Goal: Information Seeking & Learning: Check status

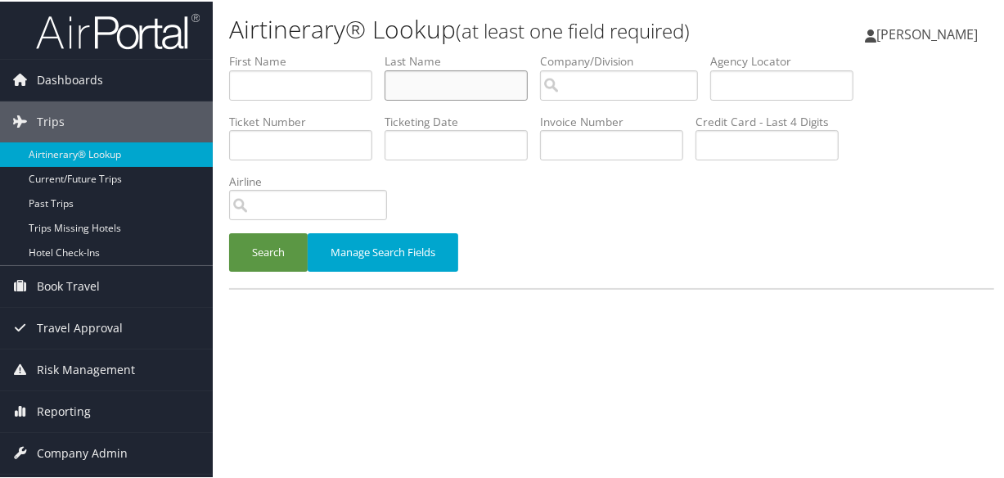
click at [440, 84] on input "text" at bounding box center [456, 84] width 143 height 30
click at [442, 74] on input "text" at bounding box center [456, 84] width 143 height 30
type input "hieb"
click at [229, 232] on button "Search" at bounding box center [268, 251] width 79 height 38
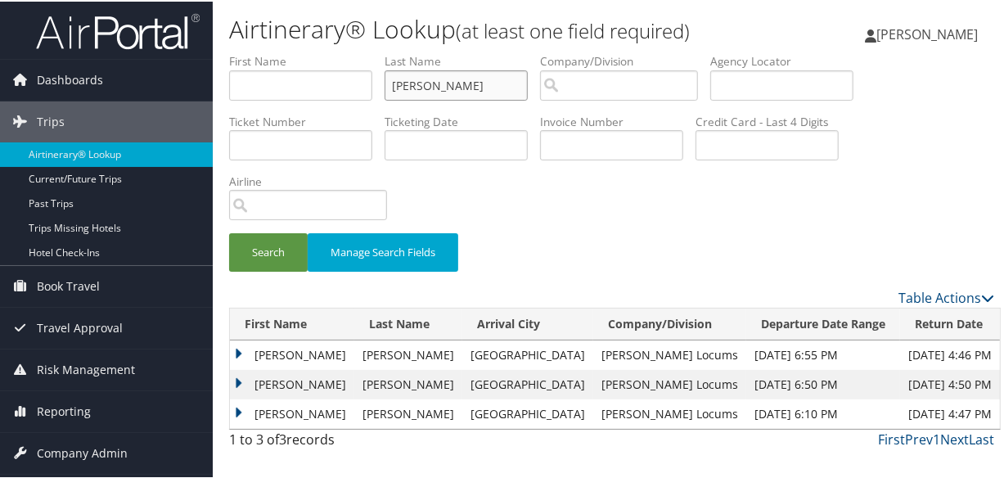
scroll to position [36, 0]
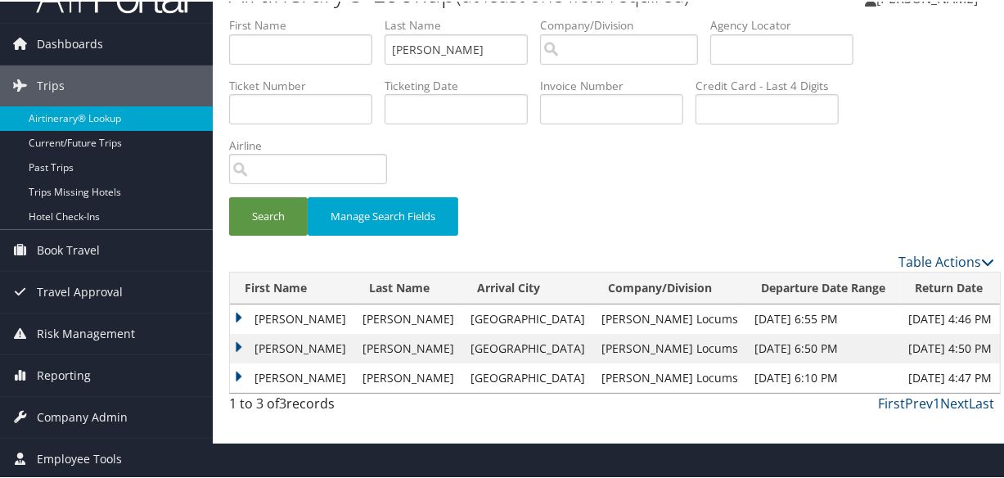
click at [242, 344] on td "Holly" at bounding box center [292, 346] width 124 height 29
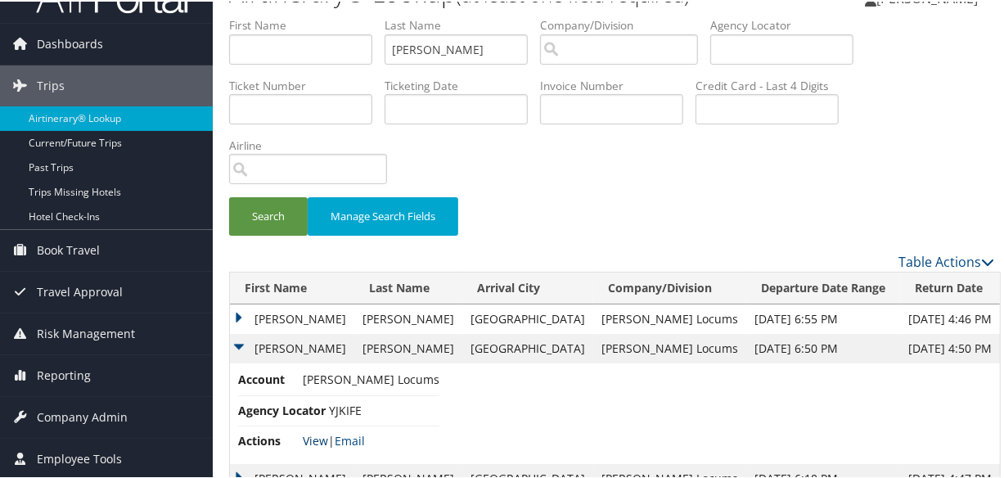
click at [314, 437] on link "View" at bounding box center [315, 439] width 25 height 16
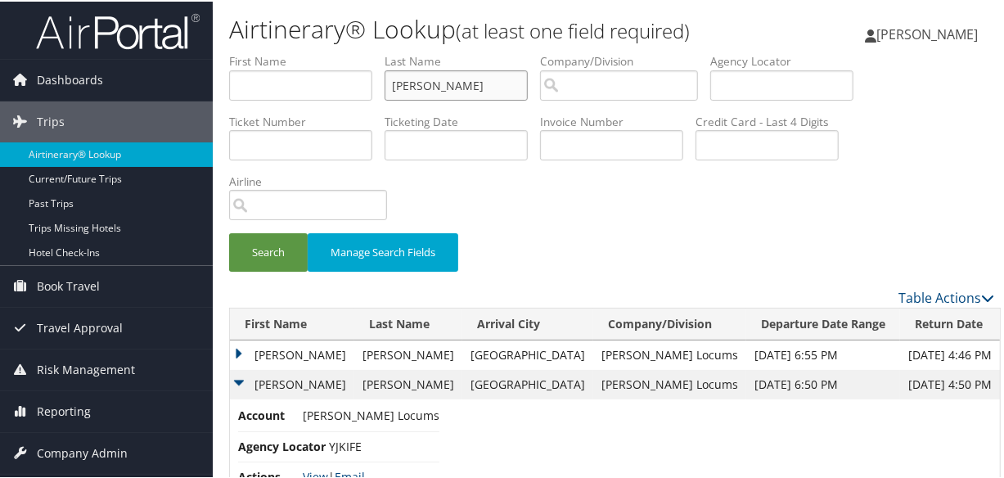
drag, startPoint x: 485, startPoint y: 87, endPoint x: 265, endPoint y: 97, distance: 220.4
click at [265, 52] on ul "First Name Last Name hieb Departure City Arrival City Company/Division Airport/…" at bounding box center [611, 52] width 765 height 0
type input "sabir"
click at [229, 232] on button "Search" at bounding box center [268, 251] width 79 height 38
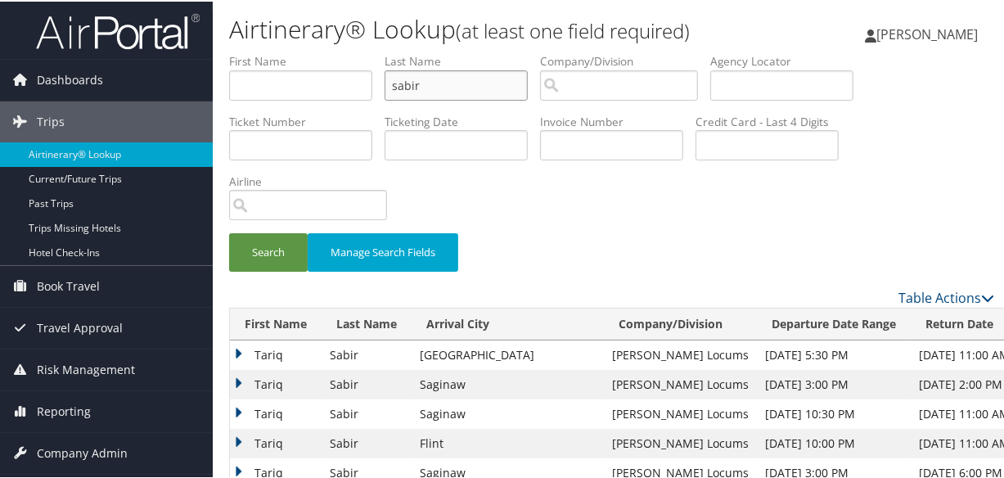
scroll to position [148, 0]
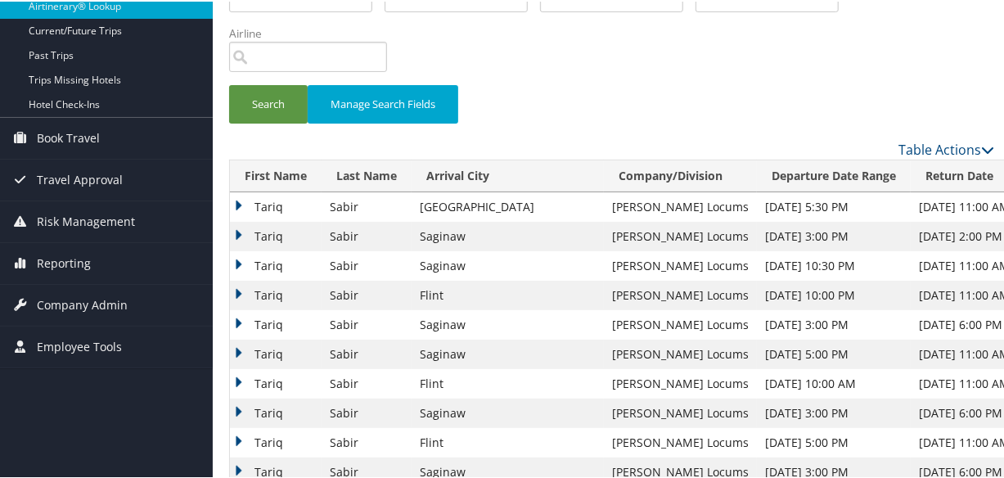
click at [238, 290] on td "Tariq" at bounding box center [276, 293] width 92 height 29
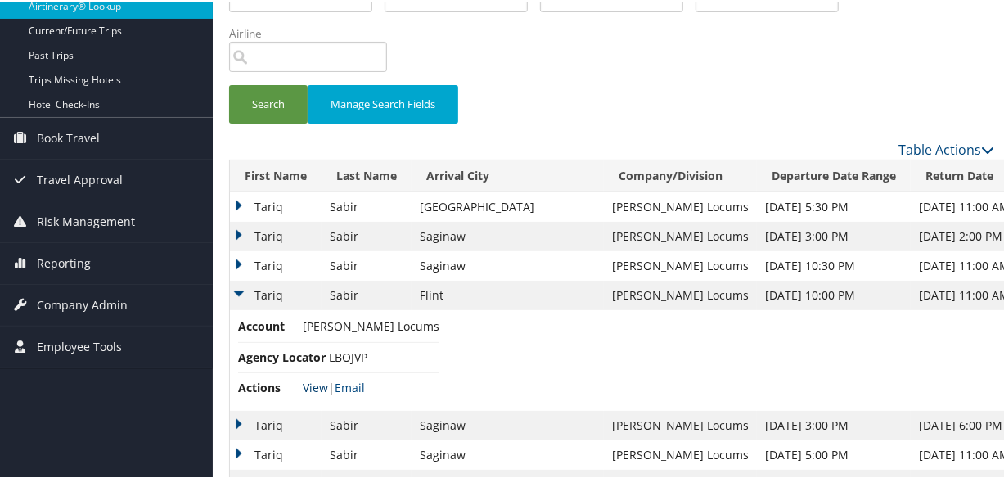
click at [314, 384] on link "View" at bounding box center [315, 386] width 25 height 16
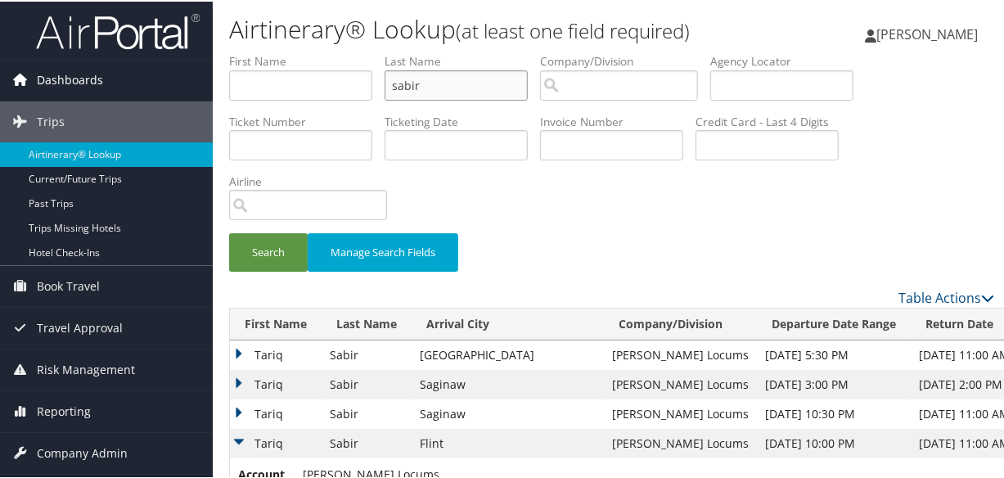
drag, startPoint x: 472, startPoint y: 88, endPoint x: 158, endPoint y: 67, distance: 314.3
type input "l"
type input "lin"
click at [229, 232] on button "Search" at bounding box center [268, 251] width 79 height 38
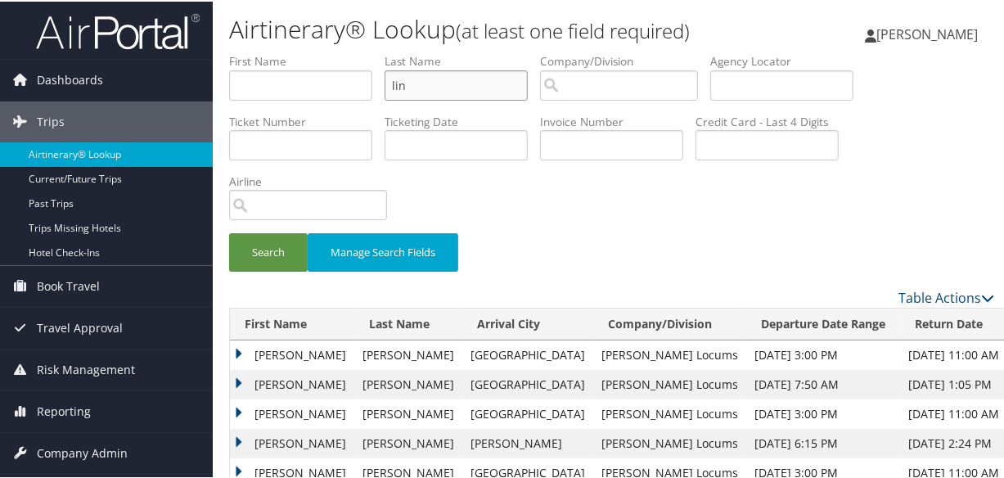
drag, startPoint x: 472, startPoint y: 91, endPoint x: 438, endPoint y: 87, distance: 33.8
click at [441, 87] on input "lin" at bounding box center [456, 84] width 143 height 30
drag, startPoint x: 438, startPoint y: 87, endPoint x: 344, endPoint y: 83, distance: 94.2
click at [344, 52] on ul "First Name Last Name lin Departure City Arrival City Company/Division Airport/C…" at bounding box center [611, 52] width 765 height 0
type input "miraka"
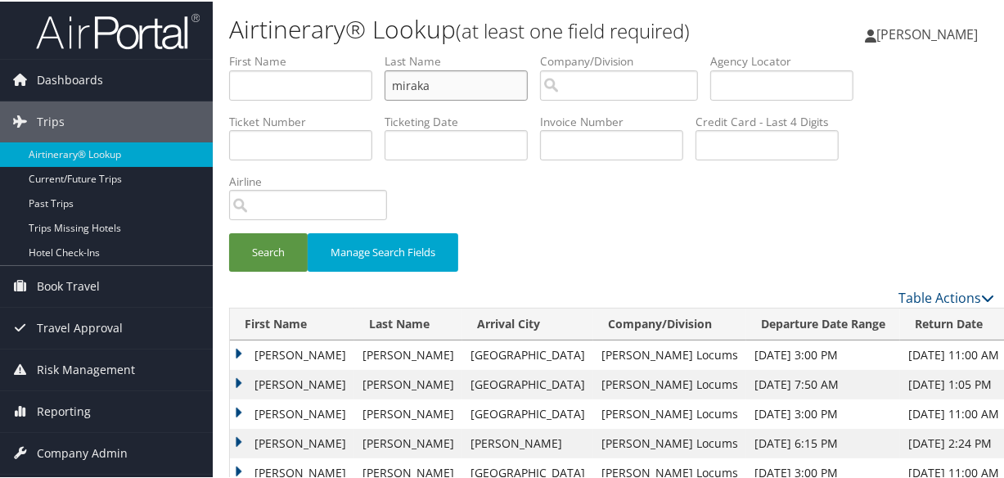
click at [229, 232] on button "Search" at bounding box center [268, 251] width 79 height 38
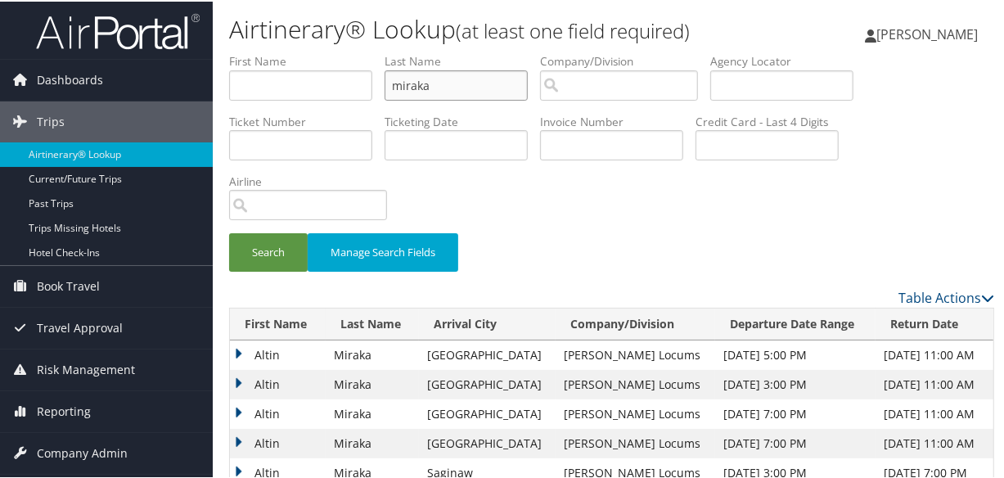
scroll to position [148, 0]
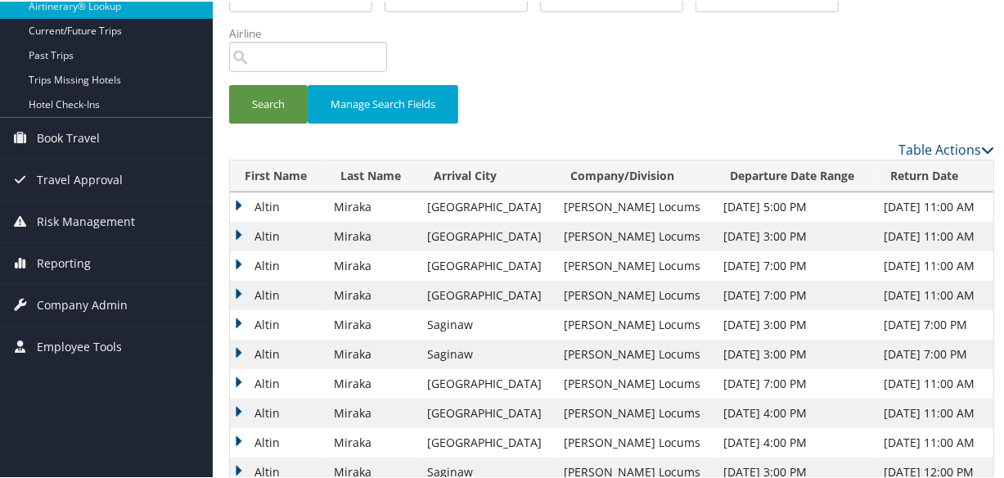
click at [235, 287] on td "Altin" at bounding box center [278, 293] width 96 height 29
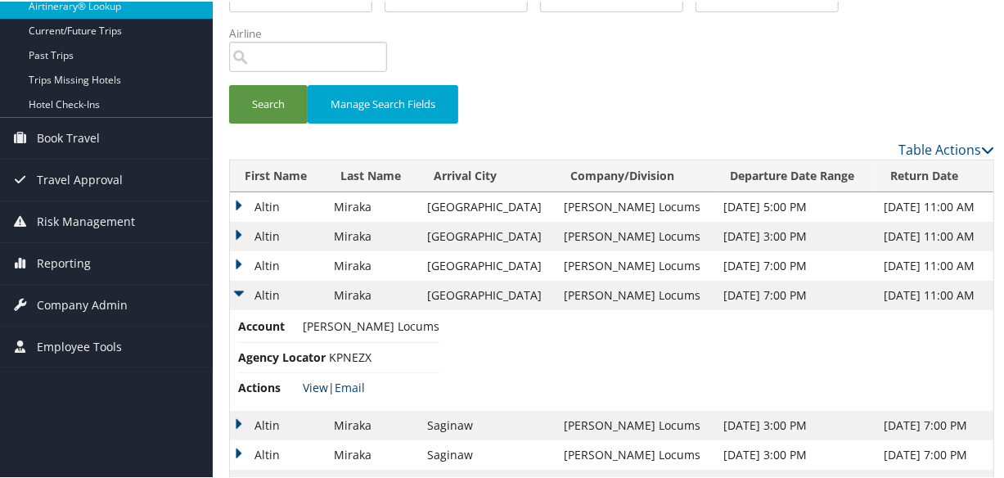
click at [307, 384] on link "View" at bounding box center [315, 386] width 25 height 16
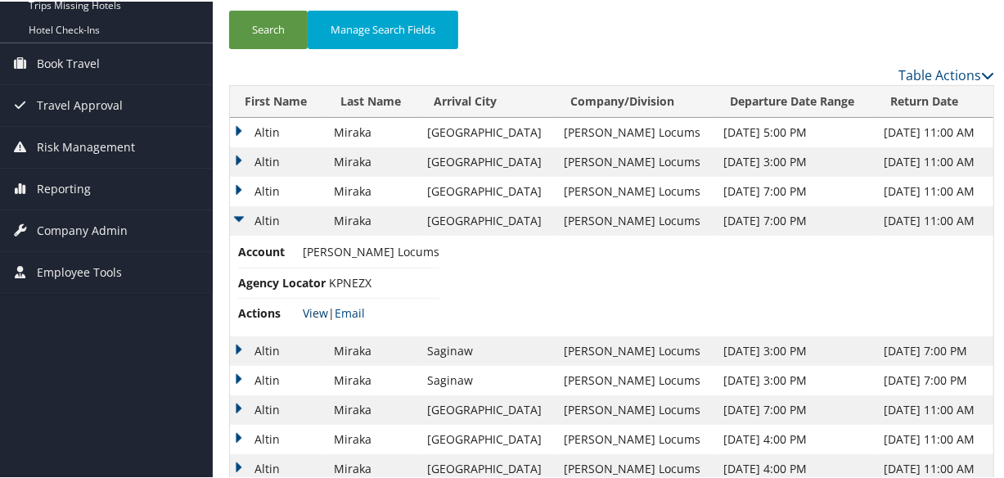
scroll to position [297, 0]
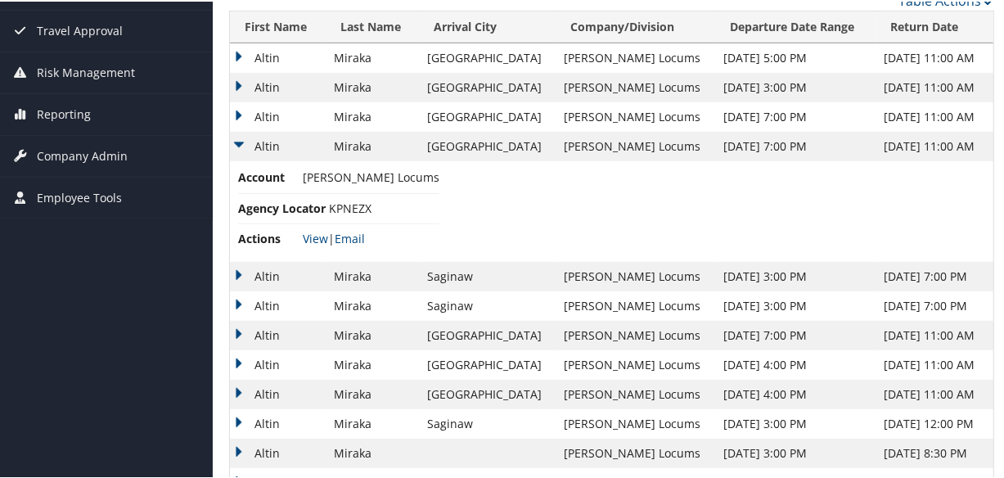
click at [237, 303] on td "Altin" at bounding box center [278, 304] width 96 height 29
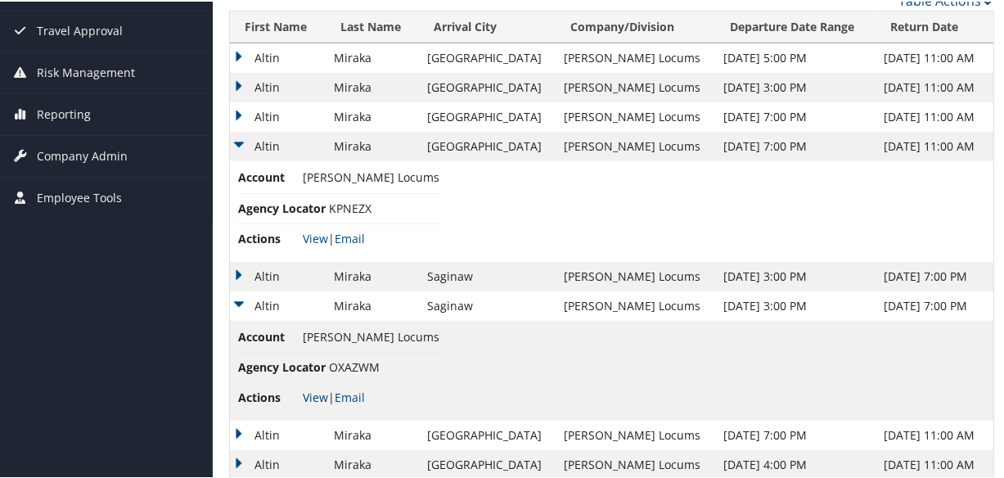
click at [310, 393] on link "View" at bounding box center [315, 396] width 25 height 16
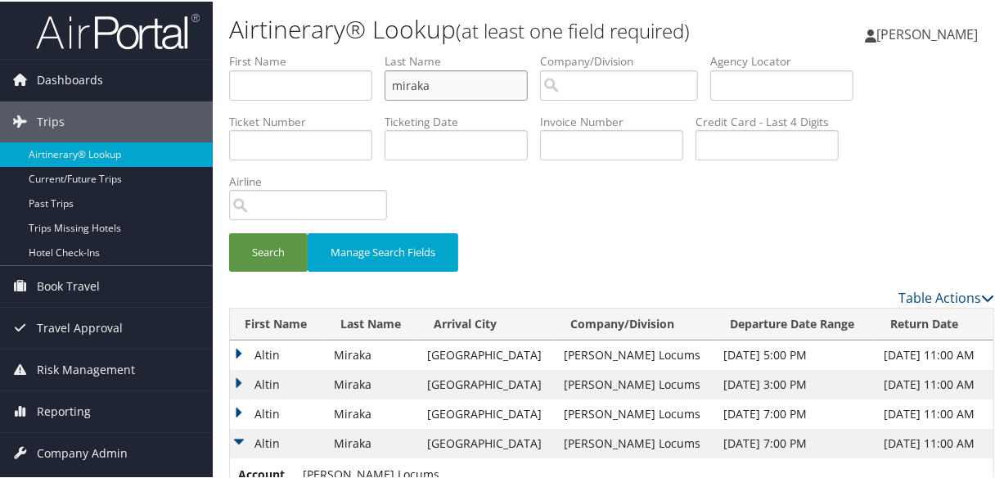
drag, startPoint x: 492, startPoint y: 87, endPoint x: 255, endPoint y: 78, distance: 236.8
click at [255, 52] on ul "First Name Last Name miraka Departure City Arrival City Company/Division Airpor…" at bounding box center [611, 52] width 765 height 0
type input "lin"
click at [229, 232] on button "Search" at bounding box center [268, 251] width 79 height 38
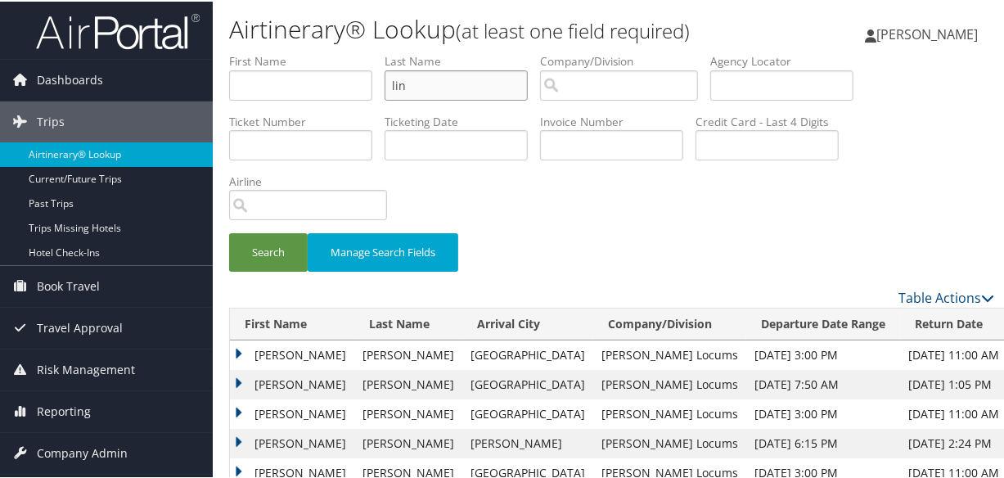
scroll to position [223, 0]
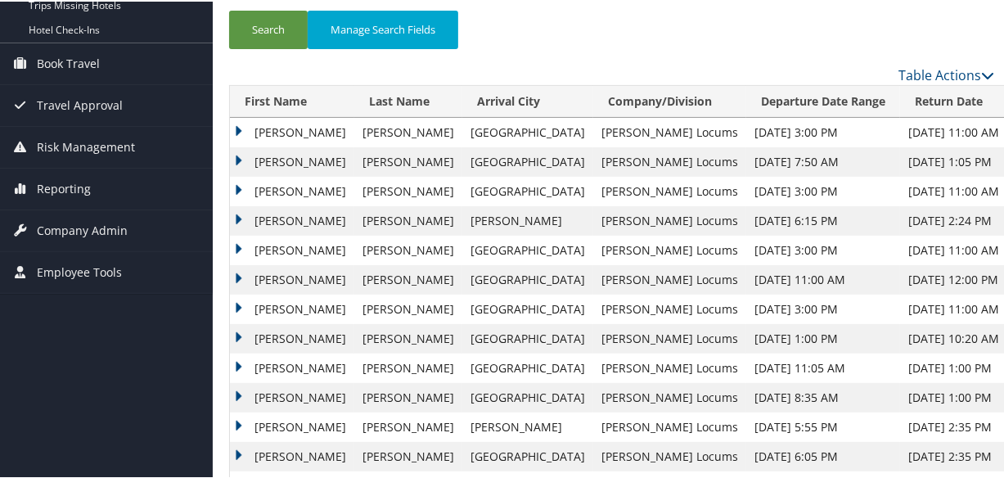
click at [233, 336] on td "Jonathan" at bounding box center [292, 337] width 124 height 29
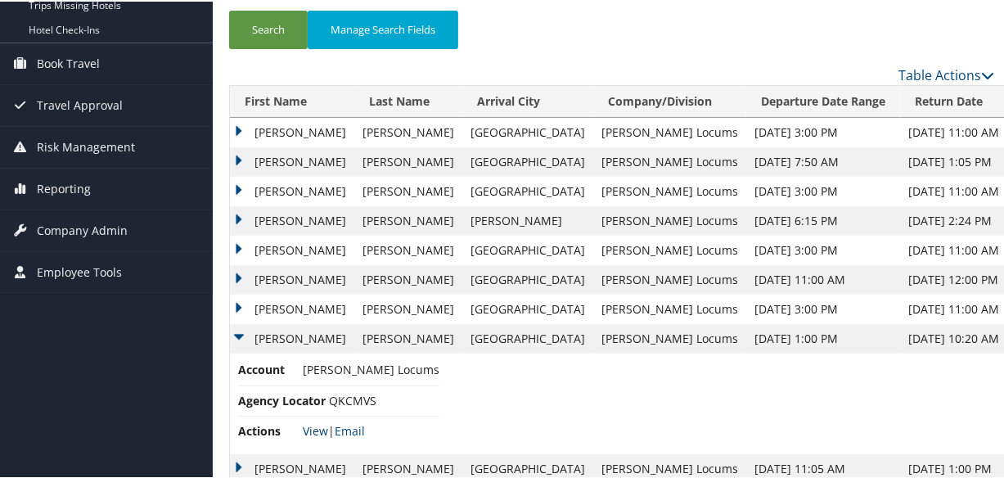
click at [314, 425] on link "View" at bounding box center [315, 430] width 25 height 16
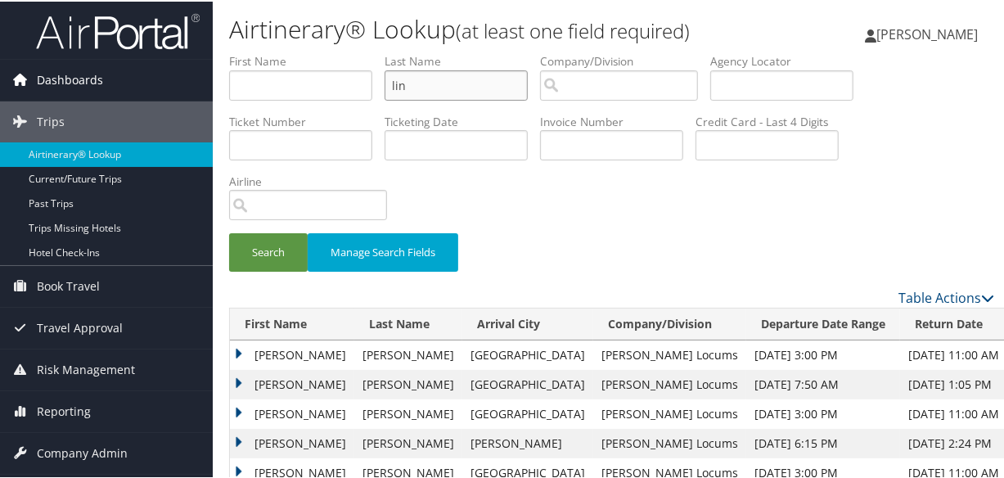
drag, startPoint x: 481, startPoint y: 86, endPoint x: 128, endPoint y: 89, distance: 352.9
type input "mosqueda"
click at [280, 251] on button "Search" at bounding box center [268, 251] width 79 height 38
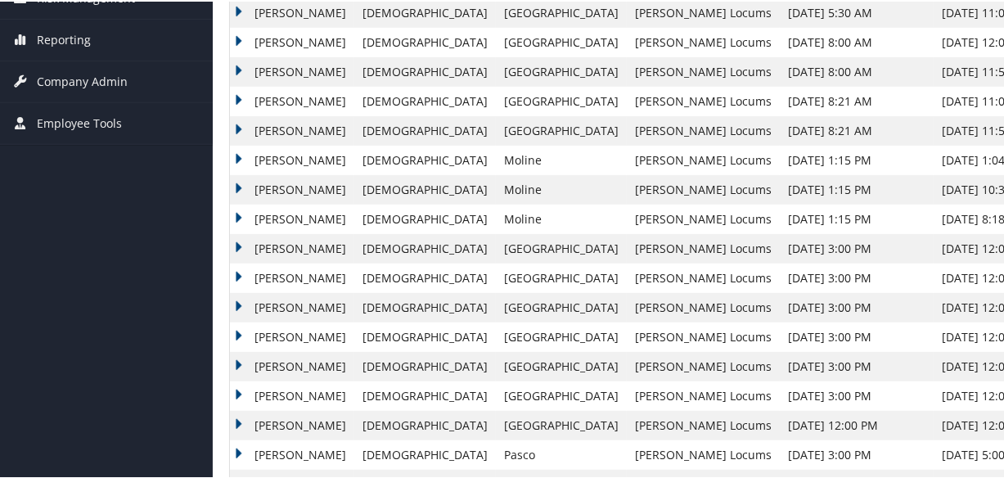
scroll to position [297, 0]
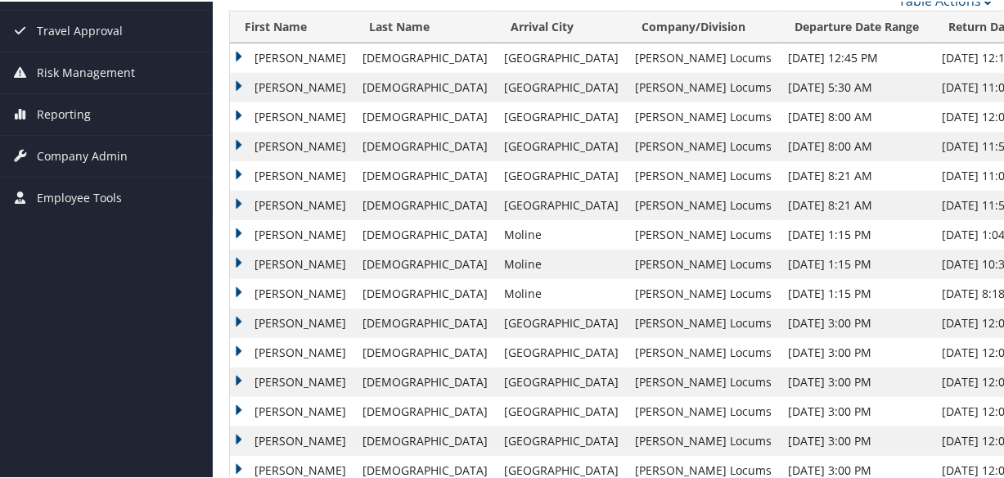
click at [236, 112] on td "Eric" at bounding box center [292, 115] width 124 height 29
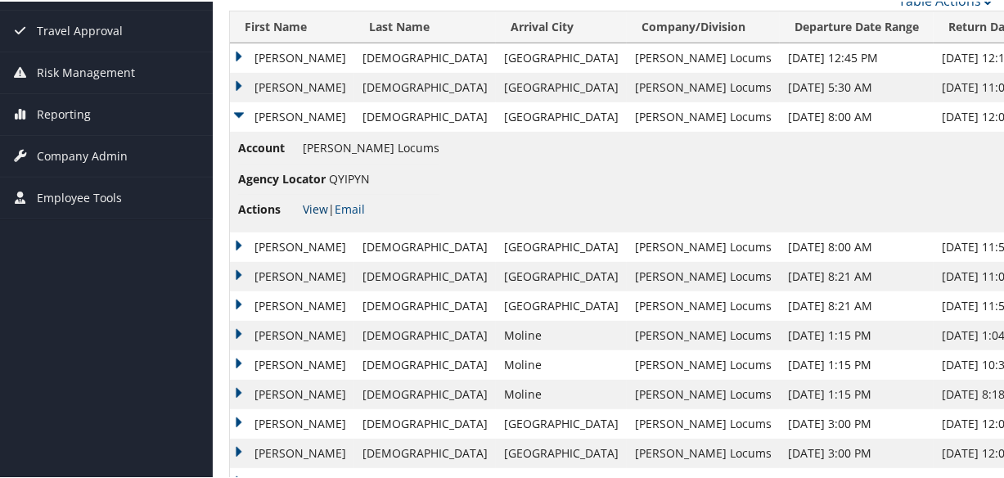
click at [300, 196] on li "Actions View | Email" at bounding box center [338, 207] width 201 height 29
click at [308, 203] on link "View" at bounding box center [315, 208] width 25 height 16
click at [236, 83] on td "Eric" at bounding box center [292, 85] width 124 height 29
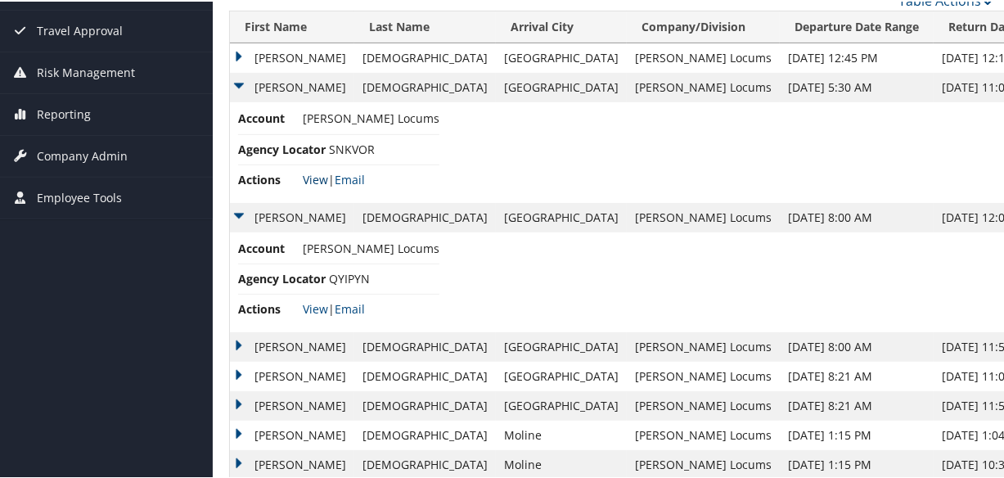
click at [312, 174] on link "View" at bounding box center [315, 178] width 25 height 16
click at [306, 179] on link "View" at bounding box center [315, 178] width 25 height 16
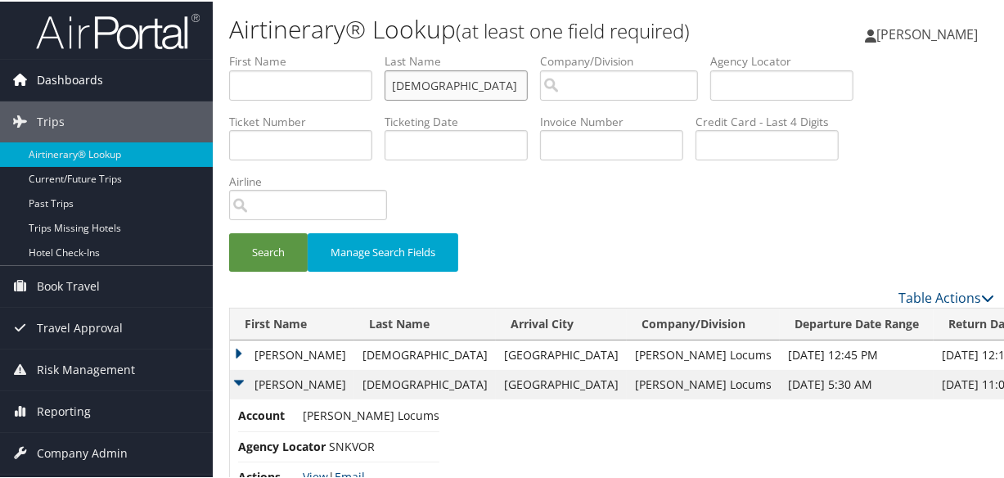
drag, startPoint x: 489, startPoint y: 86, endPoint x: 175, endPoint y: 75, distance: 313.7
type input "watson"
click at [229, 232] on button "Search" at bounding box center [268, 251] width 79 height 38
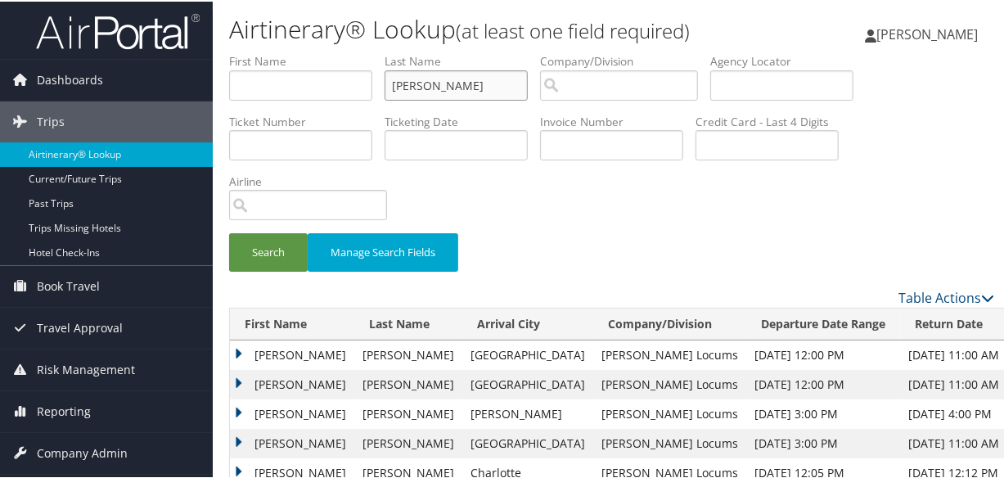
scroll to position [297, 0]
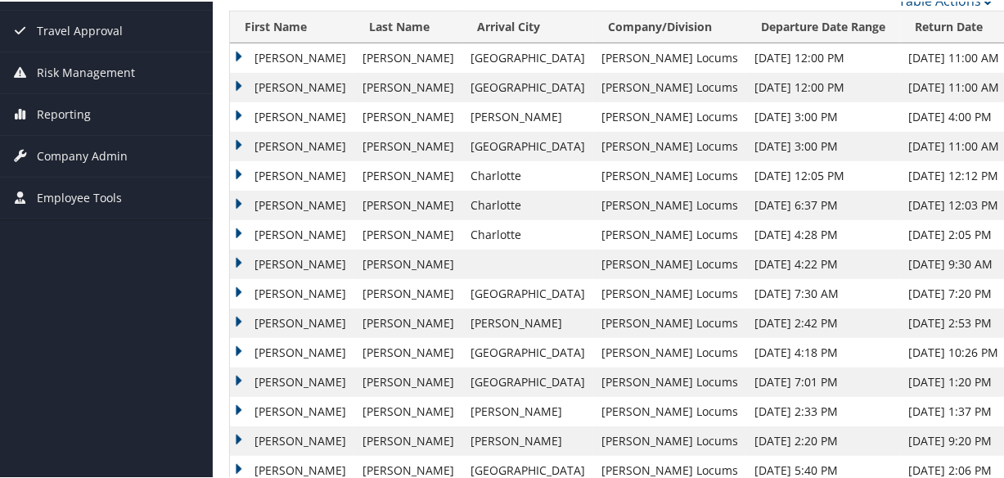
click at [237, 51] on td "Carey" at bounding box center [292, 56] width 124 height 29
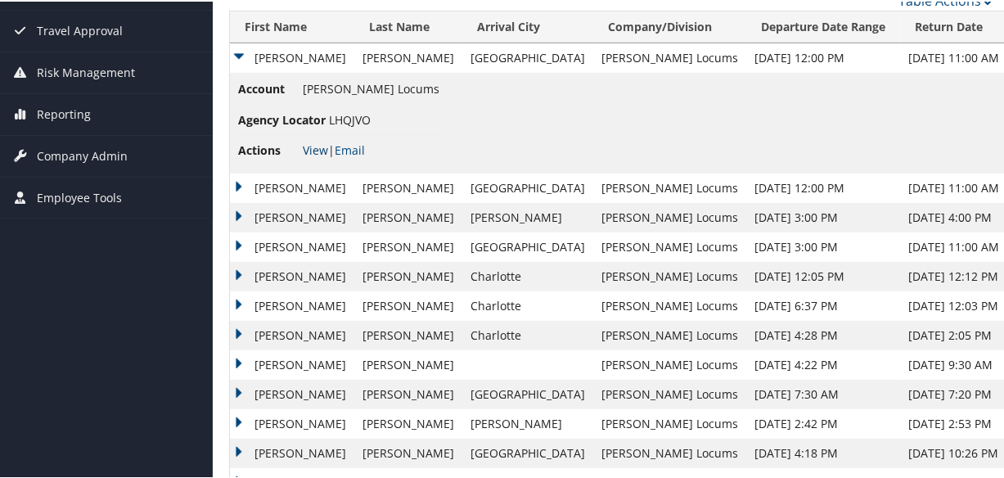
click at [311, 145] on link "View" at bounding box center [315, 149] width 25 height 16
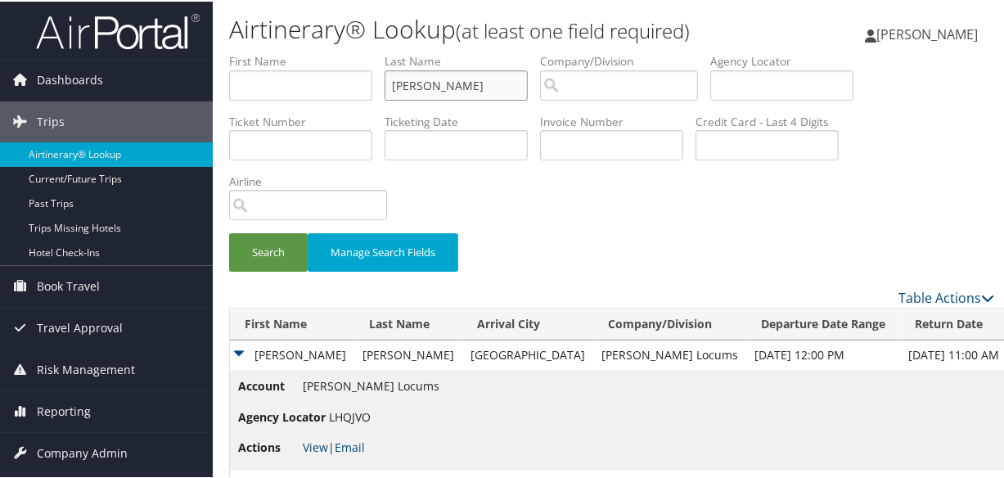
click at [463, 87] on input "watson" at bounding box center [456, 84] width 143 height 30
drag, startPoint x: 484, startPoint y: 87, endPoint x: 238, endPoint y: 92, distance: 245.6
click at [238, 52] on ul "First Name Last Name watson Departure City Arrival City Company/Division Airpor…" at bounding box center [611, 52] width 765 height 0
click at [229, 232] on button "Search" at bounding box center [268, 251] width 79 height 38
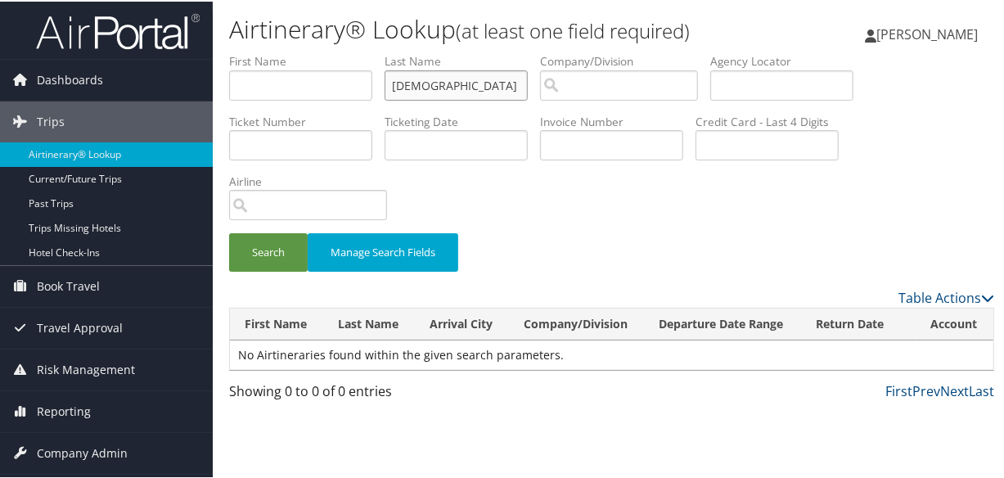
type input "mosqueda"
click at [229, 232] on button "Search" at bounding box center [268, 251] width 79 height 38
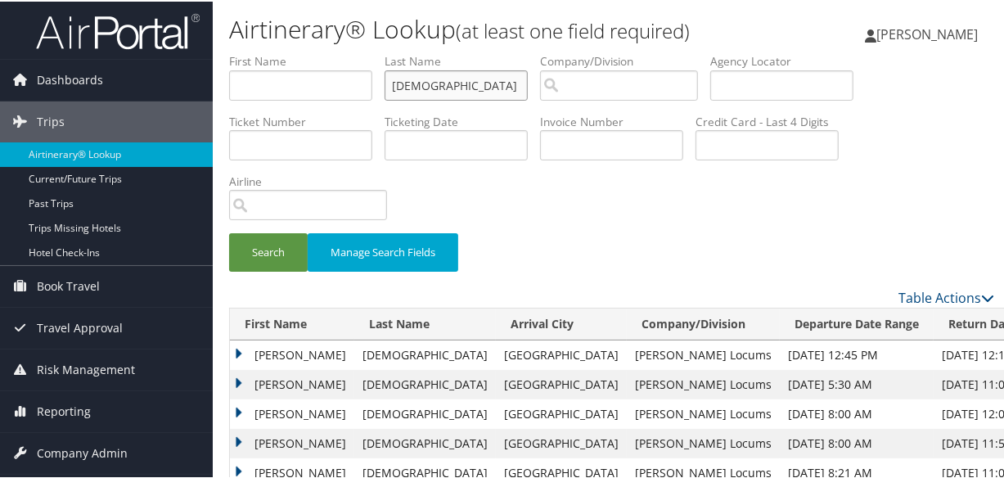
scroll to position [223, 0]
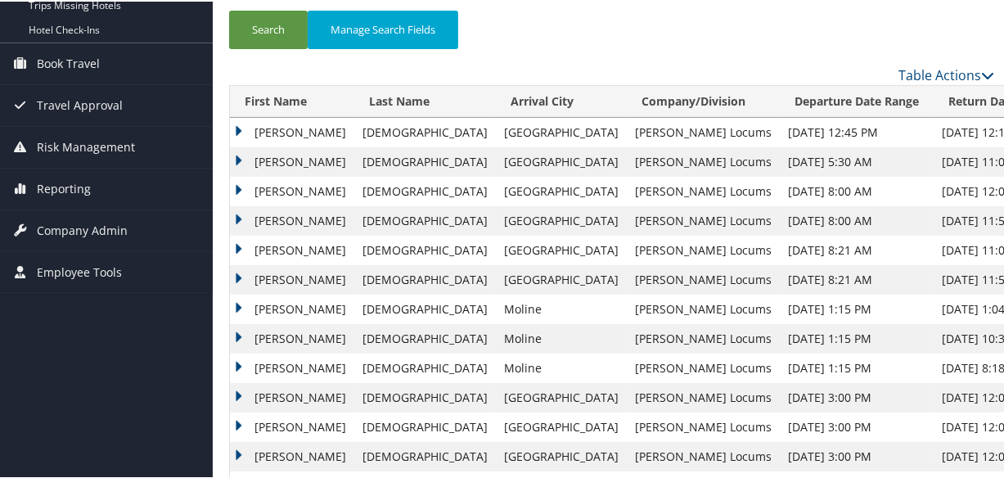
click at [239, 157] on td "Eric" at bounding box center [292, 160] width 124 height 29
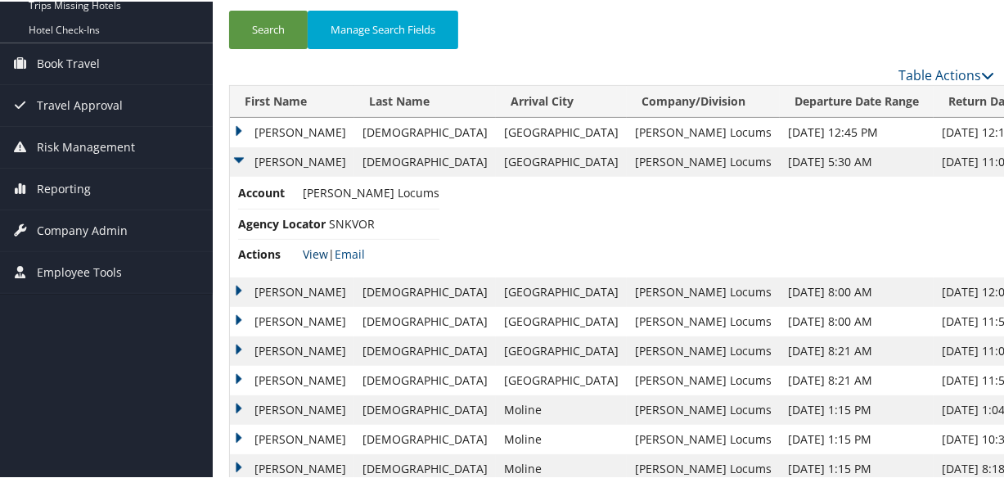
click at [314, 251] on link "View" at bounding box center [315, 253] width 25 height 16
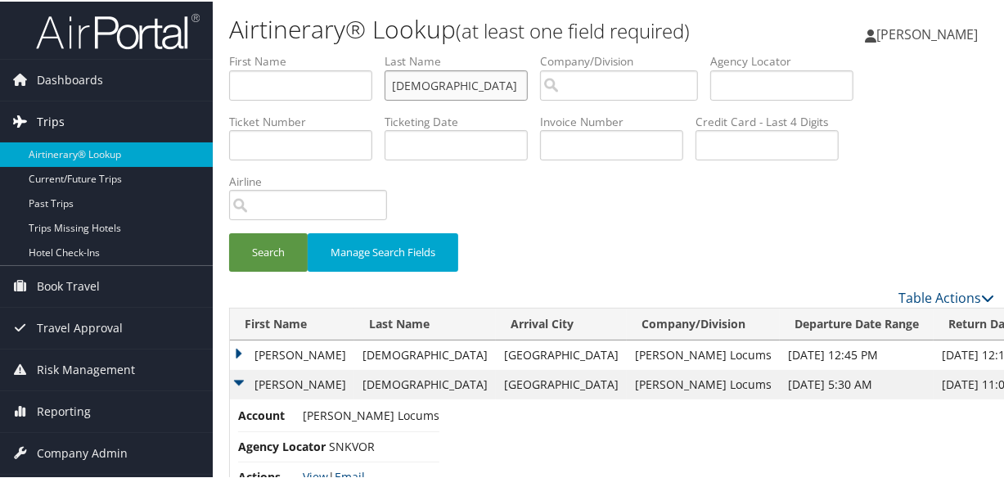
drag, startPoint x: 491, startPoint y: 89, endPoint x: 0, endPoint y: 118, distance: 492.0
type input "watson"
click at [229, 232] on button "Search" at bounding box center [268, 251] width 79 height 38
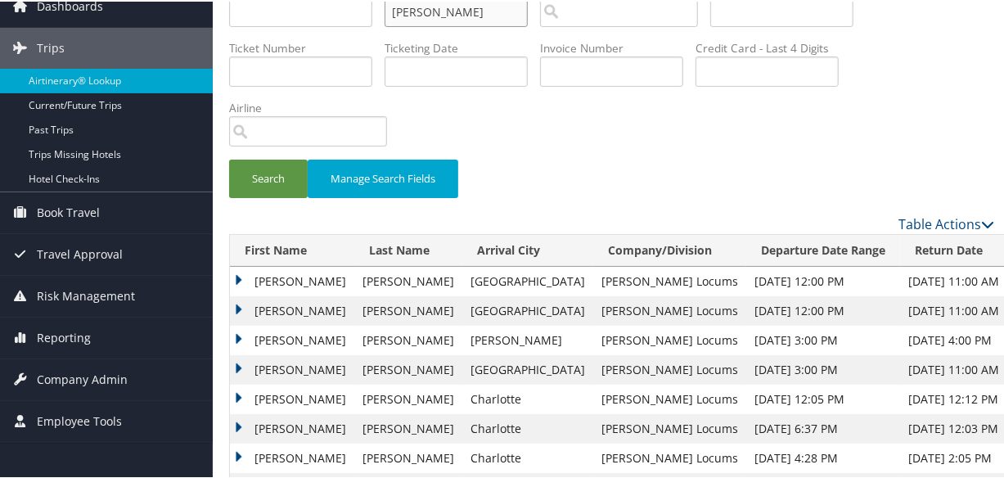
scroll to position [297, 0]
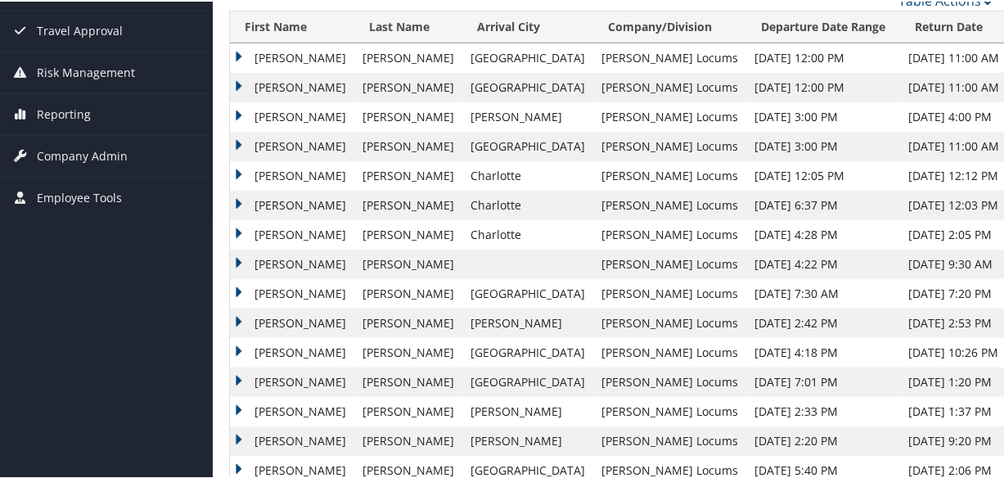
click at [242, 50] on td "Carey" at bounding box center [292, 56] width 124 height 29
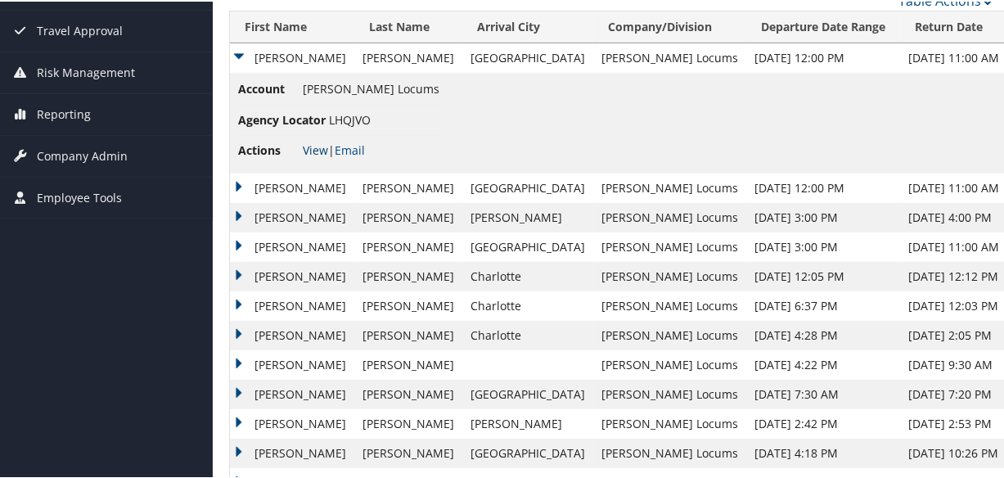
click at [315, 147] on link "View" at bounding box center [315, 149] width 25 height 16
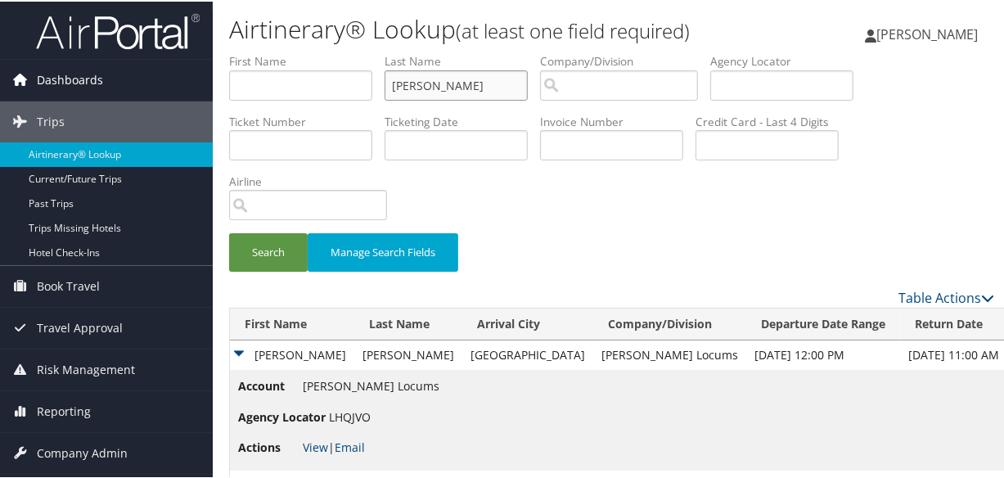
drag, startPoint x: 485, startPoint y: 83, endPoint x: 104, endPoint y: 77, distance: 381.5
type input "bass"
click at [229, 232] on button "Search" at bounding box center [268, 251] width 79 height 38
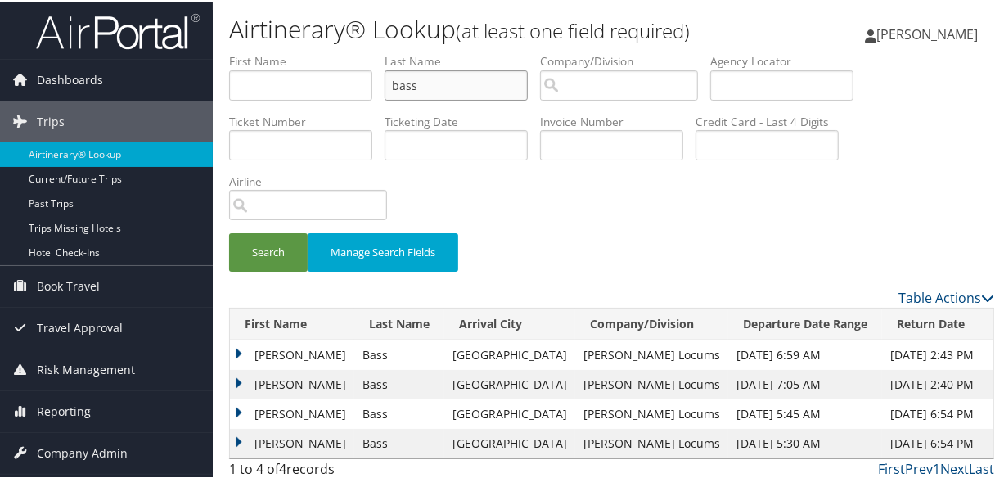
scroll to position [36, 0]
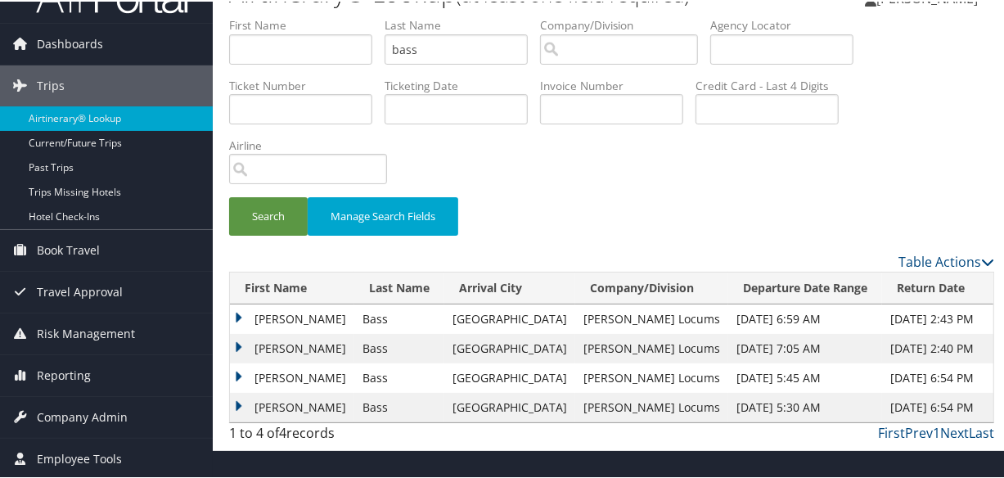
click at [231, 373] on td "James" at bounding box center [292, 376] width 124 height 29
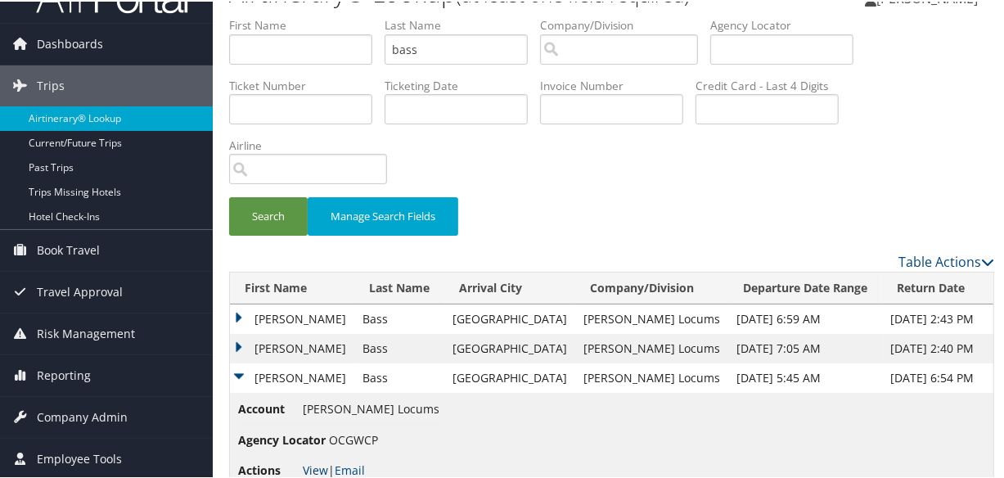
click at [317, 466] on link "View" at bounding box center [315, 469] width 25 height 16
click at [238, 344] on td "James" at bounding box center [292, 346] width 124 height 29
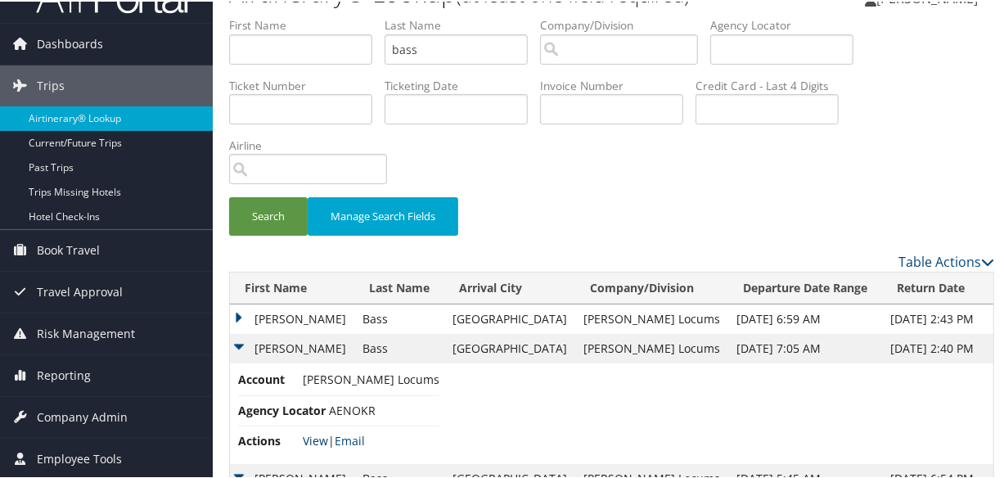
click at [313, 436] on link "View" at bounding box center [315, 439] width 25 height 16
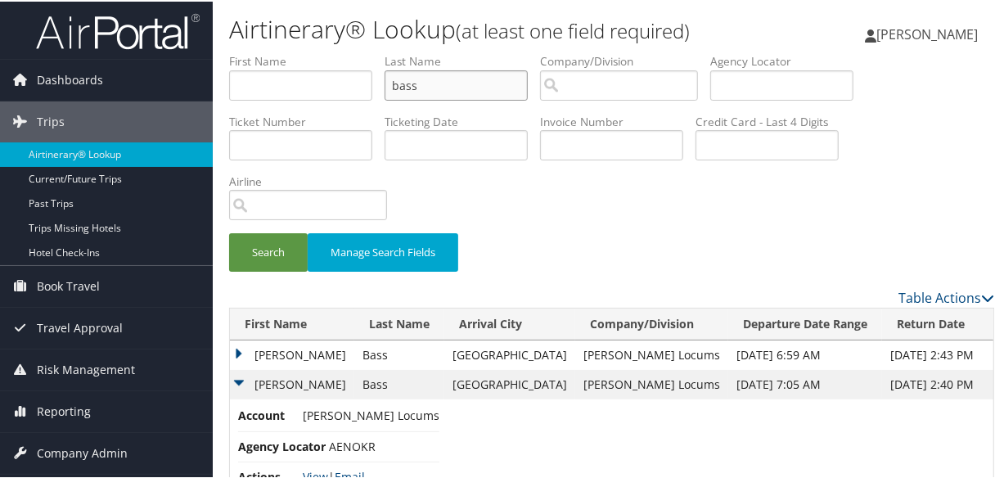
click at [470, 79] on input "bass" at bounding box center [456, 84] width 143 height 30
click at [483, 82] on input "bass" at bounding box center [456, 84] width 143 height 30
drag, startPoint x: 505, startPoint y: 87, endPoint x: 313, endPoint y: 84, distance: 192.4
click at [313, 52] on ul "First Name Last Name bass Departure City Arrival City Company/Division Airport/…" at bounding box center [611, 52] width 765 height 0
type input "chew"
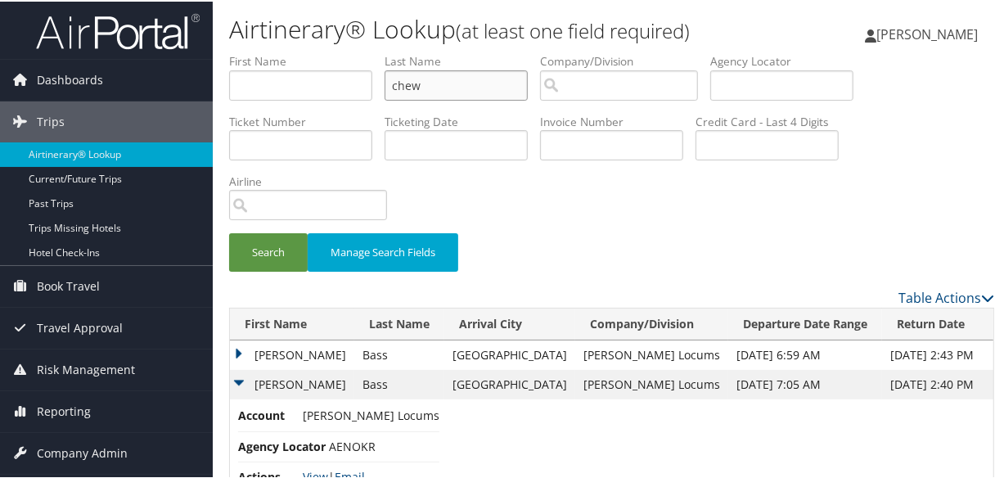
click at [229, 232] on button "Search" at bounding box center [268, 251] width 79 height 38
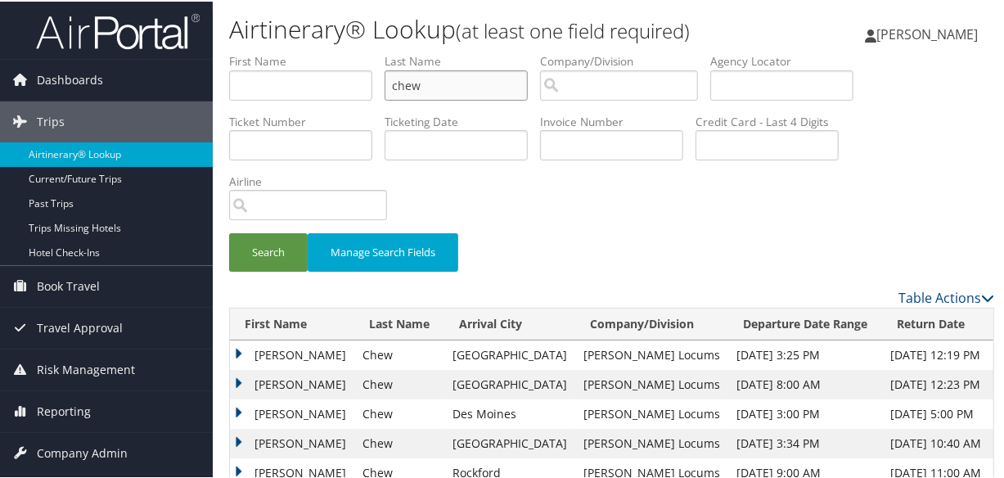
scroll to position [148, 0]
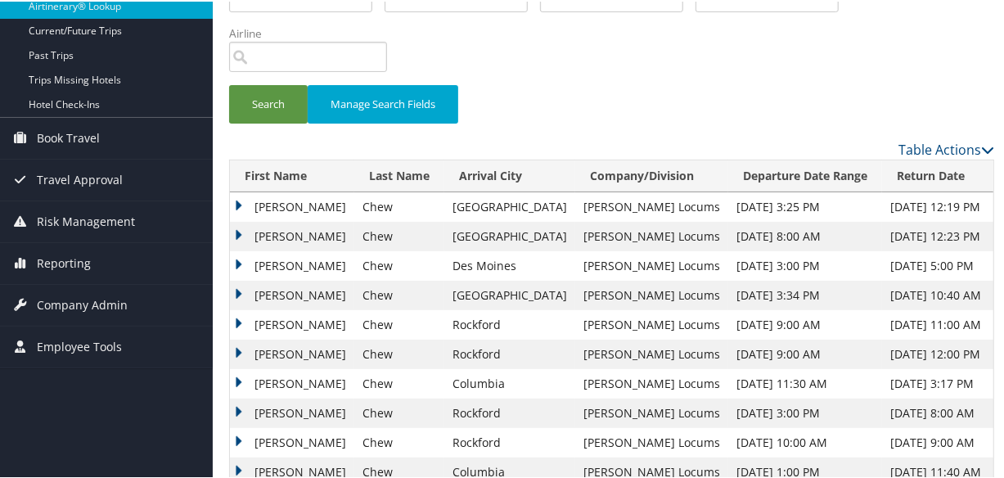
click at [241, 228] on td "David" at bounding box center [292, 234] width 124 height 29
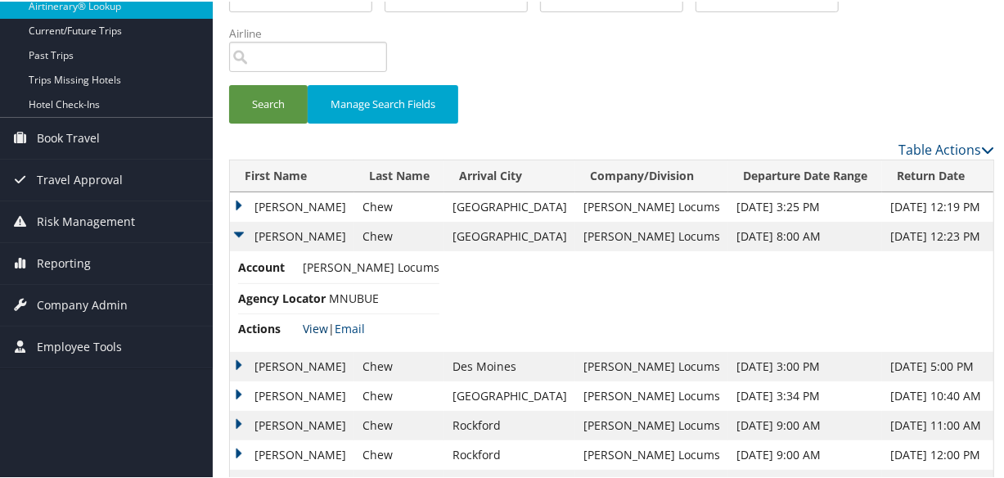
click at [304, 323] on link "View" at bounding box center [315, 327] width 25 height 16
click at [237, 193] on td "David" at bounding box center [292, 205] width 124 height 29
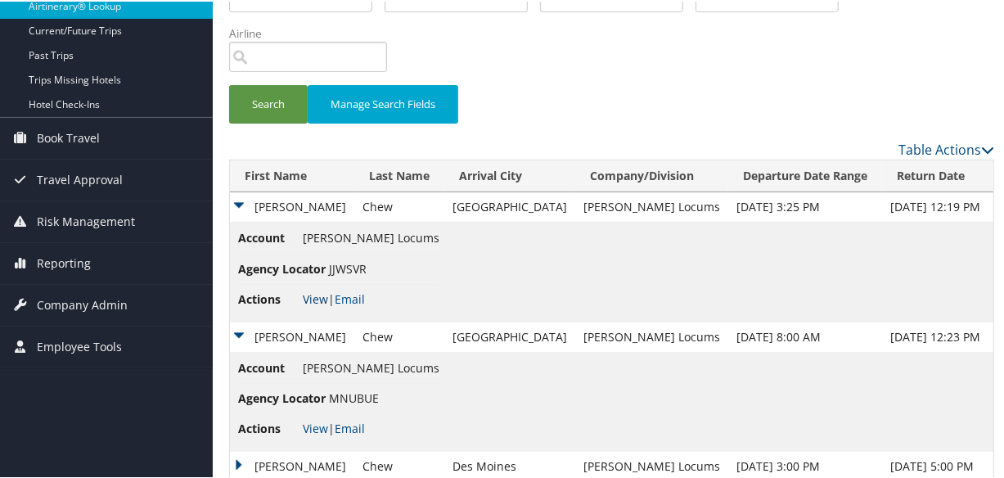
click at [313, 292] on link "View" at bounding box center [315, 298] width 25 height 16
click at [311, 295] on link "View" at bounding box center [315, 298] width 25 height 16
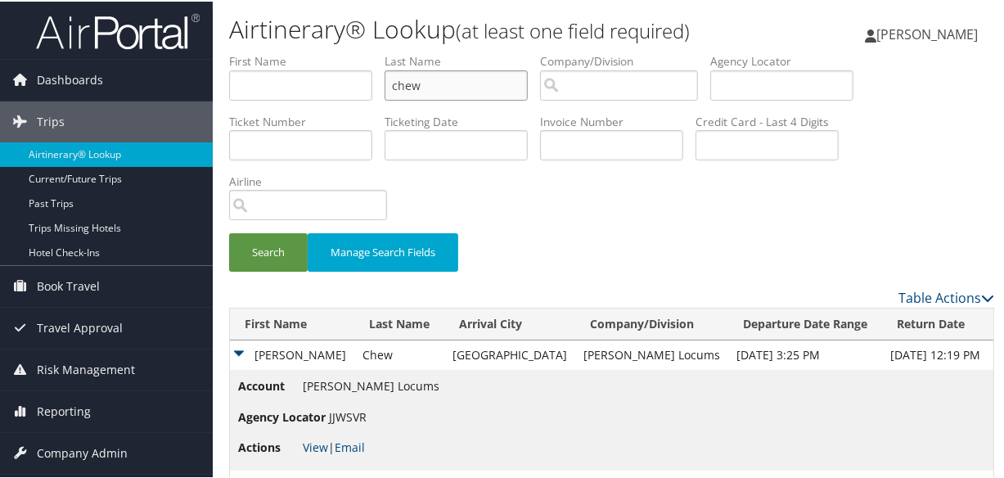
drag, startPoint x: 455, startPoint y: 79, endPoint x: 329, endPoint y: 80, distance: 126.1
click at [329, 52] on ul "First Name Last Name chew Departure City Arrival City Company/Division Airport/…" at bounding box center [611, 52] width 765 height 0
type input "chen"
click at [229, 232] on button "Search" at bounding box center [268, 251] width 79 height 38
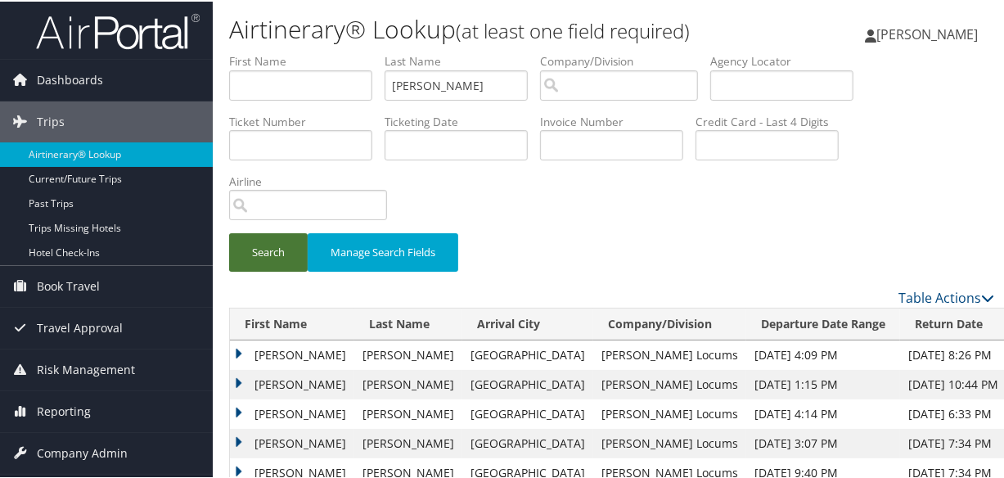
click at [264, 251] on button "Search" at bounding box center [268, 251] width 79 height 38
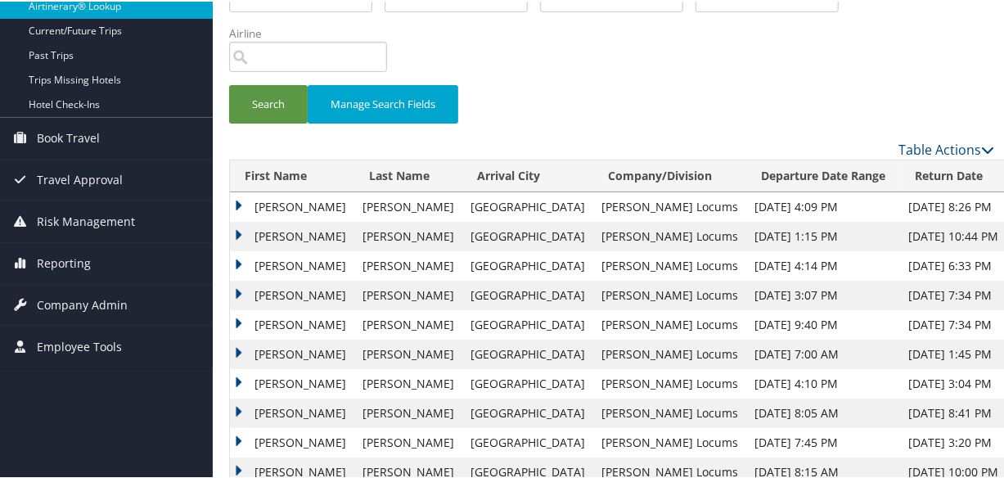
click at [234, 258] on td "Bruce" at bounding box center [292, 264] width 124 height 29
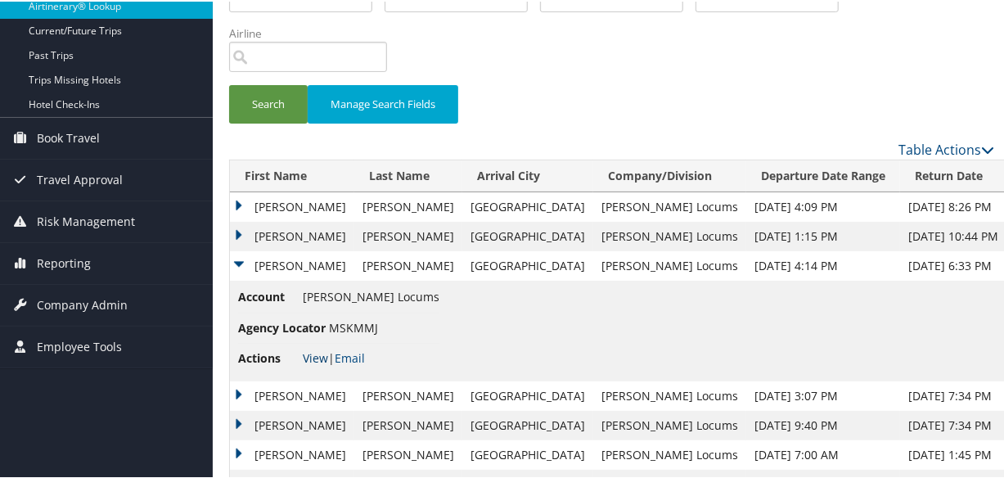
click at [316, 352] on link "View" at bounding box center [315, 357] width 25 height 16
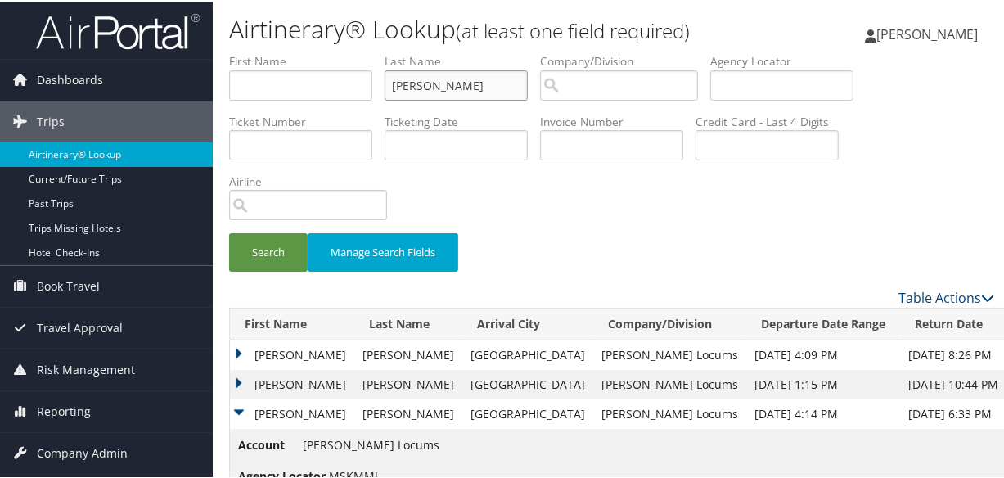
drag, startPoint x: 465, startPoint y: 89, endPoint x: 241, endPoint y: 81, distance: 224.5
click at [241, 52] on ul "First Name Last Name chen Departure City Arrival City Company/Division Airport/…" at bounding box center [611, 52] width 765 height 0
type input "khan"
click at [229, 232] on button "Search" at bounding box center [268, 251] width 79 height 38
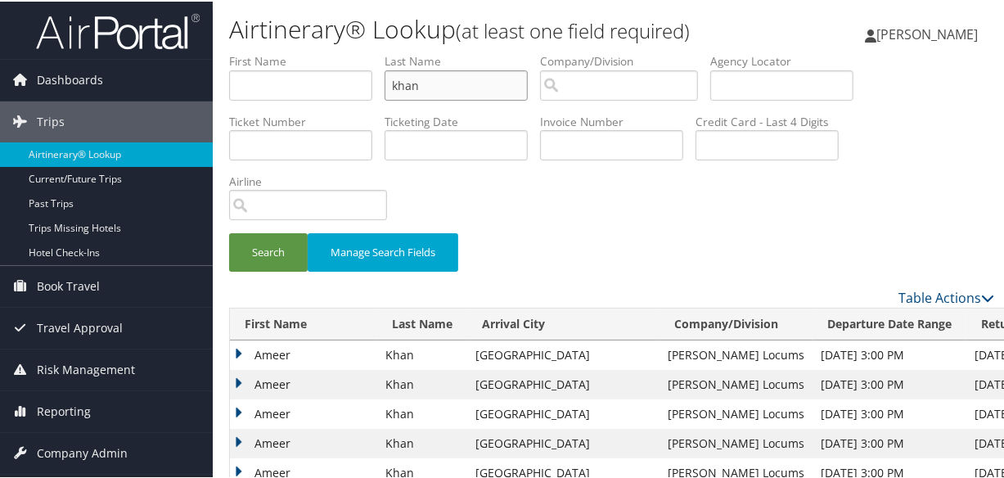
click at [446, 79] on input "khan" at bounding box center [456, 84] width 143 height 30
drag, startPoint x: 463, startPoint y: 90, endPoint x: 327, endPoint y: 88, distance: 135.9
click at [327, 52] on ul "First Name Last Name khan Departure City Arrival City Company/Division Airport/…" at bounding box center [611, 52] width 765 height 0
type input "chen"
click at [229, 232] on button "Search" at bounding box center [268, 251] width 79 height 38
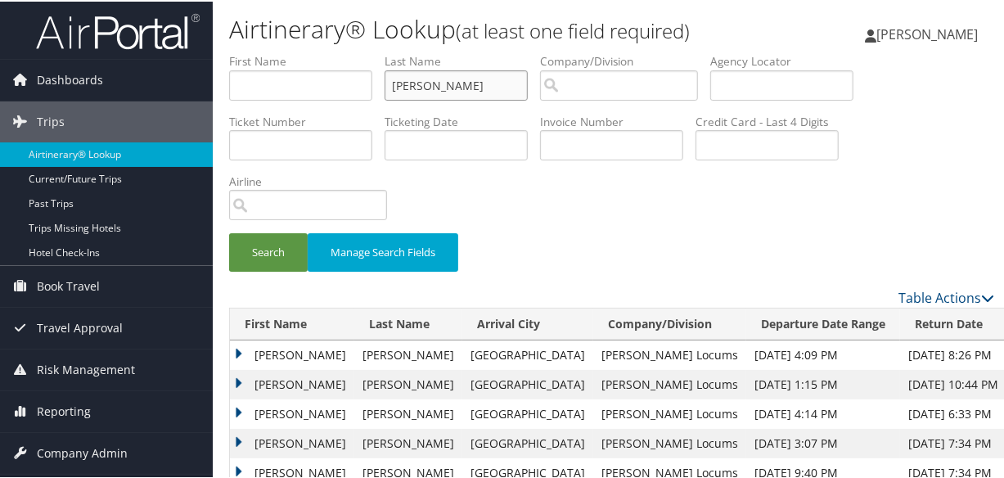
scroll to position [74, 0]
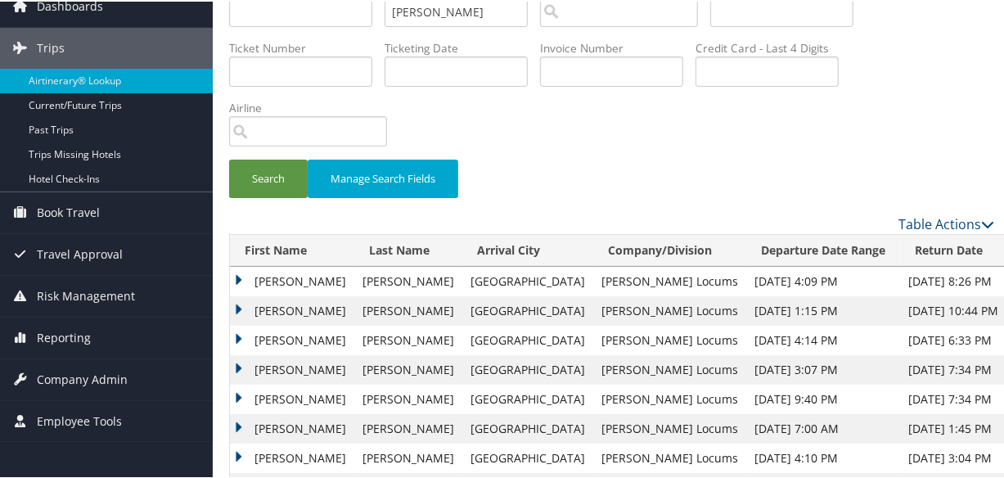
click at [235, 333] on td "Bruce" at bounding box center [292, 338] width 124 height 29
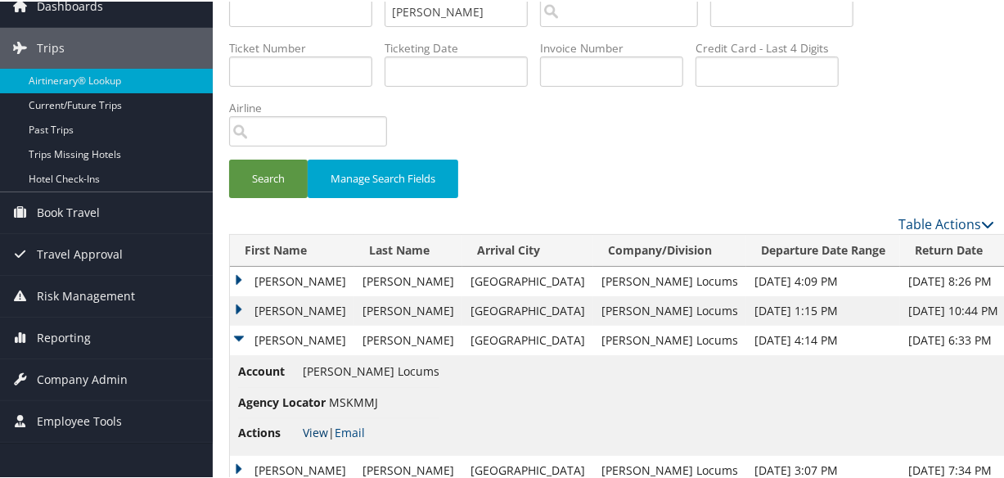
click at [317, 426] on link "View" at bounding box center [315, 431] width 25 height 16
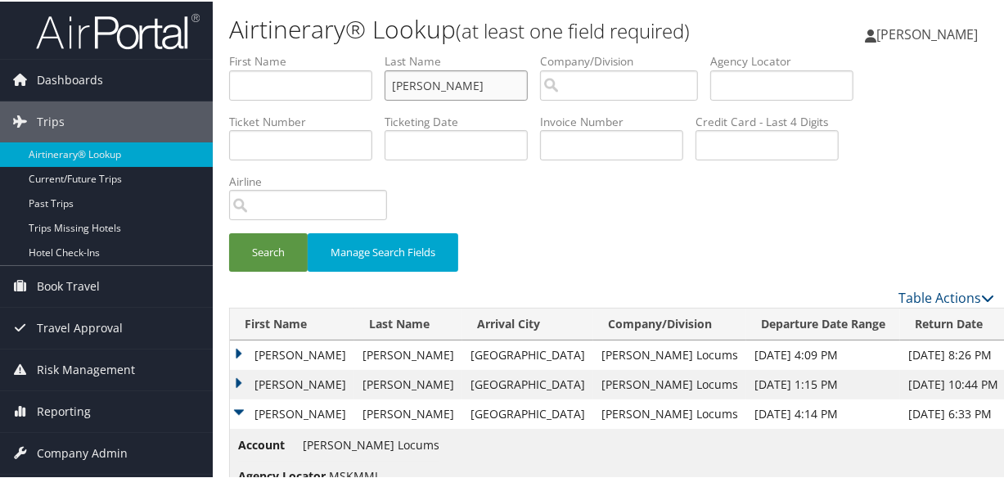
drag, startPoint x: 463, startPoint y: 86, endPoint x: 307, endPoint y: 90, distance: 155.6
click at [317, 52] on ul "First Name Last Name chen Departure City Arrival City Company/Division Airport/…" at bounding box center [611, 52] width 765 height 0
type input "khan"
click at [229, 232] on button "Search" at bounding box center [268, 251] width 79 height 38
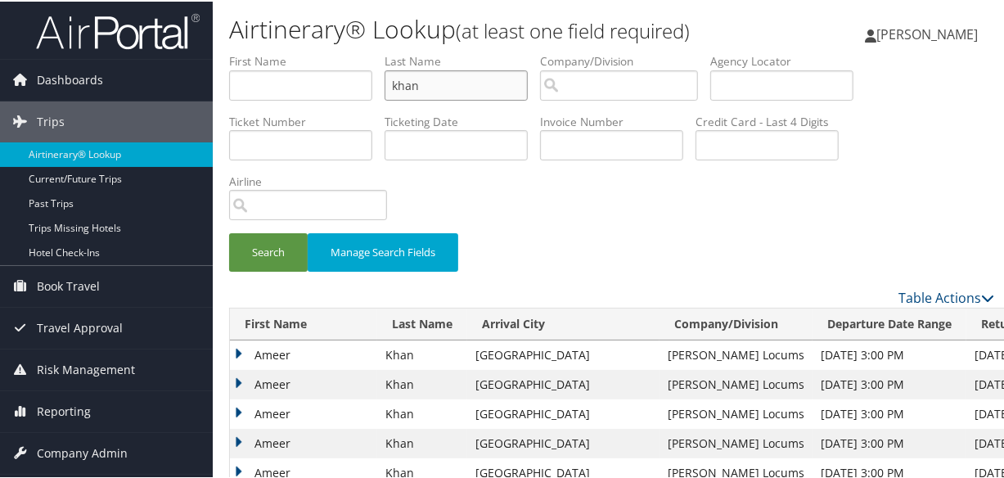
scroll to position [223, 0]
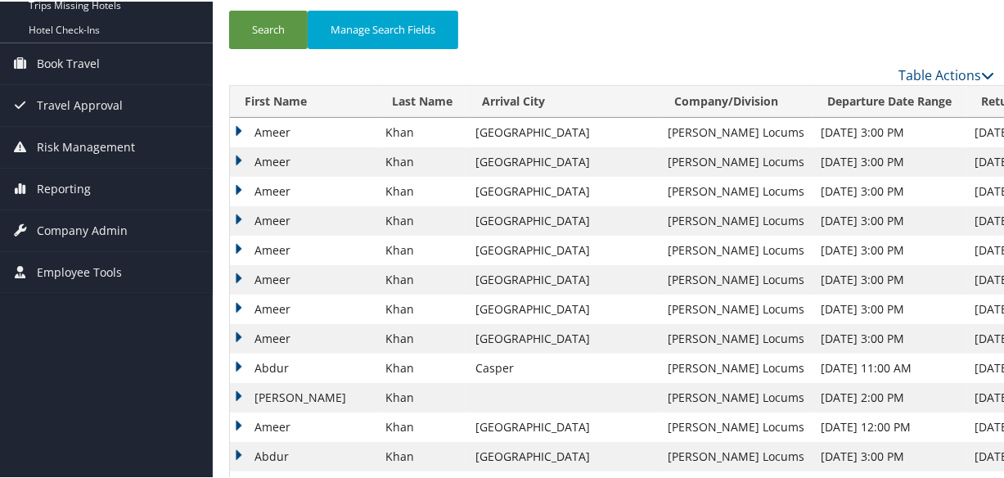
click at [235, 123] on td "Ameer" at bounding box center [303, 130] width 147 height 29
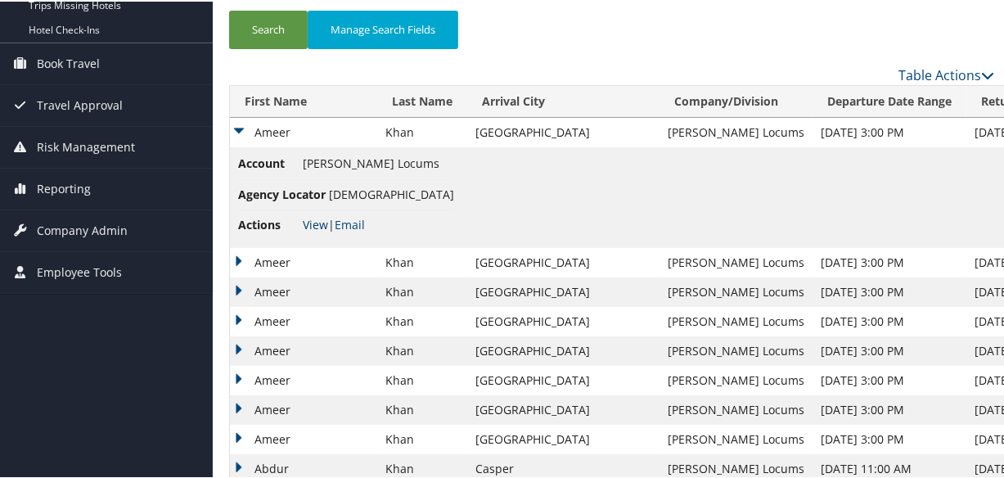
click at [311, 222] on link "View" at bounding box center [315, 223] width 25 height 16
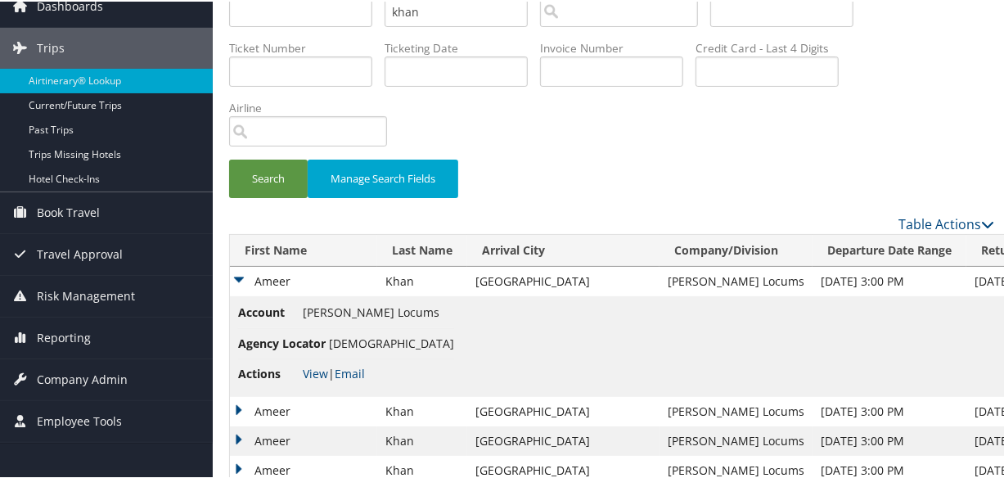
click at [475, 187] on div "Search Manage Search Fields" at bounding box center [612, 185] width 790 height 55
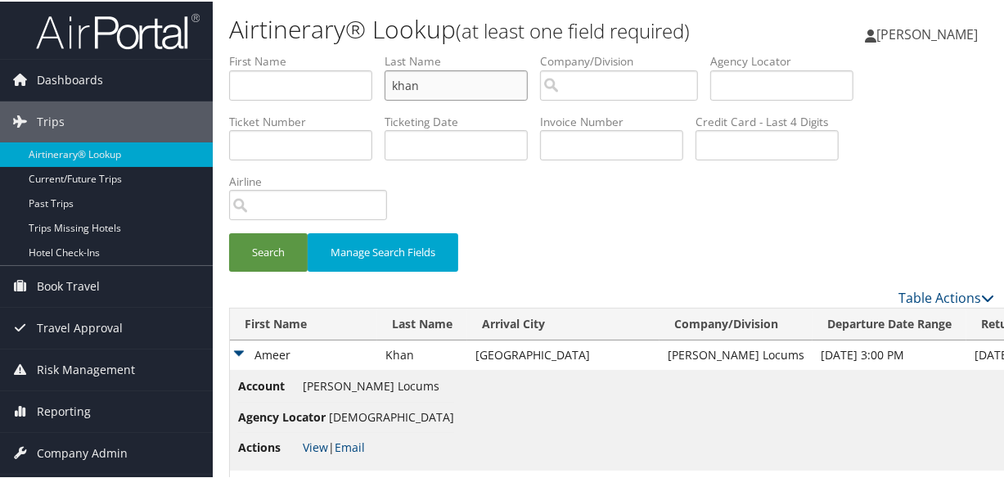
click at [480, 89] on input "khan" at bounding box center [456, 84] width 143 height 30
drag, startPoint x: 503, startPoint y: 89, endPoint x: 290, endPoint y: 129, distance: 216.6
click at [290, 52] on ul "First Name Last Name khan Departure City Arrival City Company/Division Airport/…" at bounding box center [611, 52] width 765 height 0
type input "elkhouly"
click at [229, 232] on button "Search" at bounding box center [268, 251] width 79 height 38
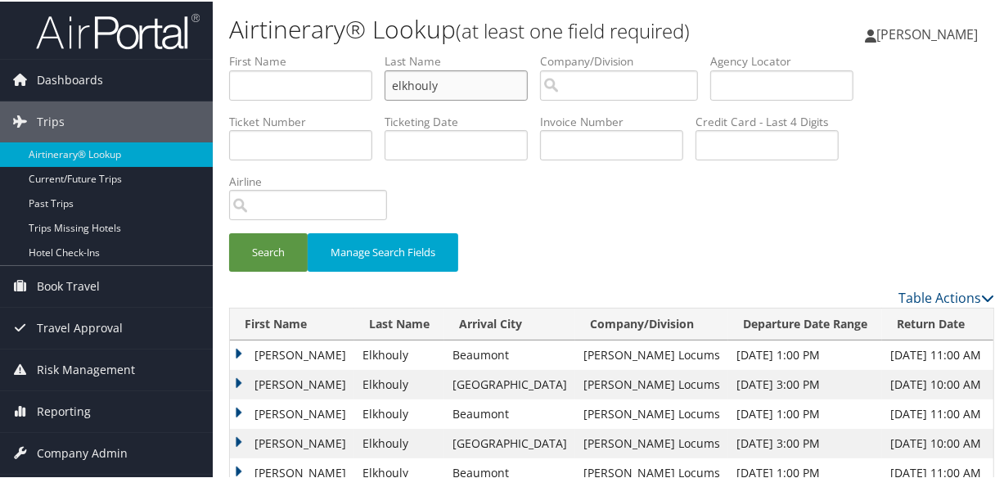
scroll to position [65, 0]
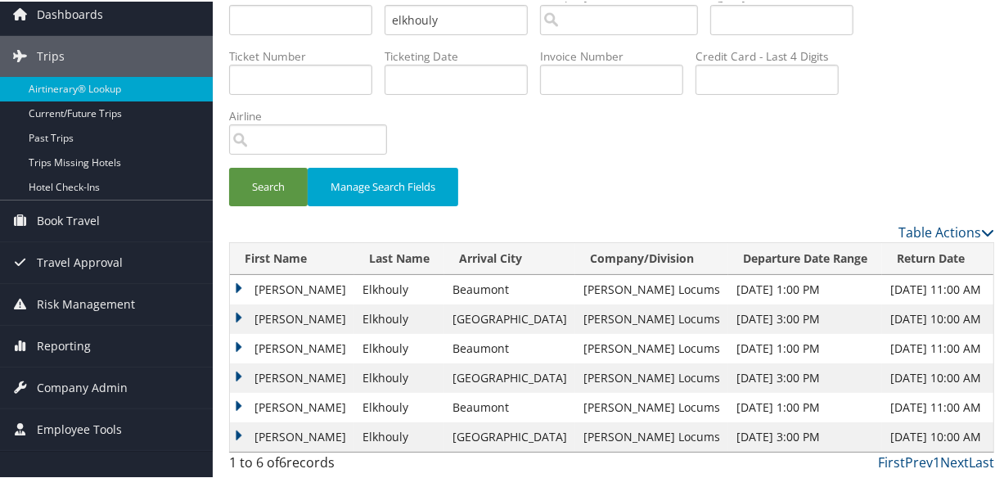
click at [233, 372] on td "Mohamed" at bounding box center [292, 376] width 124 height 29
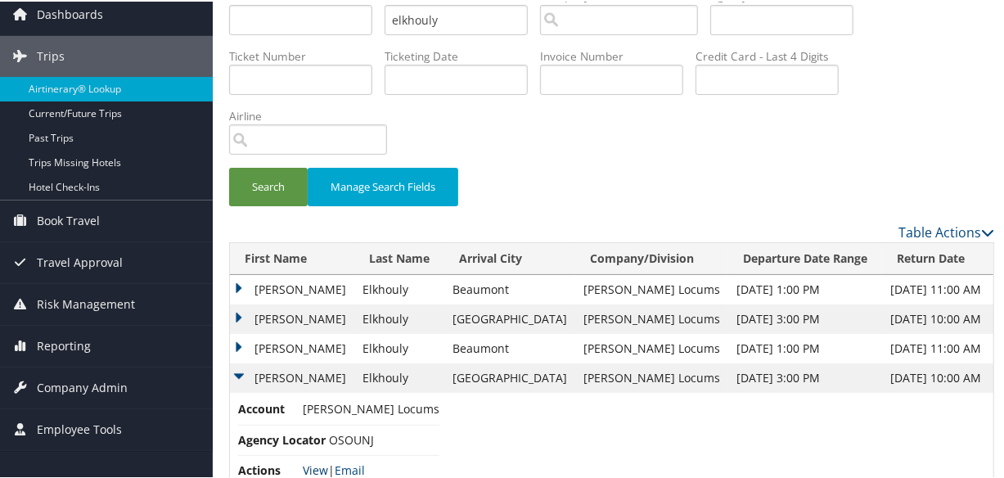
click at [312, 466] on link "View" at bounding box center [315, 469] width 25 height 16
click at [235, 346] on td "Mohamed" at bounding box center [292, 346] width 124 height 29
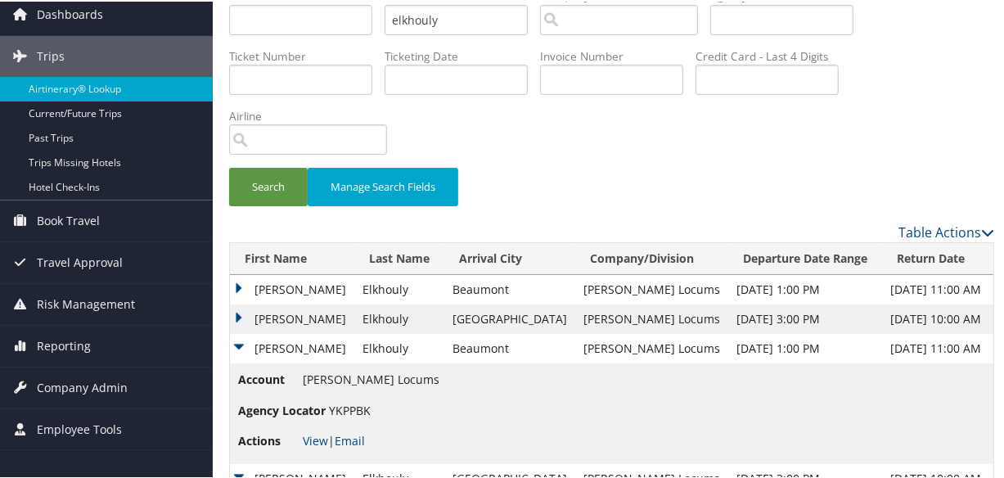
scroll to position [265, 0]
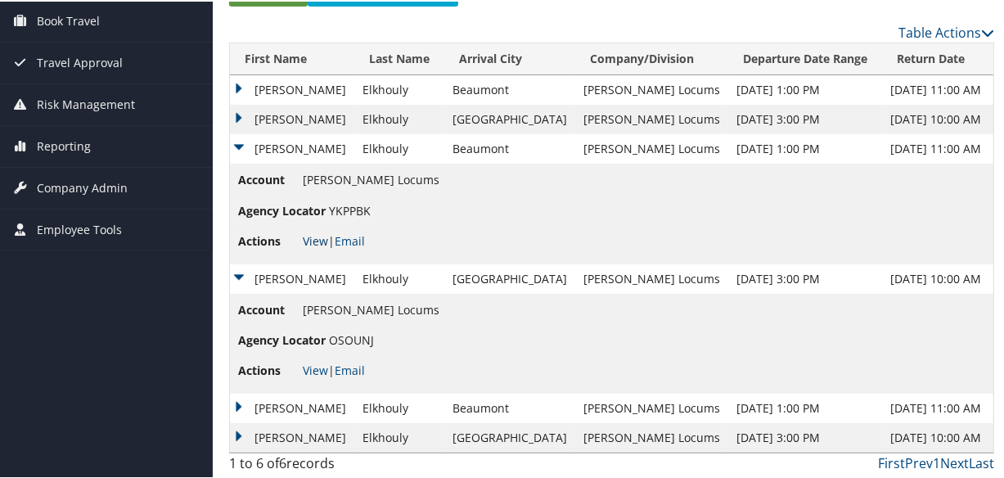
click at [306, 234] on link "View" at bounding box center [315, 240] width 25 height 16
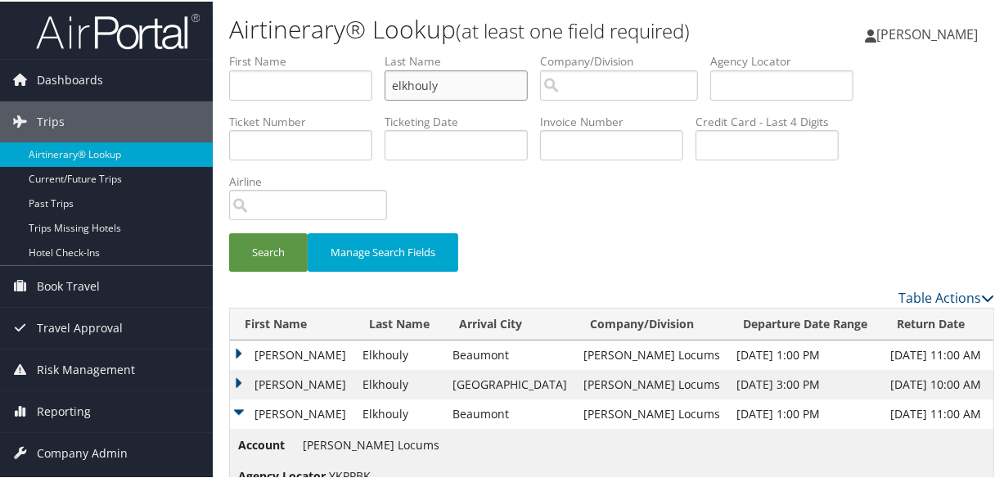
click at [508, 84] on input "elkhouly" at bounding box center [456, 84] width 143 height 30
drag, startPoint x: 504, startPoint y: 82, endPoint x: 269, endPoint y: 79, distance: 235.0
click at [270, 52] on ul "First Name Last Name elkhouly Departure City Arrival City Company/Division Airp…" at bounding box center [611, 52] width 765 height 0
paste input "MIRAKA"
type input "MIRAKA"
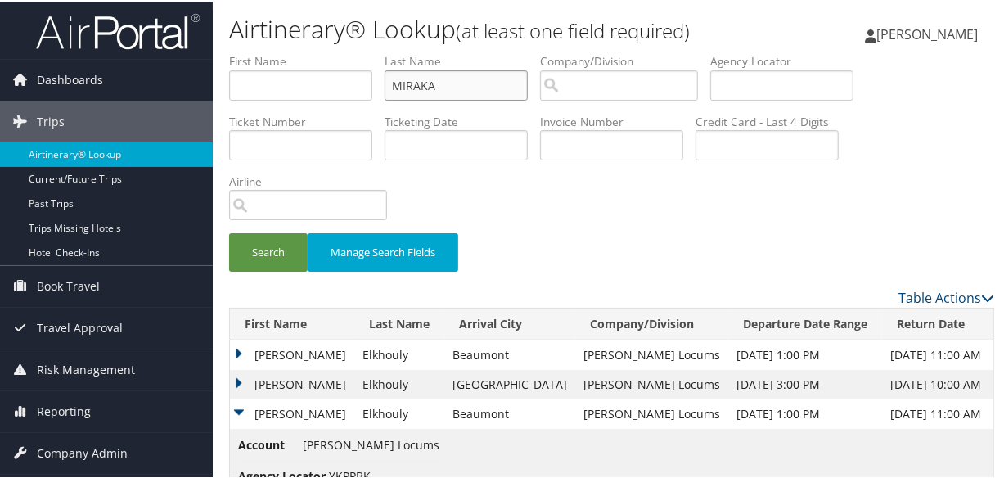
click at [229, 232] on button "Search" at bounding box center [268, 251] width 79 height 38
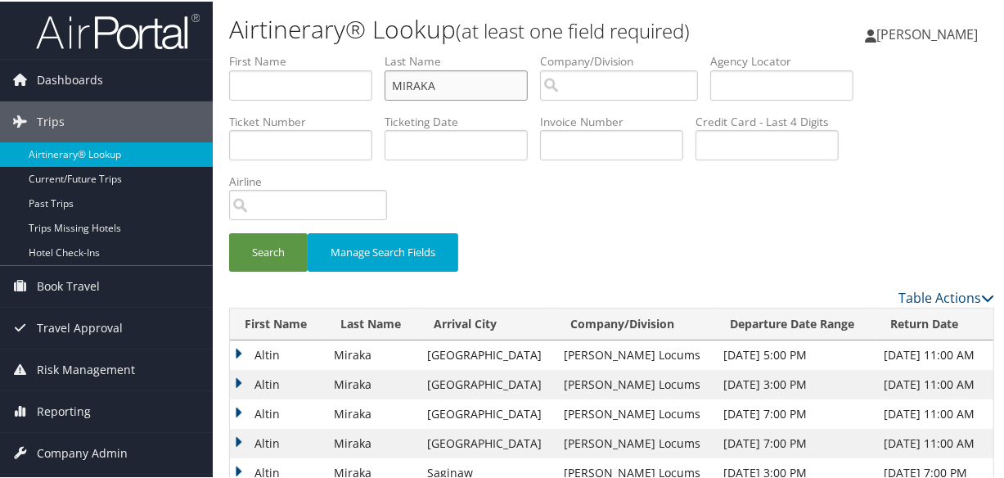
scroll to position [223, 0]
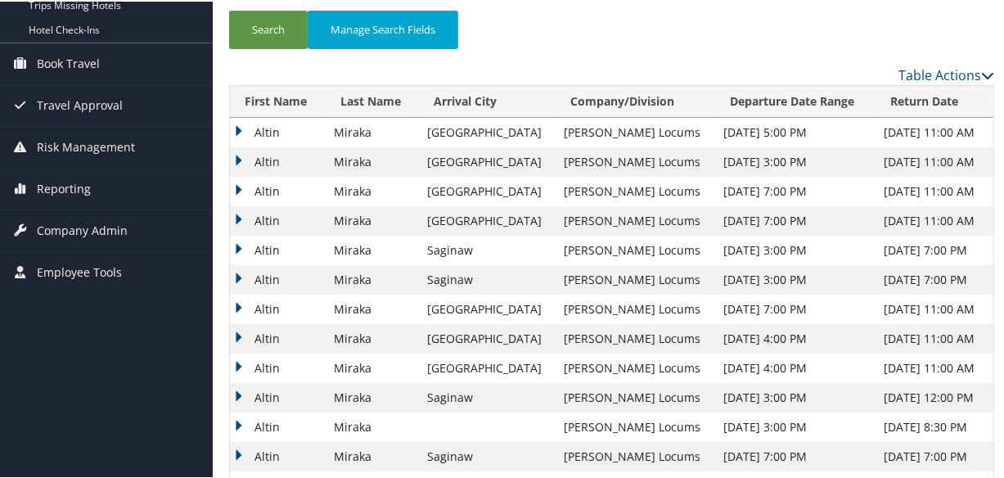
click at [237, 303] on td "Altin" at bounding box center [278, 307] width 96 height 29
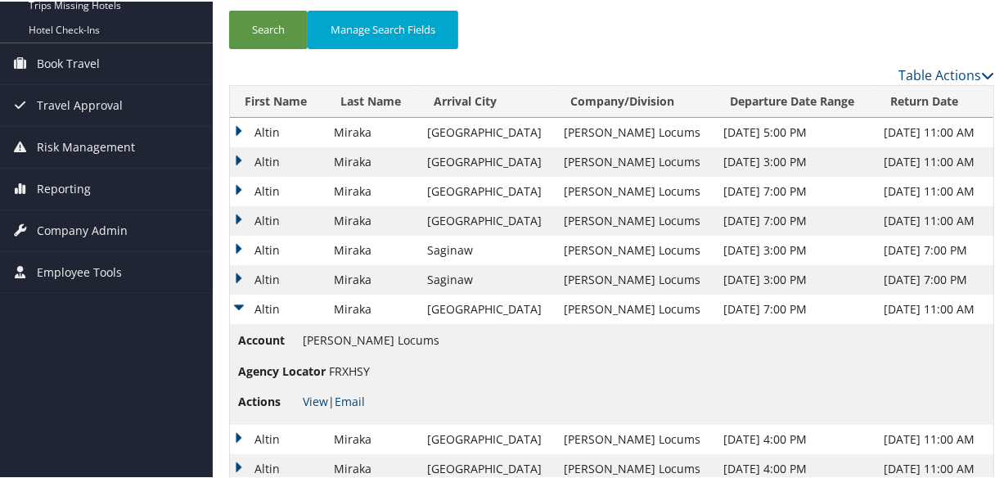
click at [240, 271] on td "Altin" at bounding box center [278, 278] width 96 height 29
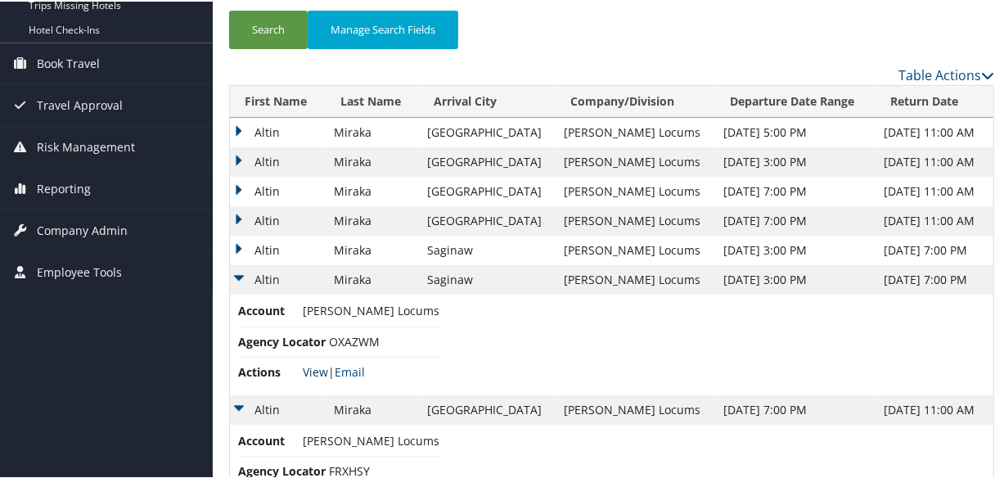
click at [318, 365] on link "View" at bounding box center [315, 371] width 25 height 16
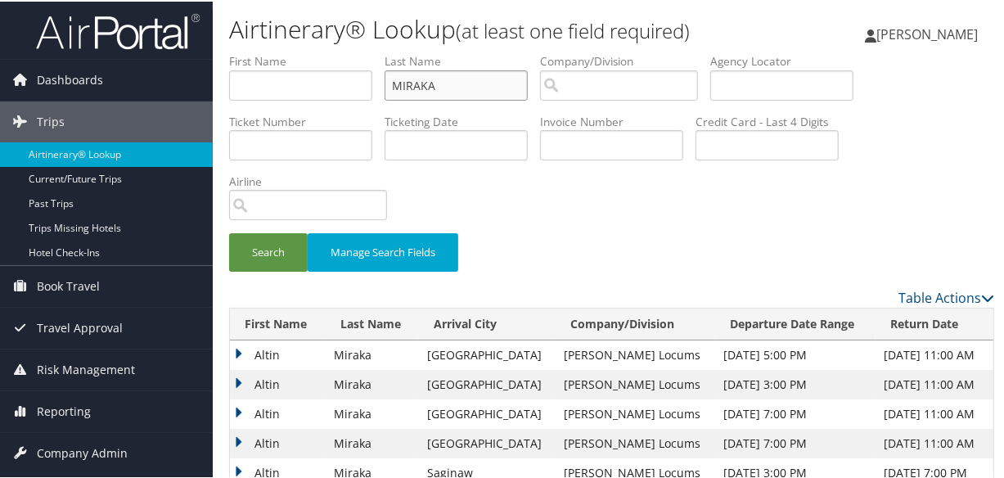
drag, startPoint x: 479, startPoint y: 90, endPoint x: 297, endPoint y: 97, distance: 181.9
click at [297, 52] on ul "First Name Last Name MIRAKA Departure City Arrival City Company/Division Airpor…" at bounding box center [611, 52] width 765 height 0
type input "sabir"
click at [229, 232] on button "Search" at bounding box center [268, 251] width 79 height 38
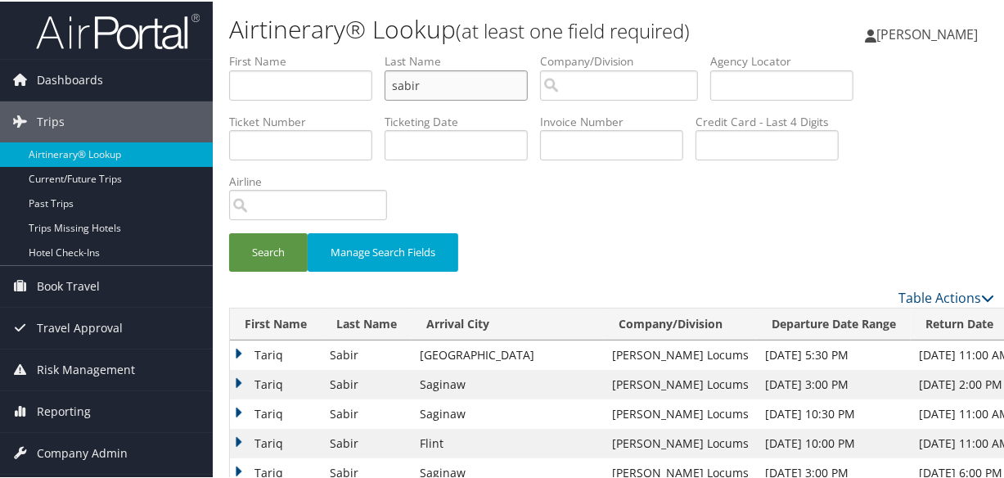
scroll to position [297, 0]
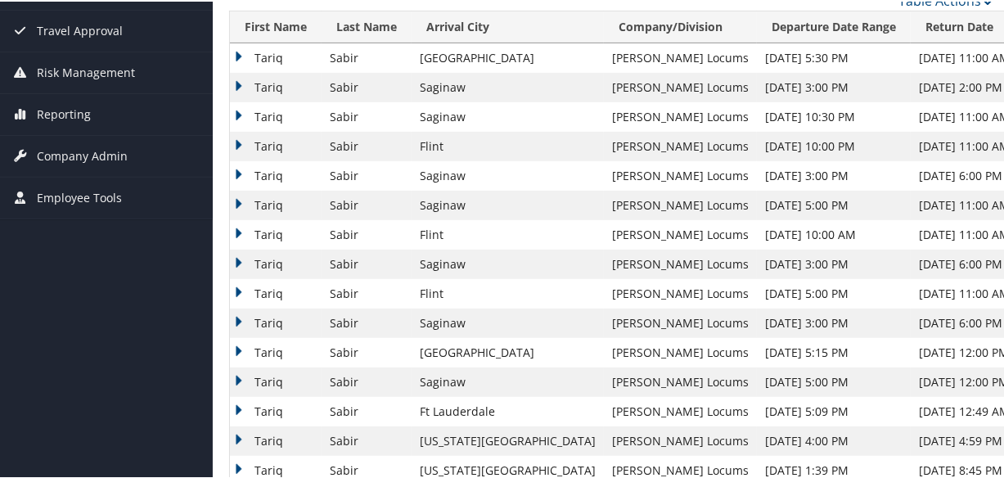
click at [238, 140] on td "Tariq" at bounding box center [276, 144] width 92 height 29
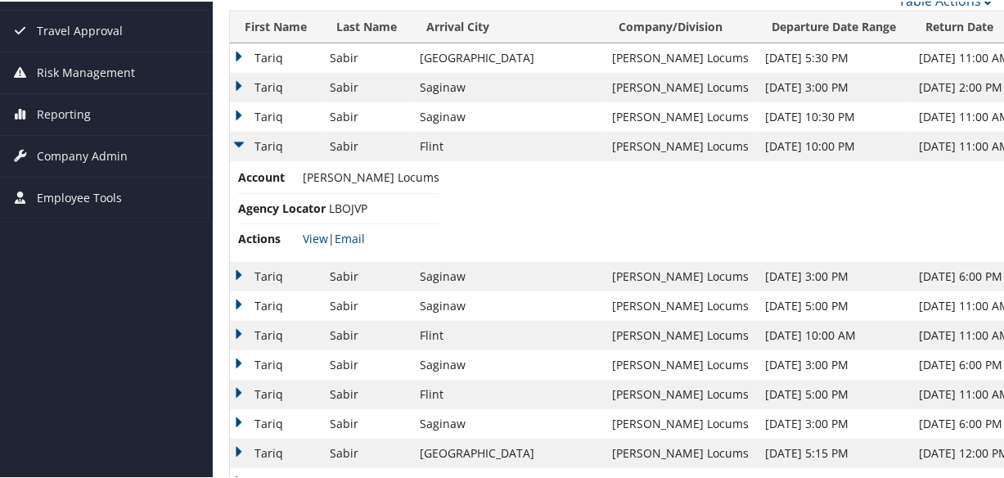
click at [237, 277] on td "Tariq" at bounding box center [276, 274] width 92 height 29
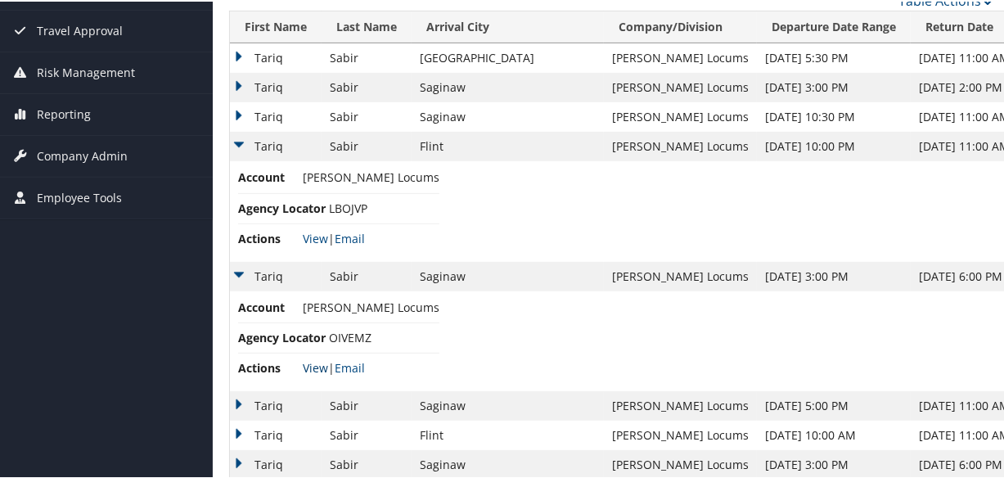
click at [313, 365] on link "View" at bounding box center [315, 367] width 25 height 16
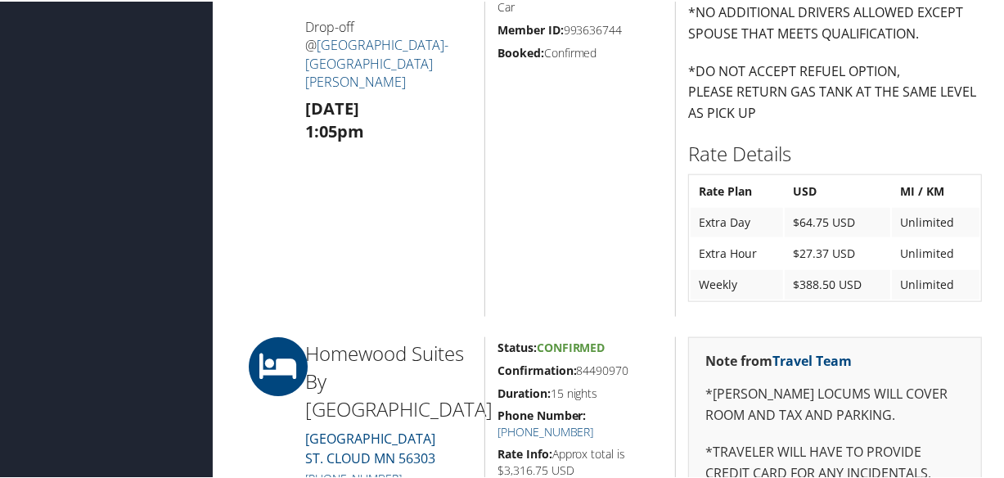
scroll to position [1414, 0]
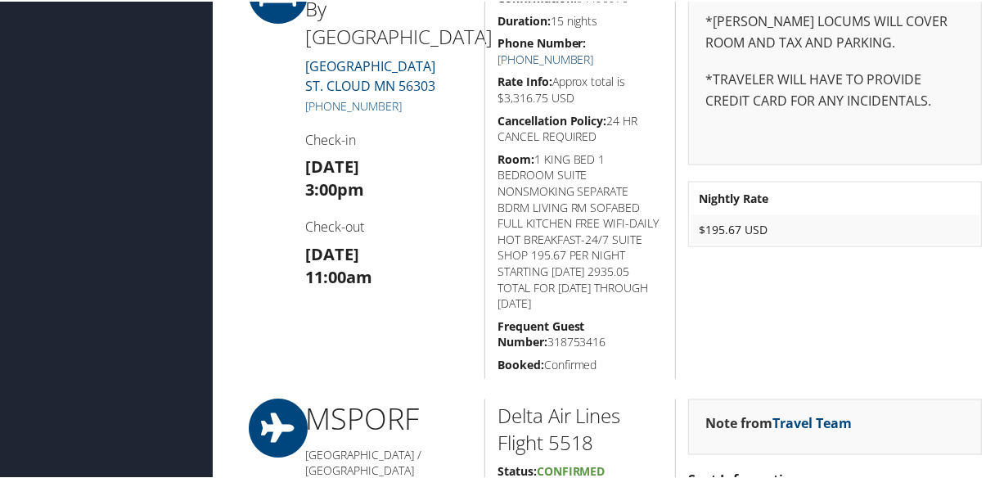
click at [594, 50] on link "+1 (320) 252-5900" at bounding box center [546, 58] width 97 height 16
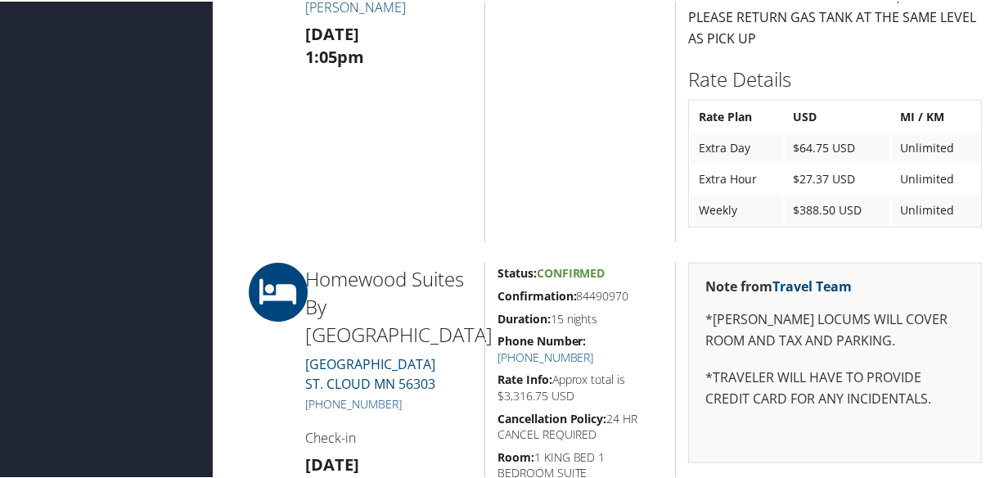
scroll to position [1339, 0]
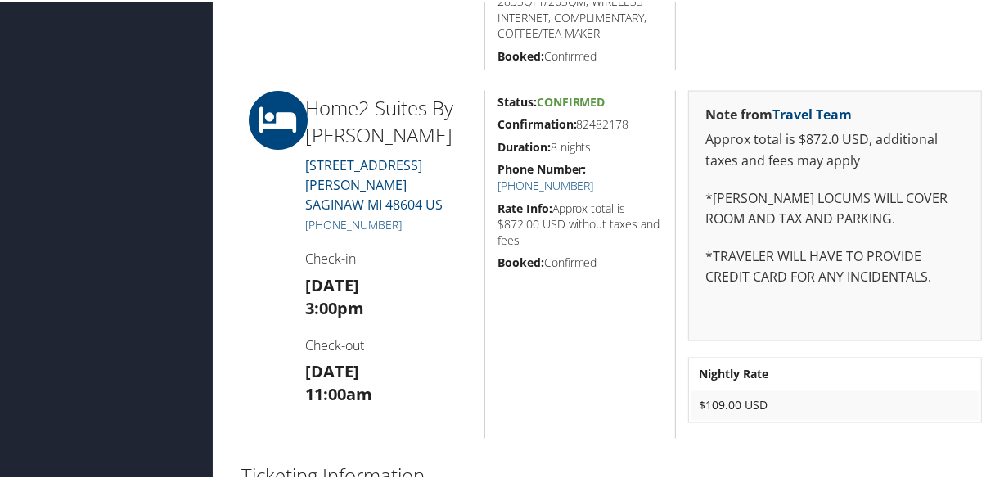
scroll to position [1637, 0]
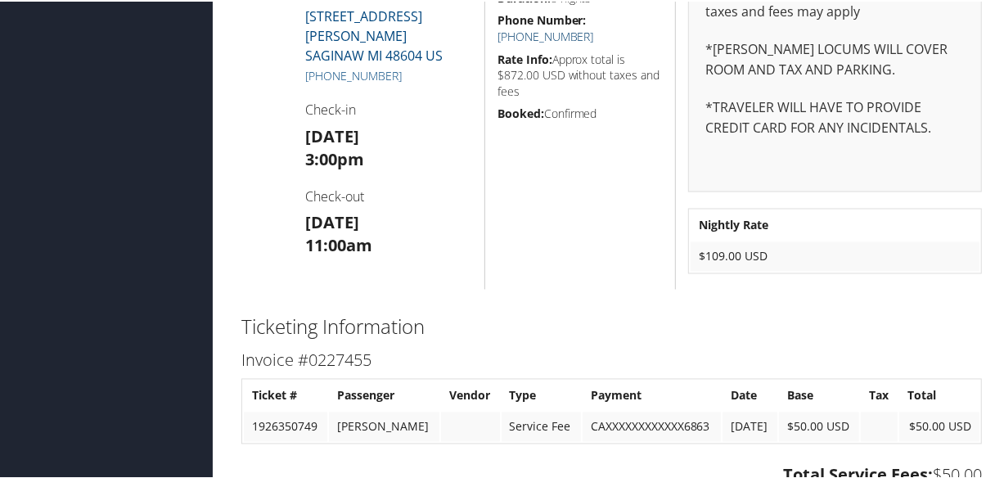
click at [594, 27] on link "+1 (989) 771-7000" at bounding box center [546, 35] width 97 height 16
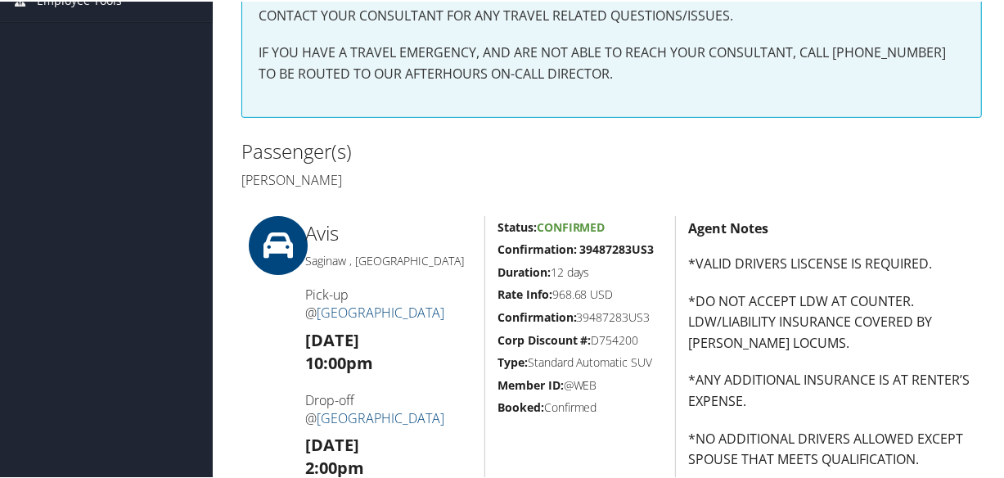
scroll to position [148, 0]
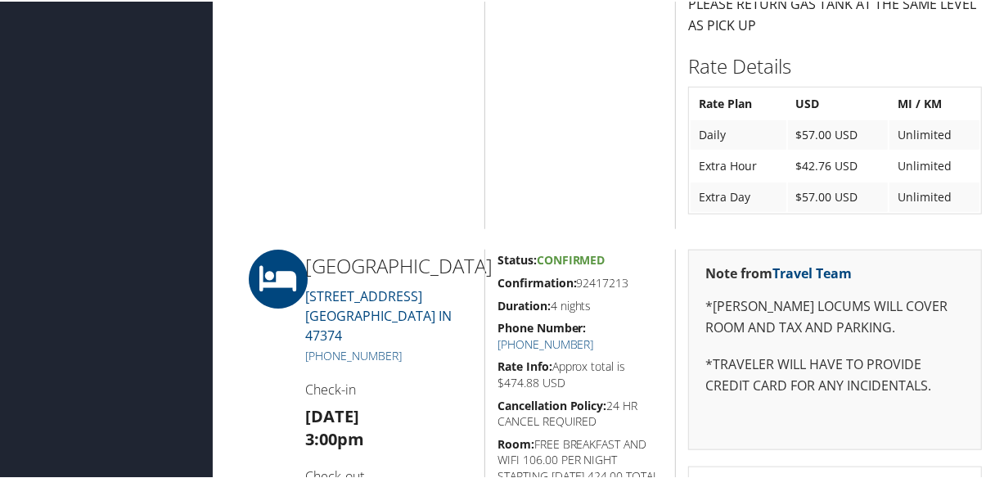
scroll to position [967, 0]
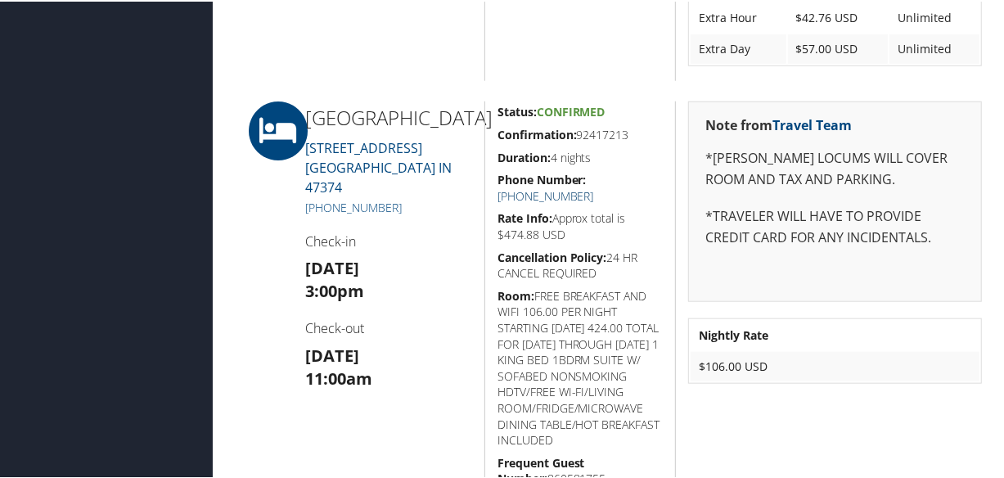
click at [594, 187] on link "+1 (765) 966-5200" at bounding box center [546, 195] width 97 height 16
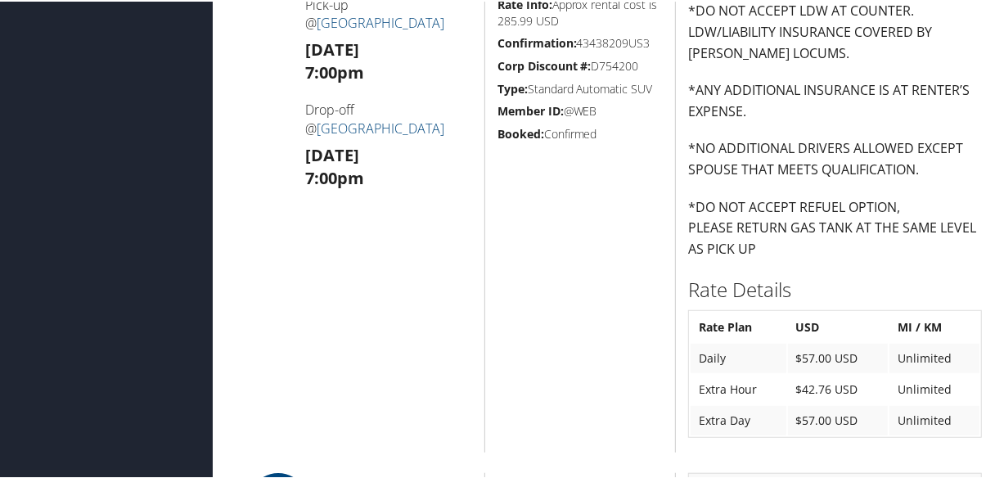
scroll to position [297, 0]
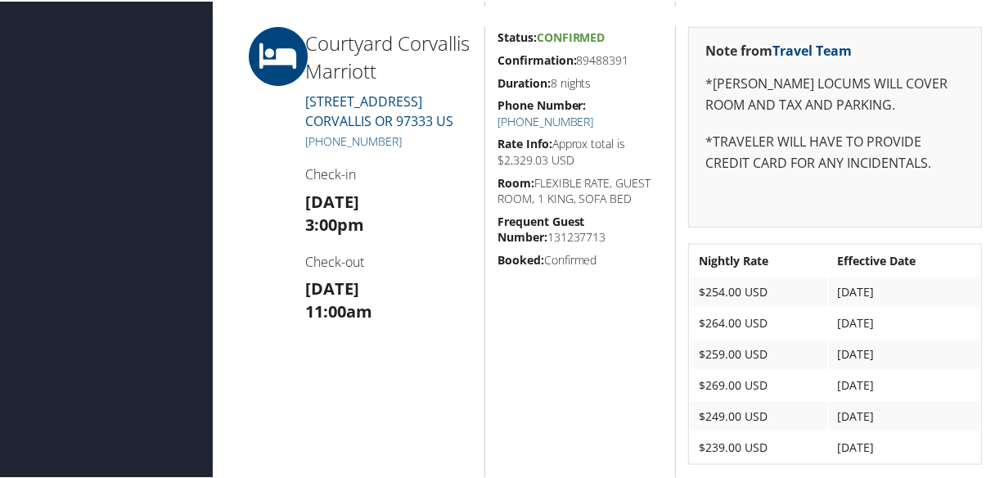
scroll to position [967, 0]
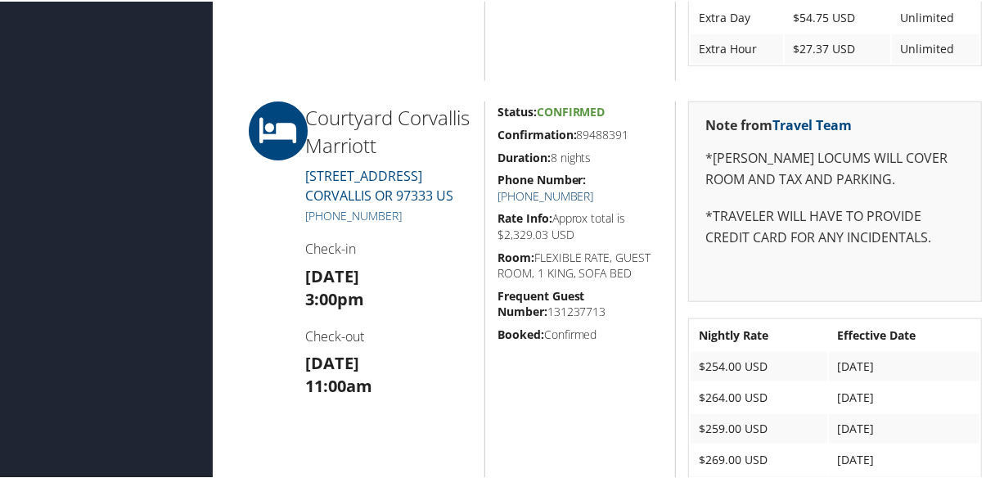
click at [594, 187] on link "+1 (541) 753-0199" at bounding box center [546, 195] width 97 height 16
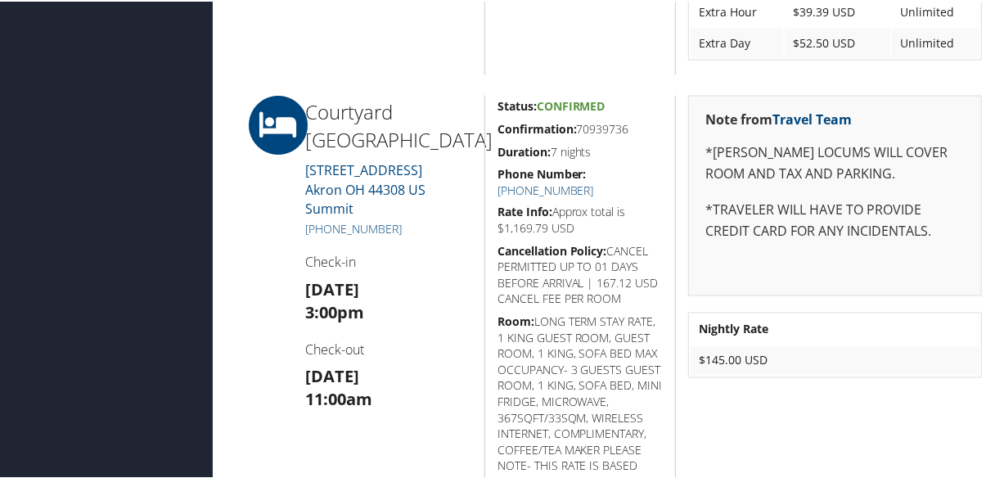
scroll to position [1711, 0]
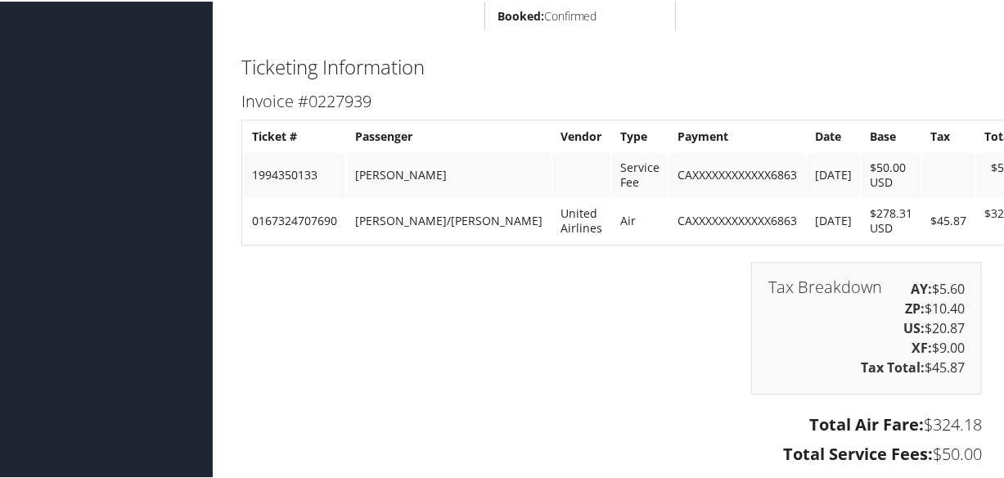
scroll to position [2942, 0]
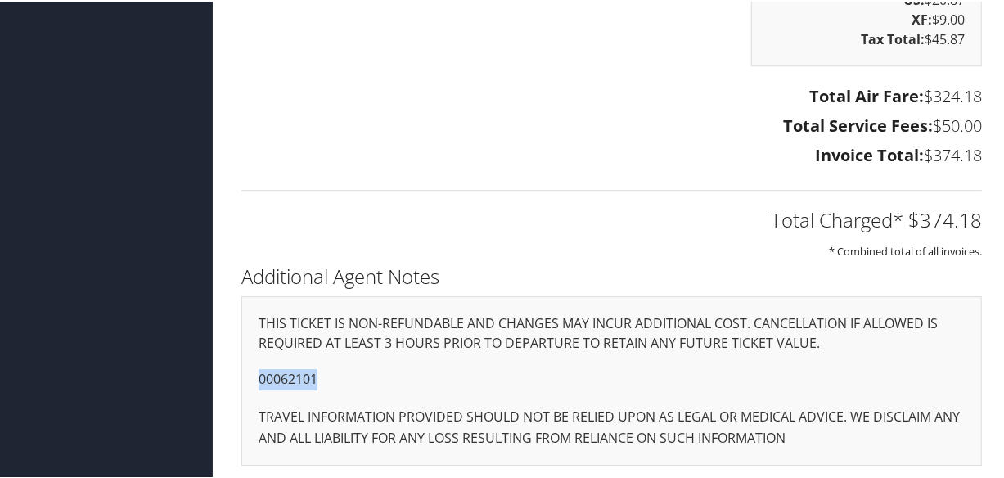
drag, startPoint x: 331, startPoint y: 377, endPoint x: 239, endPoint y: 375, distance: 91.7
click at [239, 375] on div "Additional Agent Notes THIS TICKET IS NON-REFUNDABLE AND CHANGES MAY INCUR ADDI…" at bounding box center [611, 370] width 765 height 223
copy p "00062101"
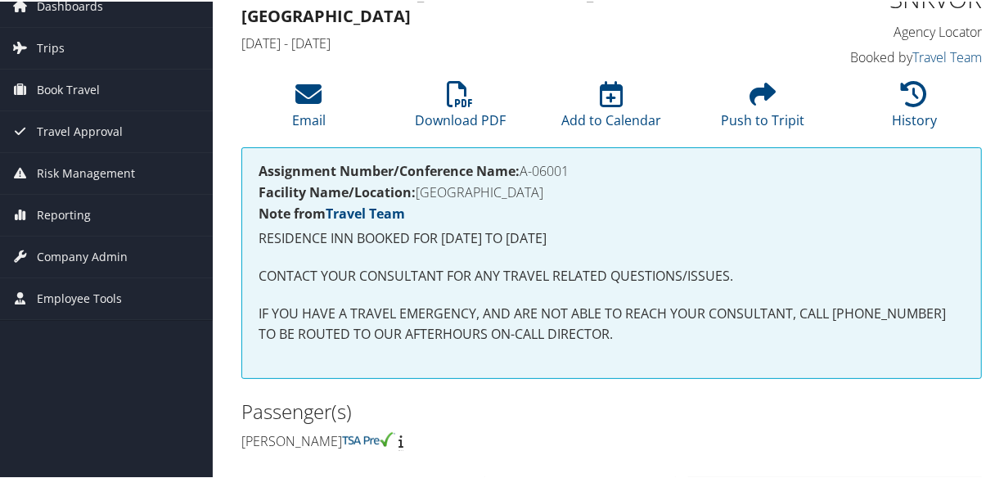
scroll to position [0, 0]
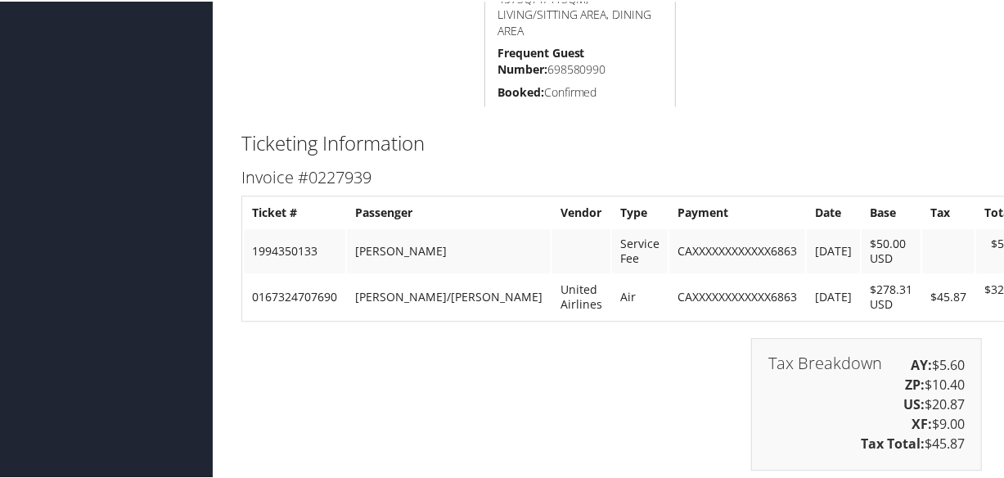
scroll to position [2942, 0]
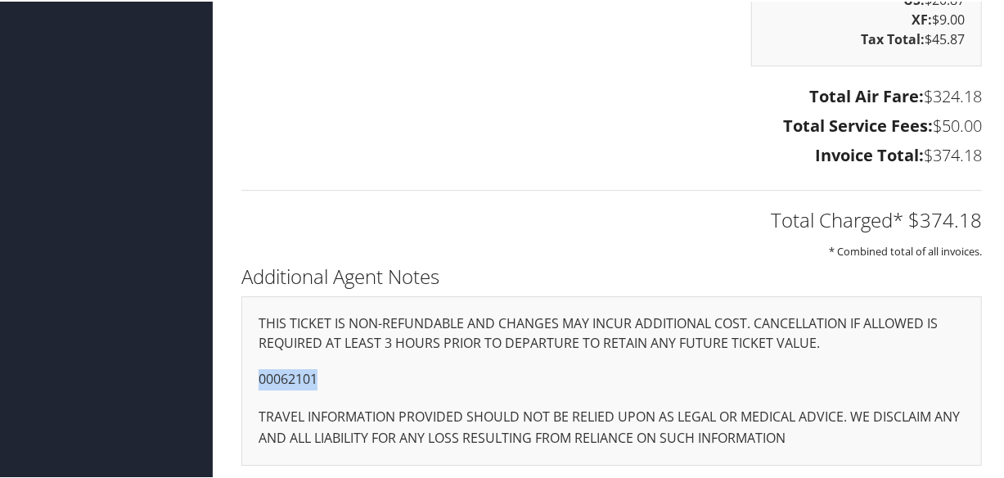
drag, startPoint x: 319, startPoint y: 371, endPoint x: 221, endPoint y: 372, distance: 98.3
copy p "00062101"
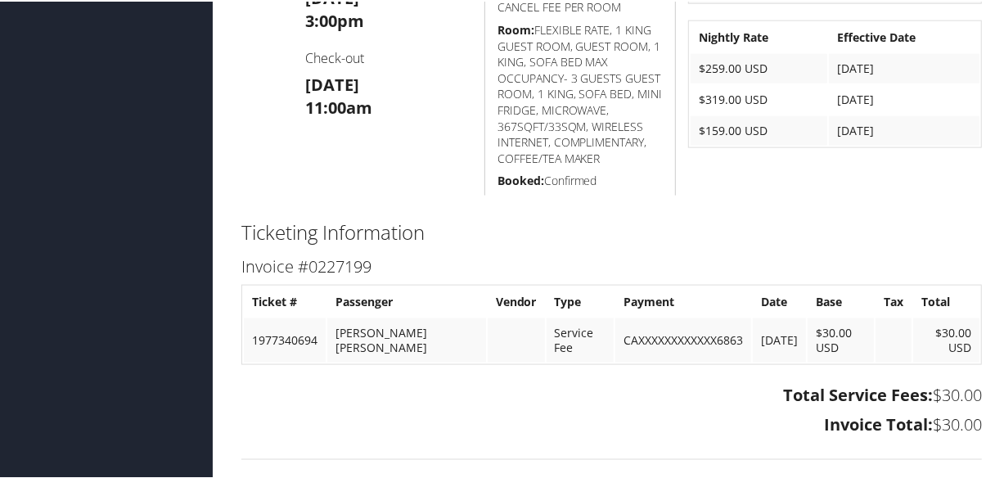
scroll to position [967, 0]
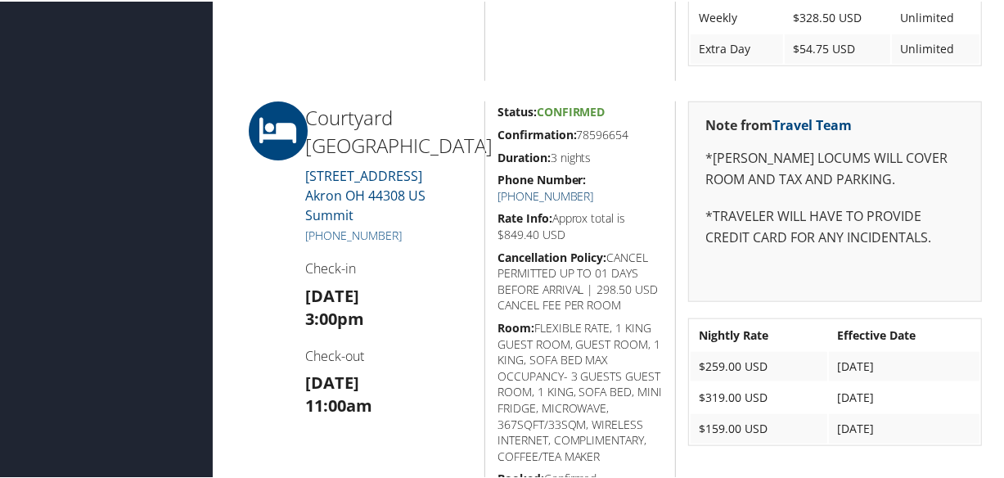
click at [594, 187] on link "[PHONE_NUMBER]" at bounding box center [546, 195] width 97 height 16
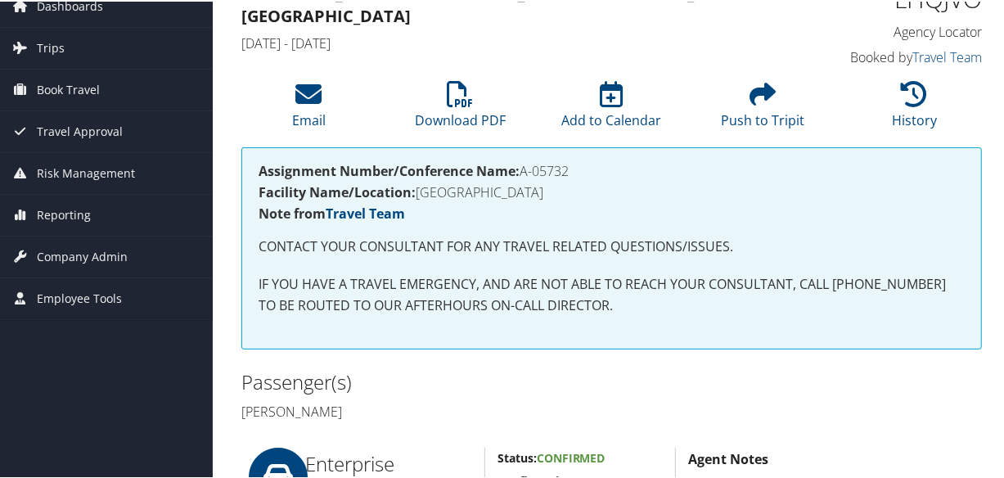
scroll to position [0, 0]
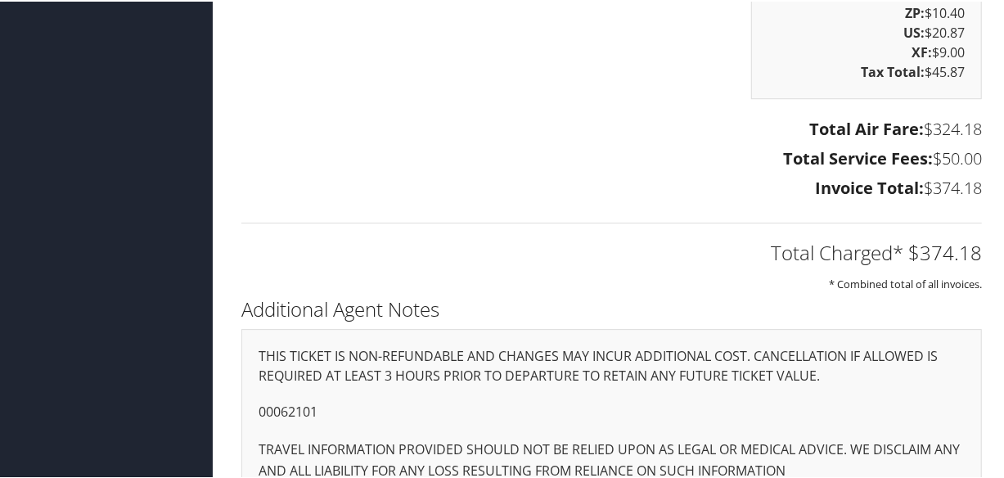
scroll to position [2942, 0]
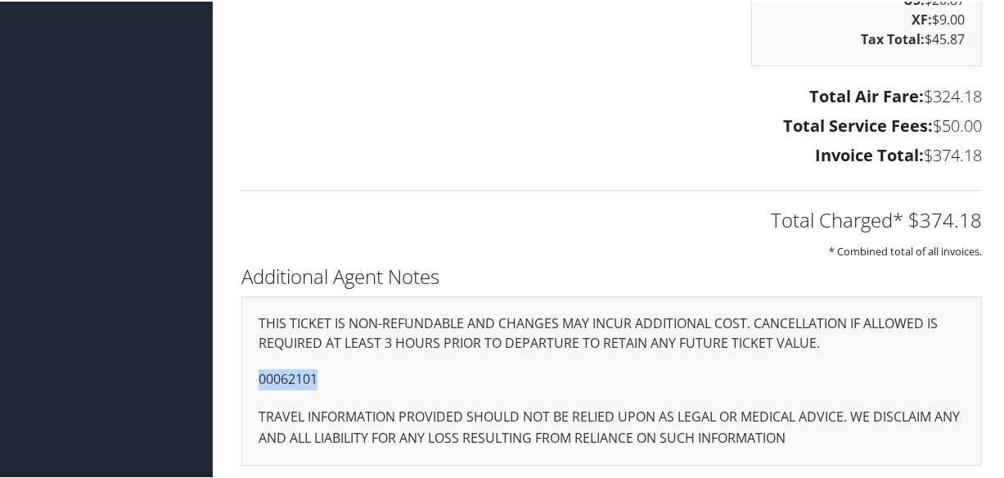
drag, startPoint x: 336, startPoint y: 376, endPoint x: 197, endPoint y: 377, distance: 138.4
copy p "00062101"
click at [381, 147] on h3 "Invoice Total: $374.18" at bounding box center [612, 153] width 741 height 23
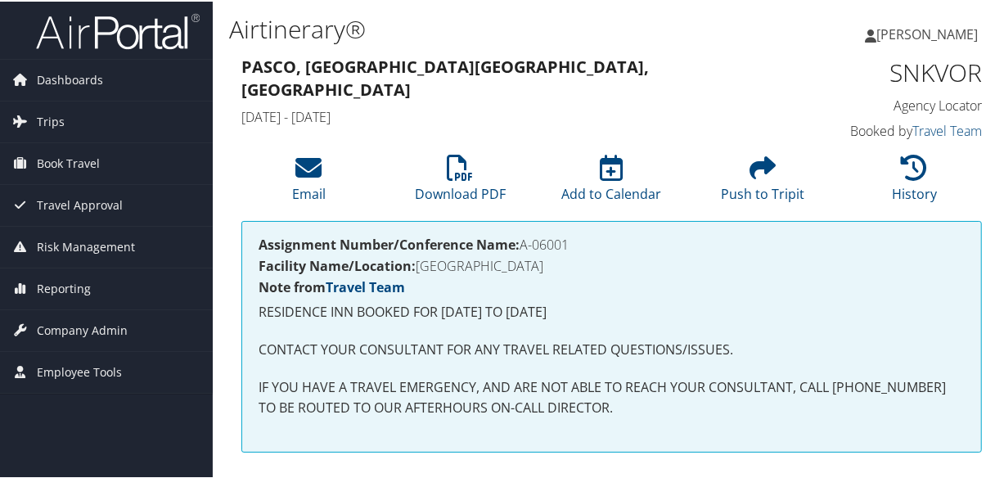
scroll to position [446, 0]
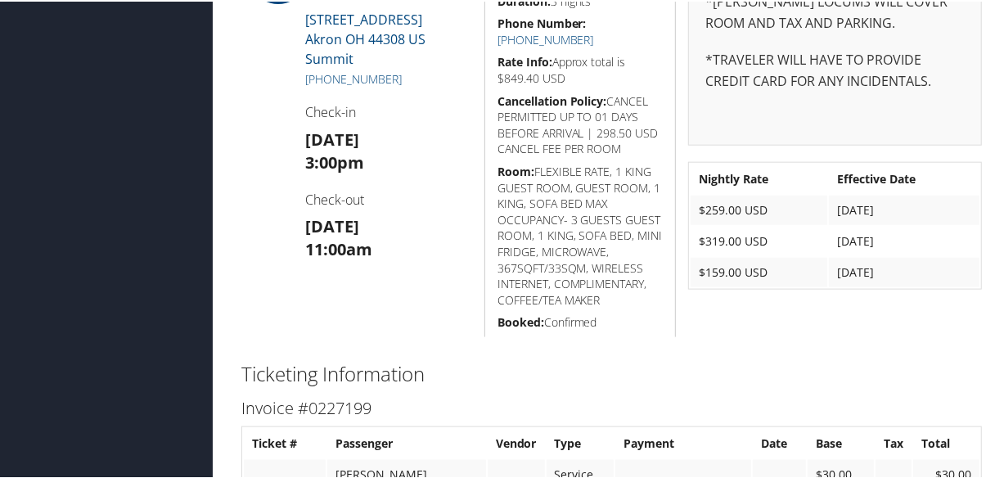
scroll to position [974, 0]
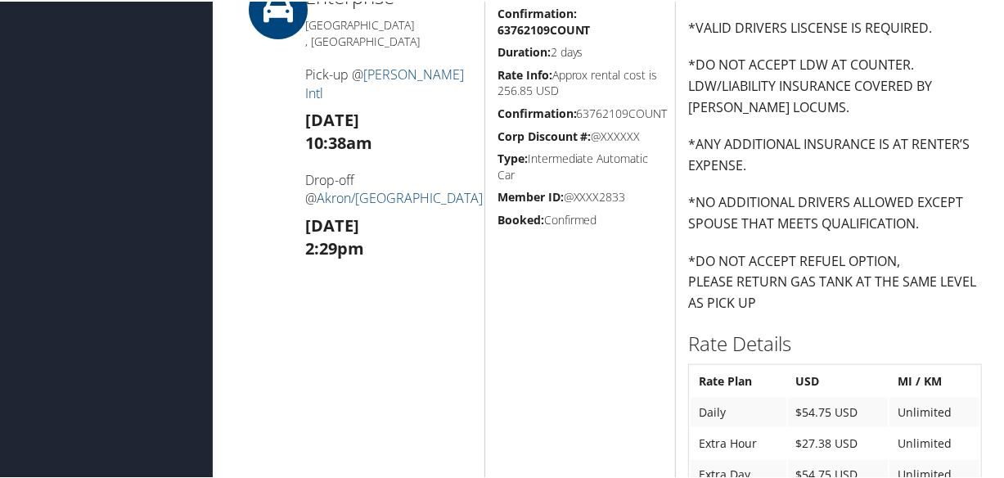
scroll to position [1562, 0]
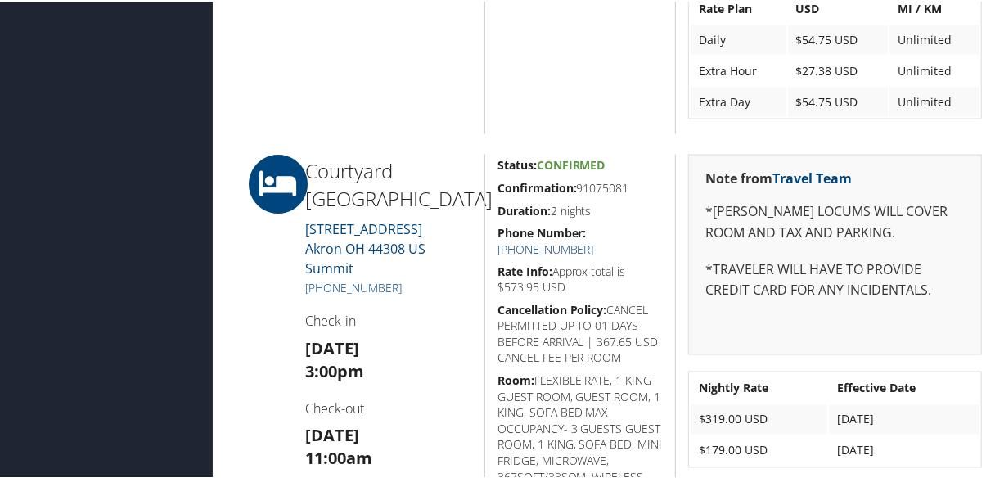
drag, startPoint x: 620, startPoint y: 231, endPoint x: 612, endPoint y: 237, distance: 10.0
click at [594, 240] on link "[PHONE_NUMBER]" at bounding box center [546, 248] width 97 height 16
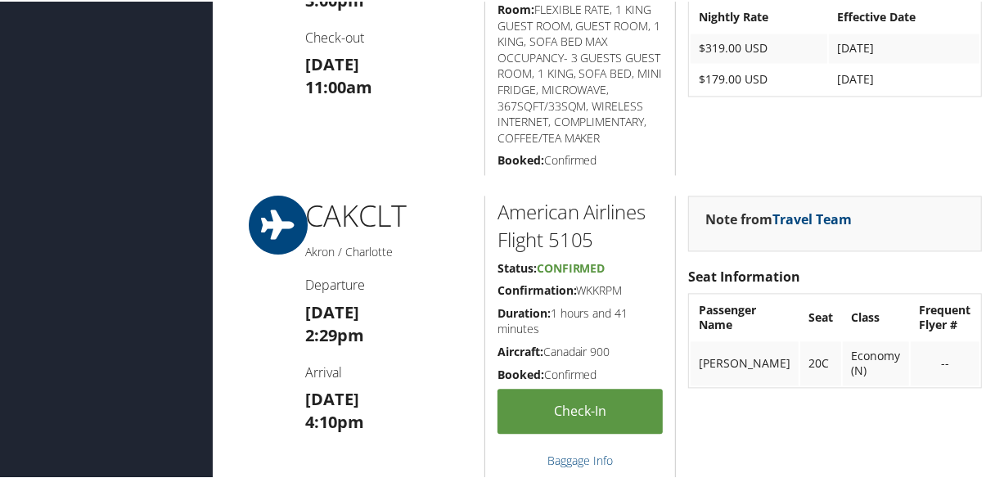
scroll to position [1711, 0]
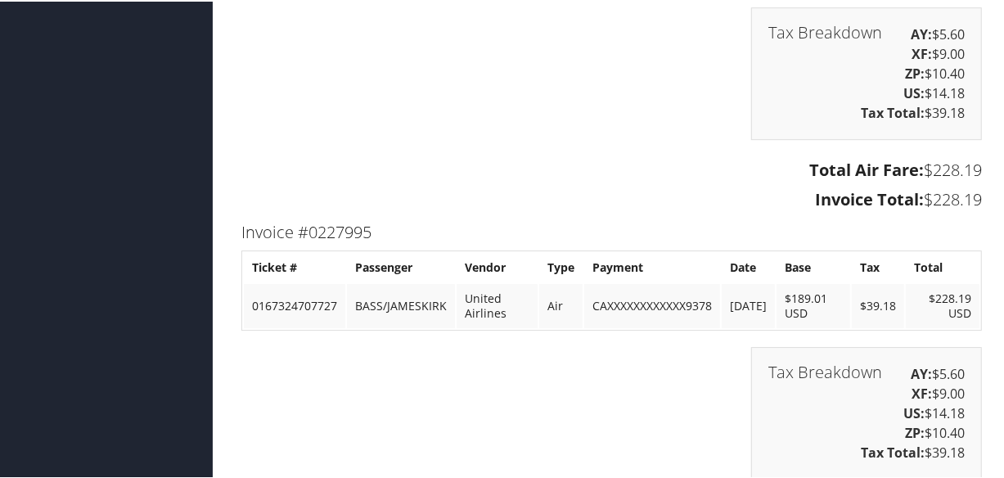
scroll to position [3367, 0]
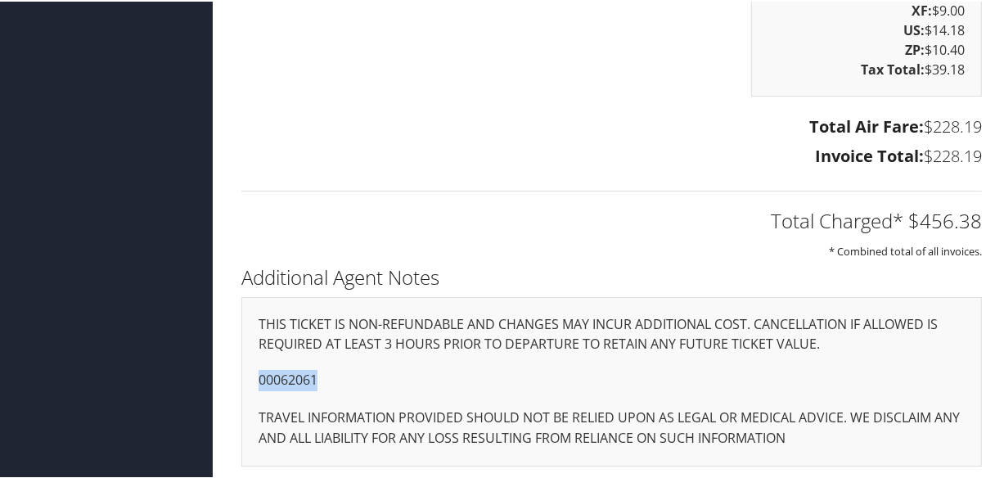
drag, startPoint x: 332, startPoint y: 376, endPoint x: 242, endPoint y: 376, distance: 90.1
click at [242, 376] on div "THIS TICKET IS NON-REFUNDABLE AND CHANGES MAY INCUR ADDITIONAL COST. CANCELLATI…" at bounding box center [612, 380] width 741 height 169
copy p "00062061"
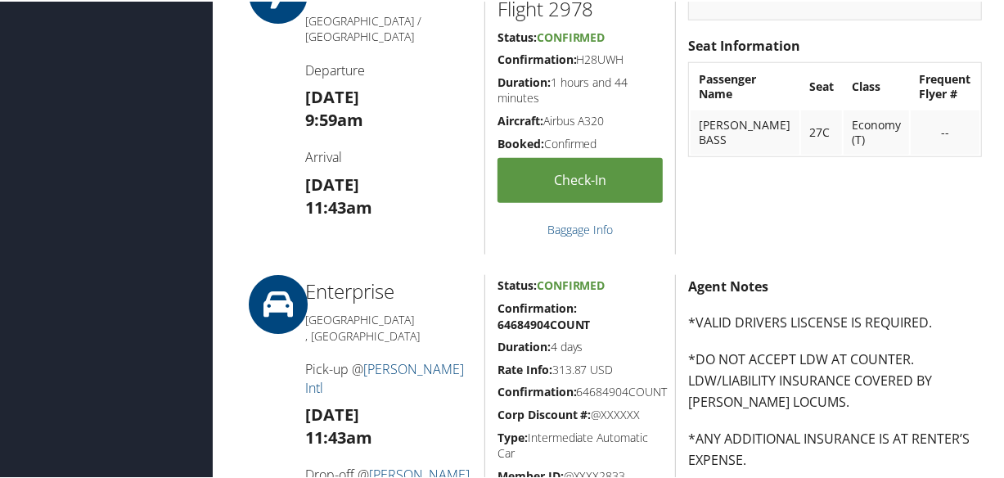
scroll to position [837, 0]
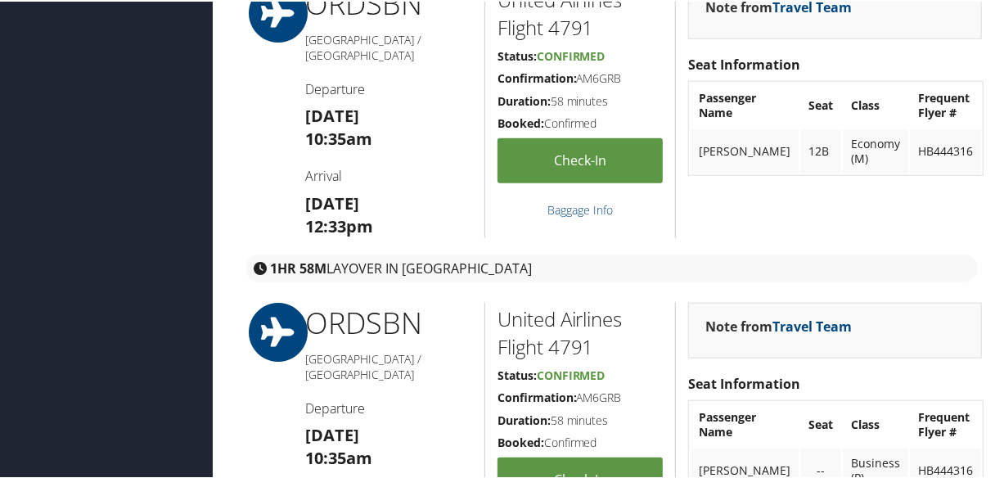
scroll to position [1414, 0]
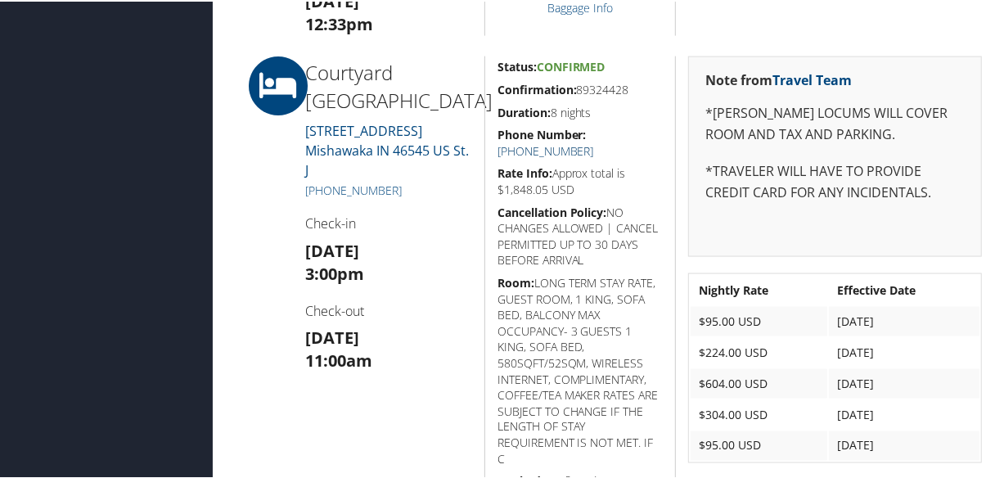
click at [594, 142] on link "+1 (574) 273-9900" at bounding box center [546, 150] width 97 height 16
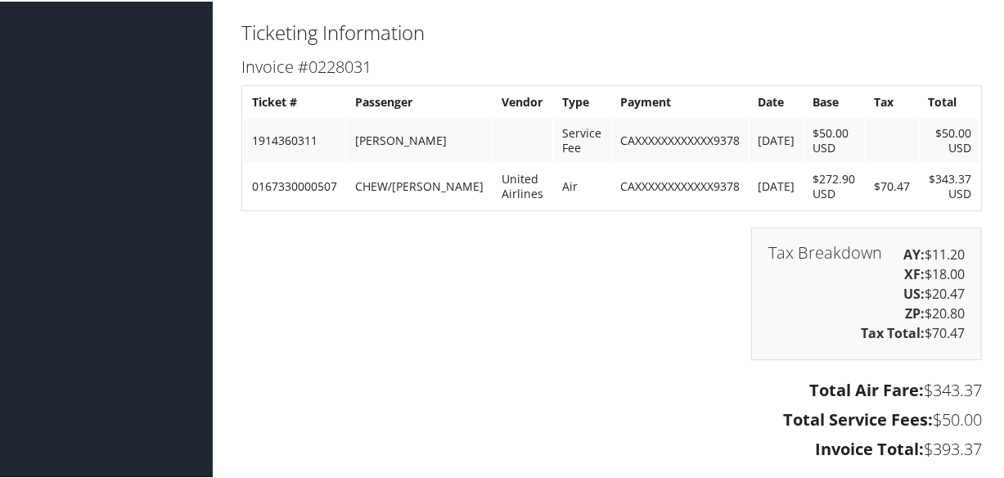
scroll to position [3346, 0]
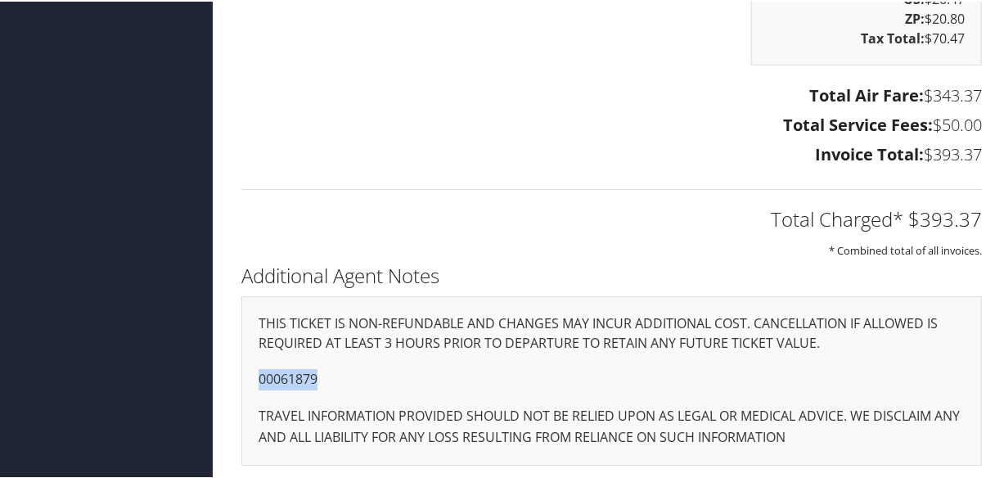
drag, startPoint x: 345, startPoint y: 380, endPoint x: 237, endPoint y: 376, distance: 108.1
click at [237, 376] on div "Additional Agent Notes THIS TICKET IS NON-REFUNDABLE AND CHANGES MAY INCUR ADDI…" at bounding box center [611, 369] width 765 height 223
copy p "00061879"
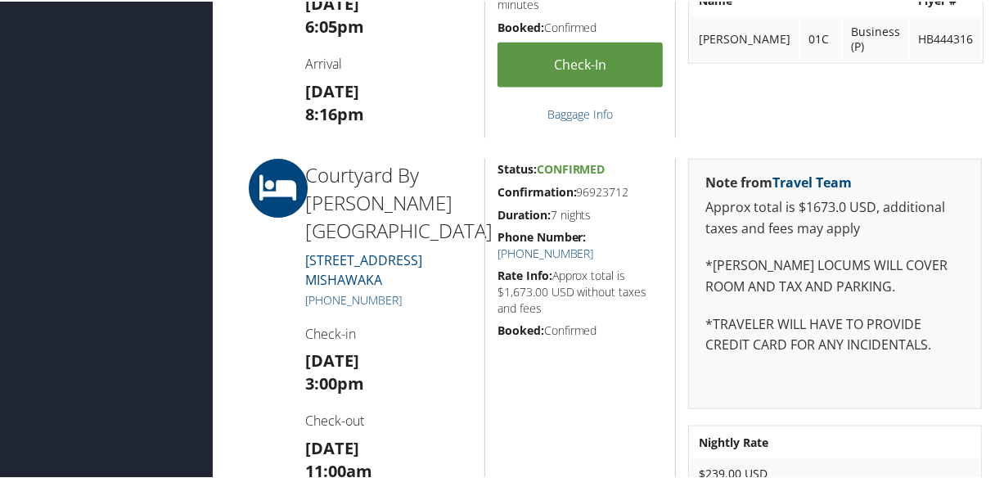
scroll to position [890, 0]
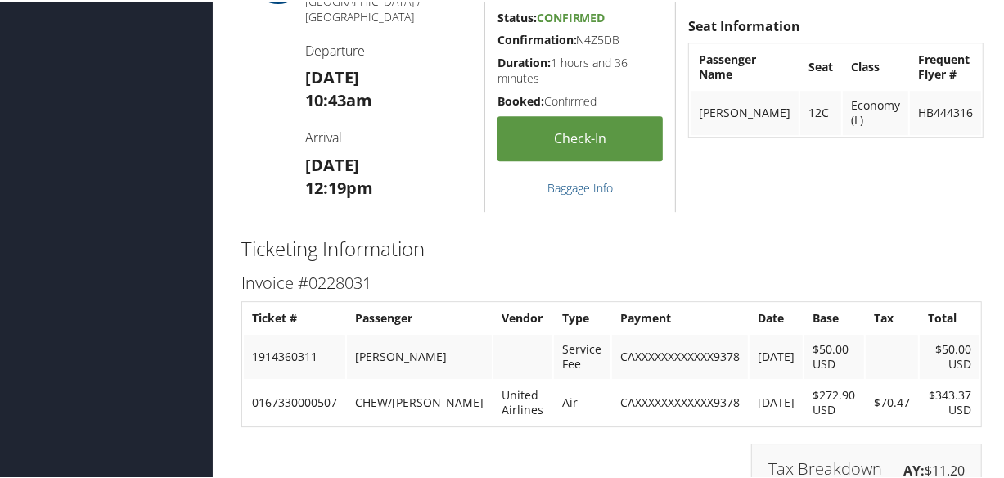
scroll to position [3346, 0]
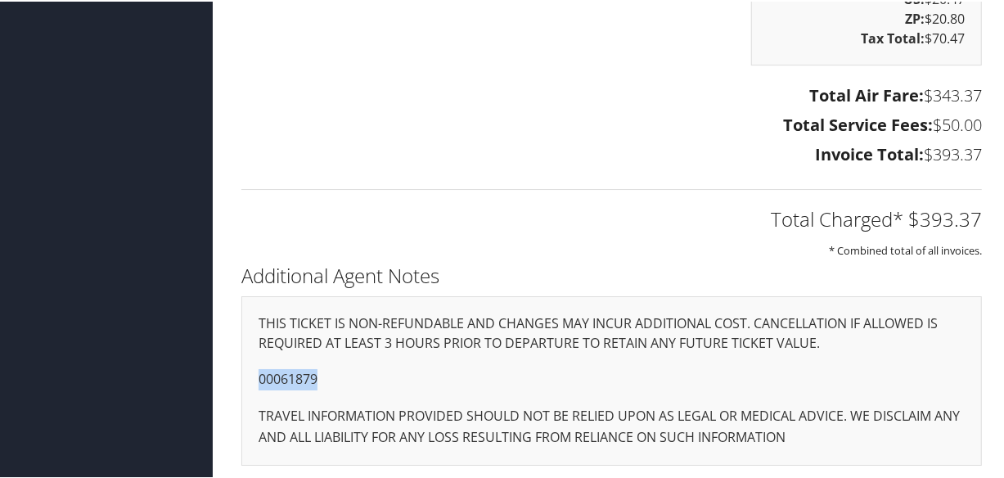
drag, startPoint x: 332, startPoint y: 377, endPoint x: 545, endPoint y: 384, distance: 213.8
click at [243, 379] on div "THIS TICKET IS NON-REFUNDABLE AND CHANGES MAY INCUR ADDITIONAL COST. CANCELLATI…" at bounding box center [612, 379] width 741 height 169
copy p "00061879"
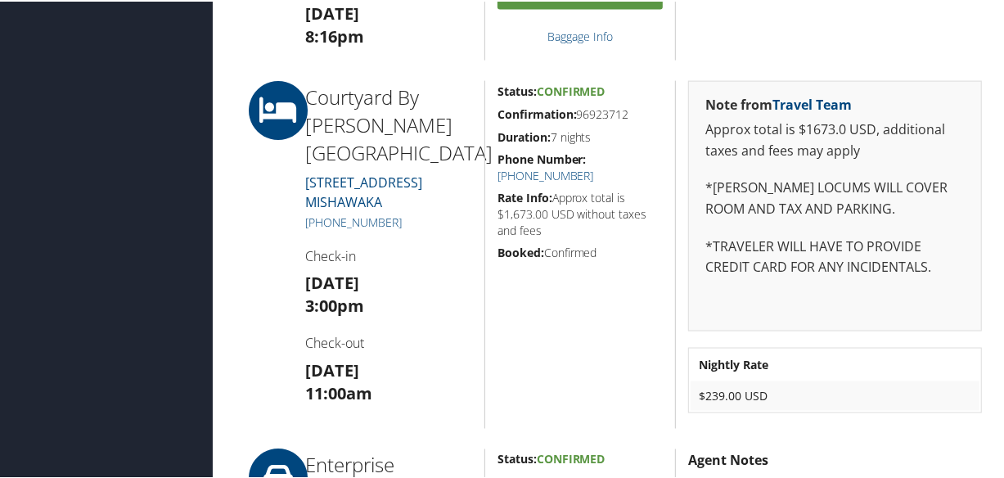
scroll to position [1041, 0]
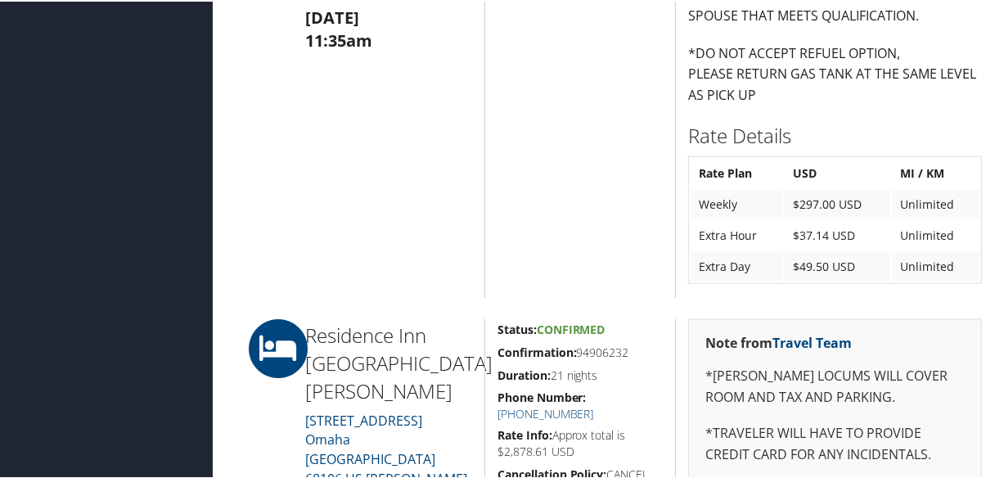
scroll to position [1637, 0]
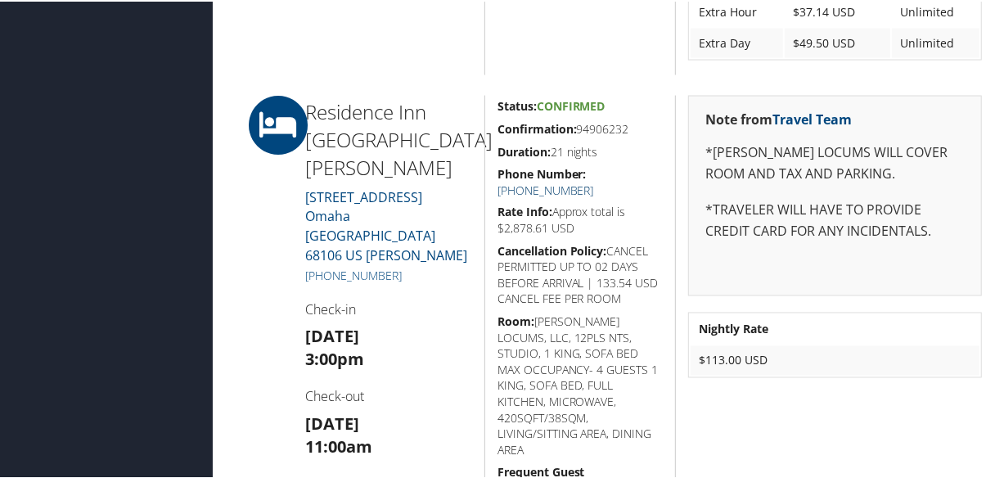
click at [594, 181] on link "[PHONE_NUMBER]" at bounding box center [546, 189] width 97 height 16
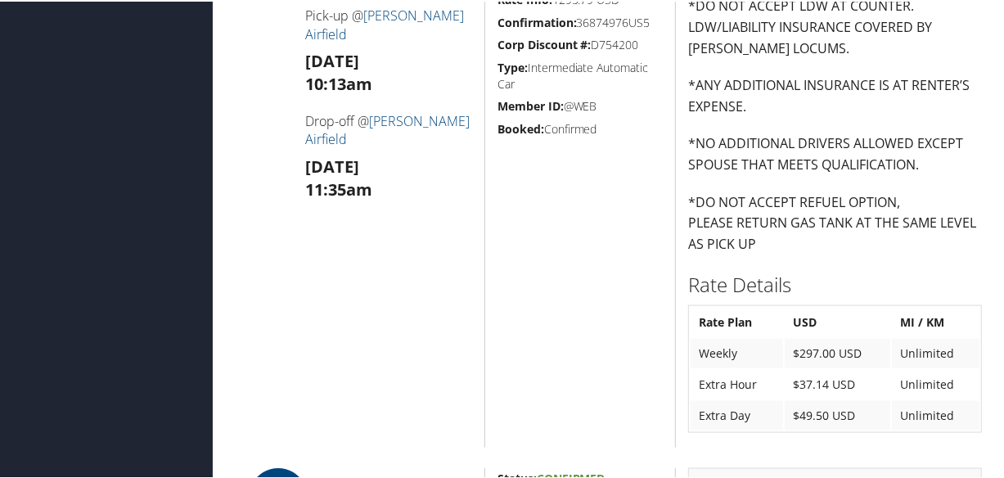
scroll to position [1637, 0]
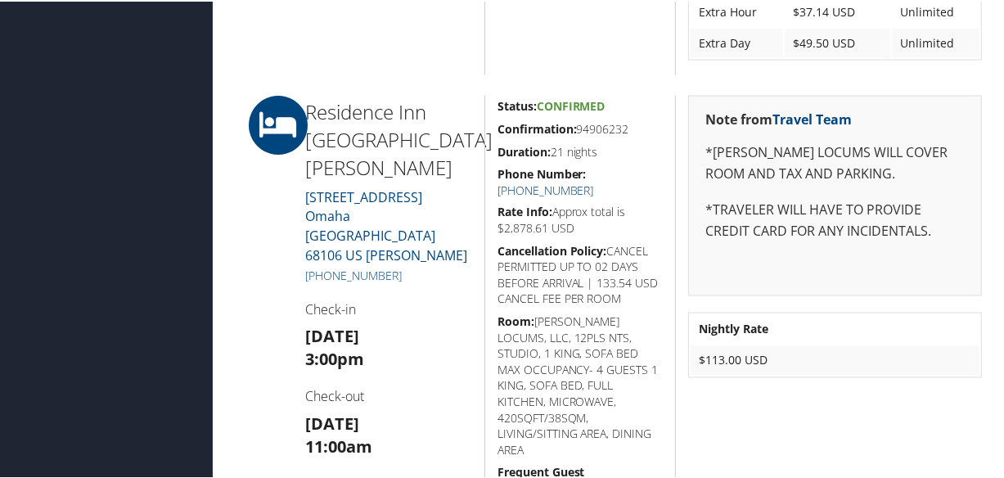
click at [594, 181] on link "[PHONE_NUMBER]" at bounding box center [546, 189] width 97 height 16
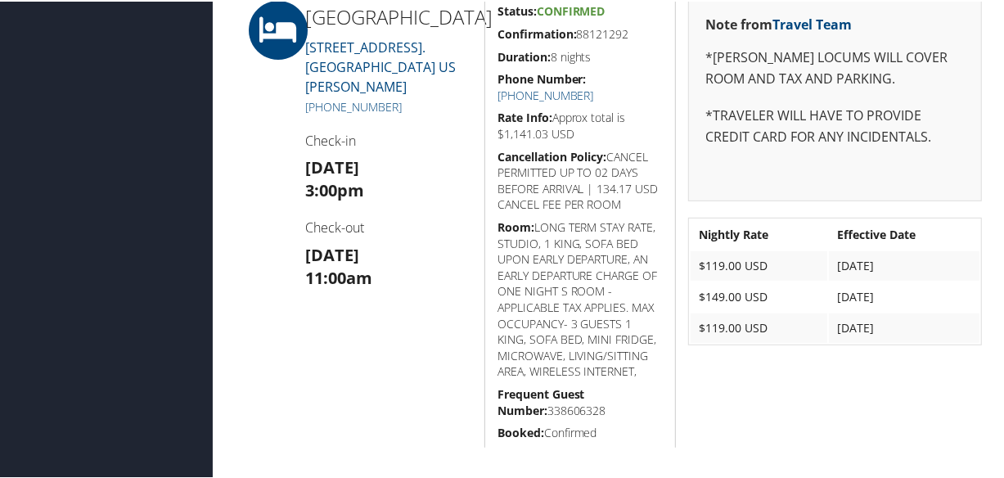
scroll to position [446, 0]
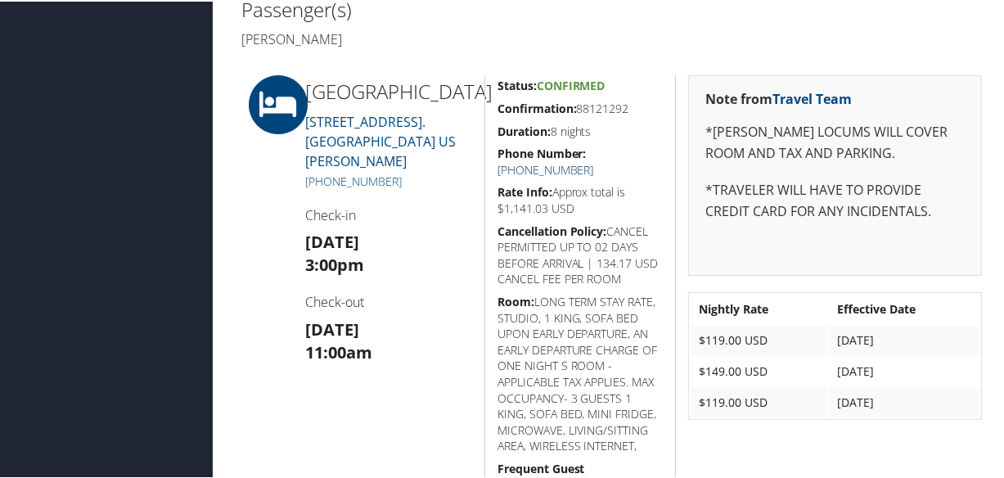
drag, startPoint x: 638, startPoint y: 154, endPoint x: 630, endPoint y: 118, distance: 36.9
click at [594, 160] on link "[PHONE_NUMBER]" at bounding box center [546, 168] width 97 height 16
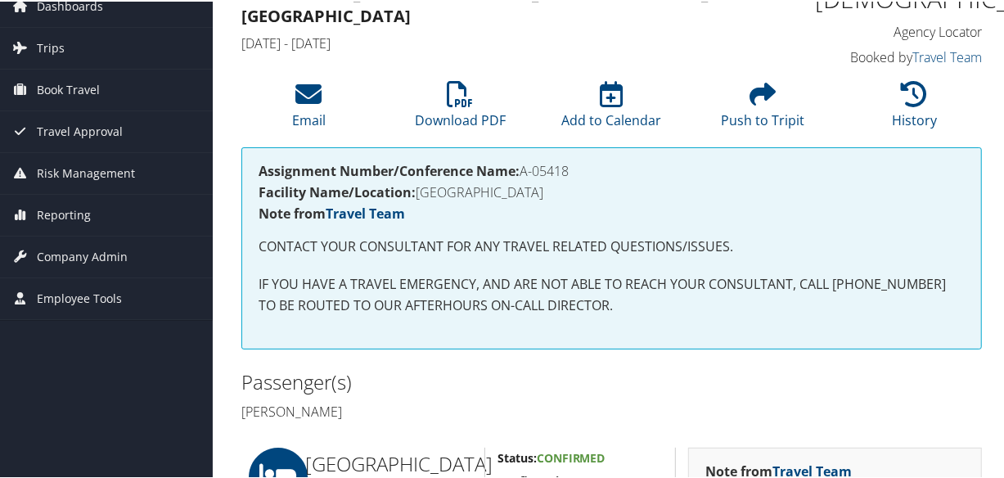
scroll to position [0, 0]
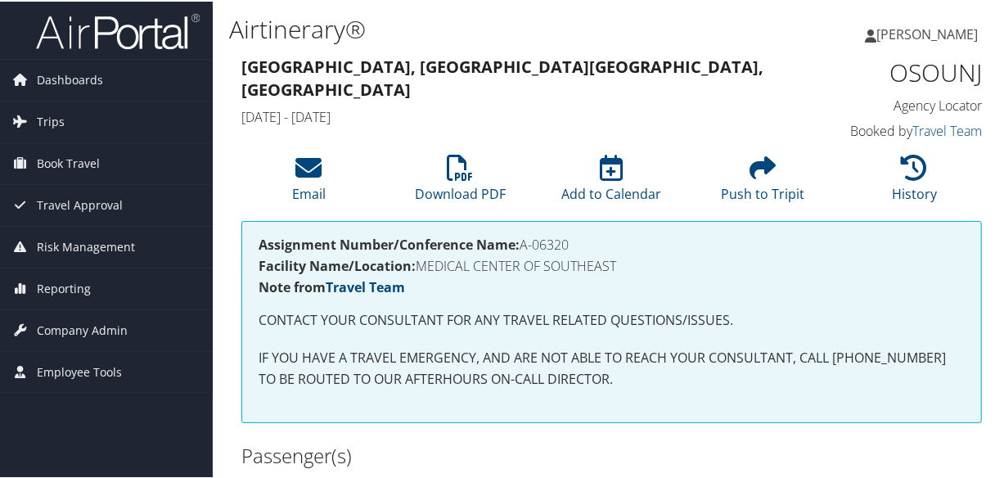
scroll to position [446, 0]
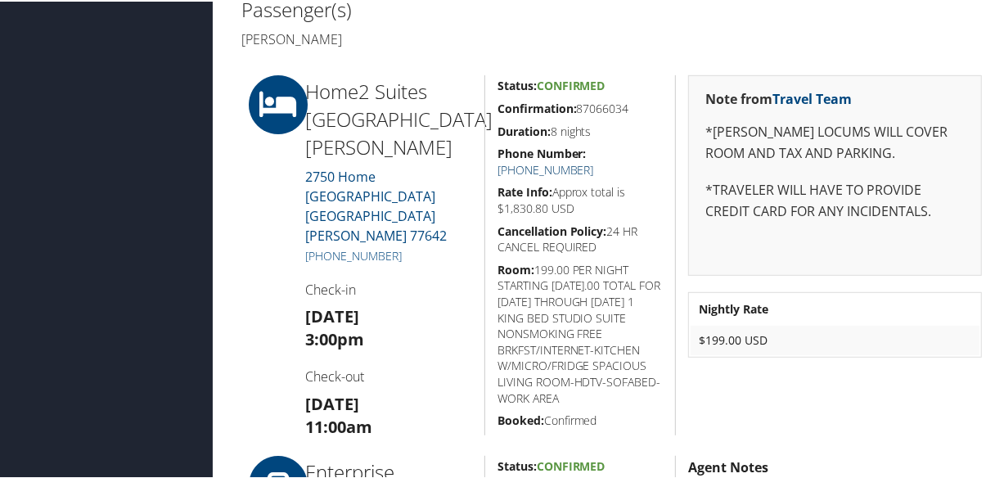
click at [594, 160] on link "+1 (409) 999-3464" at bounding box center [546, 168] width 97 height 16
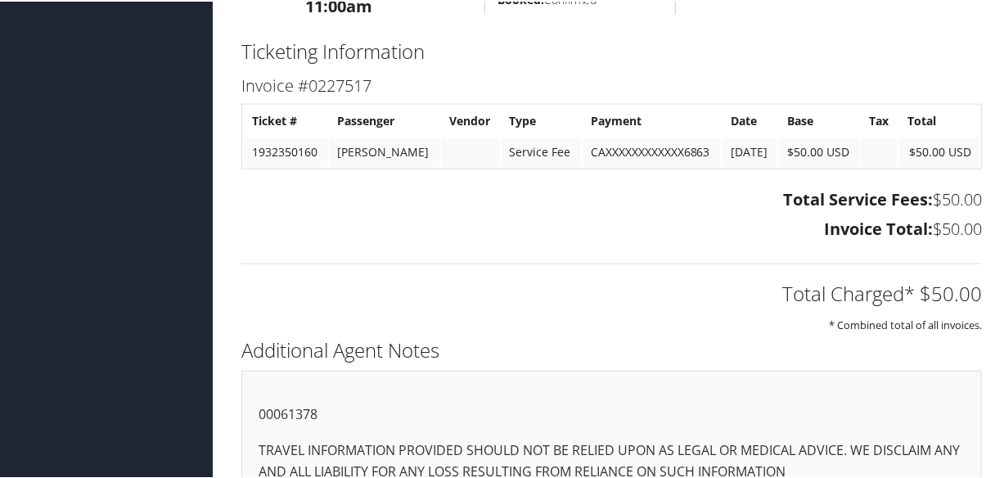
scroll to position [1465, 0]
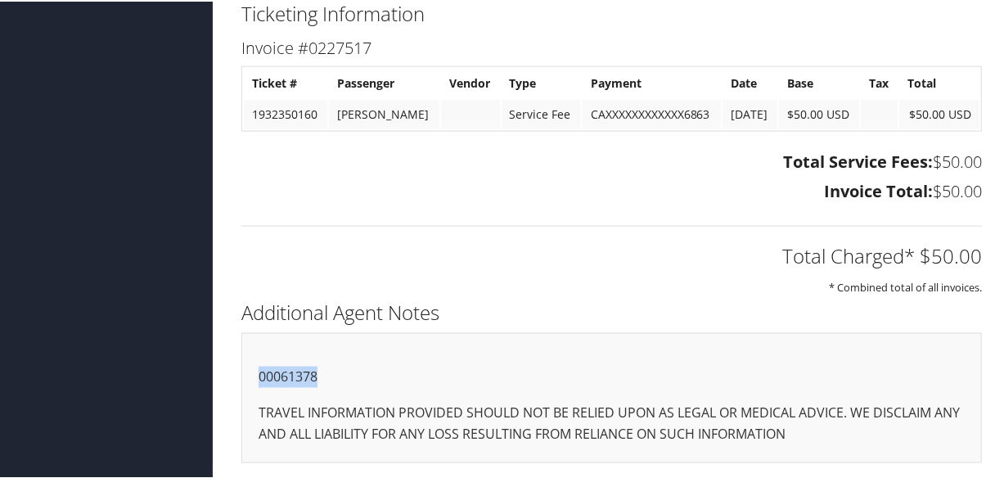
drag, startPoint x: 271, startPoint y: 367, endPoint x: 225, endPoint y: 366, distance: 45.9
copy p "00061378"
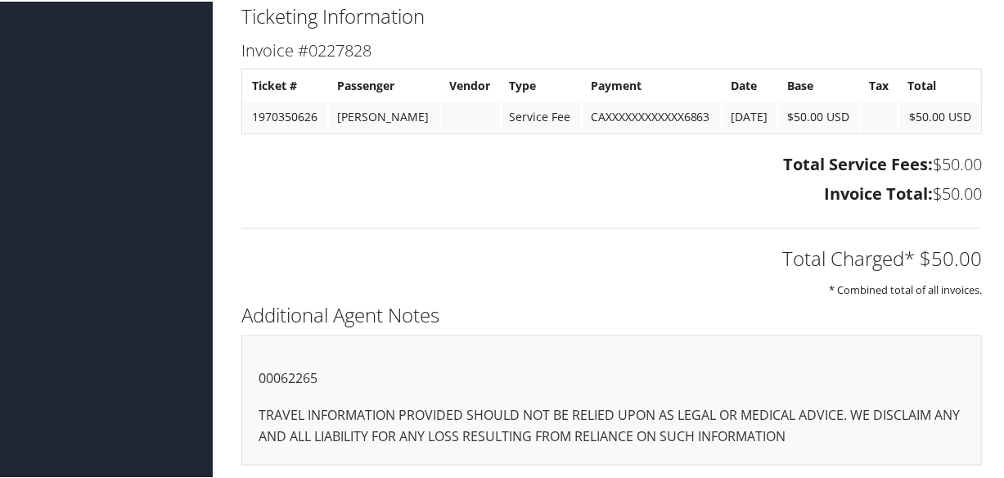
scroll to position [1519, 0]
drag, startPoint x: 323, startPoint y: 377, endPoint x: 229, endPoint y: 375, distance: 94.2
click at [229, 375] on div "Additional Agent Notes 00062265 TRAVEL INFORMATION PROVIDED SHOULD NOT BE RELIE…" at bounding box center [611, 388] width 765 height 183
copy p "00062265"
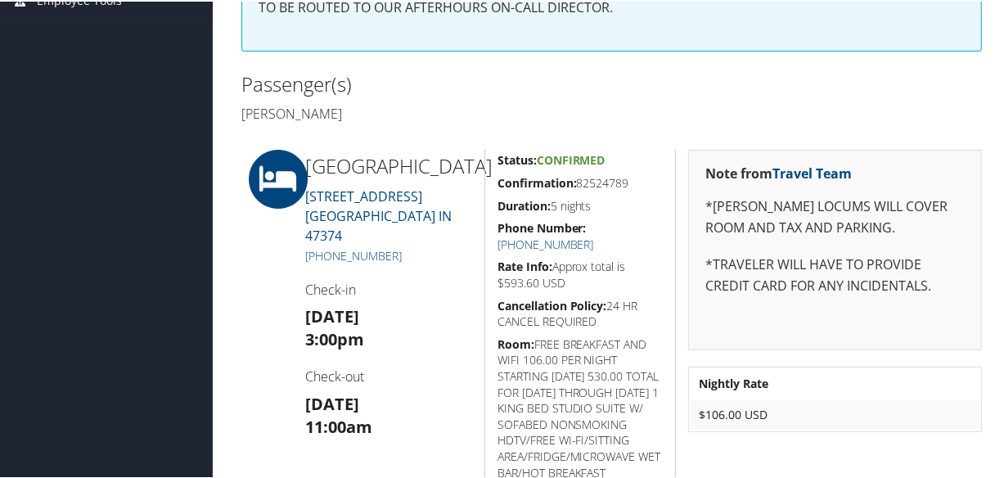
scroll to position [0, 0]
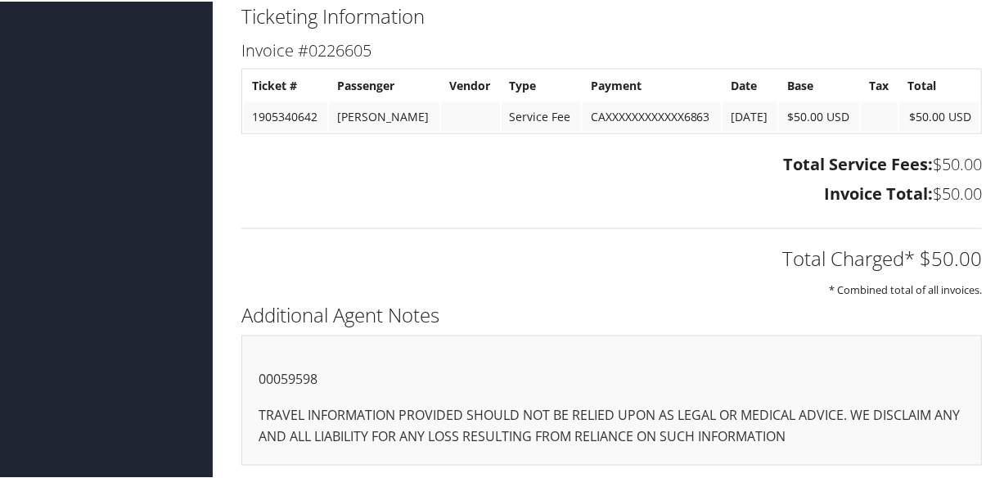
scroll to position [1449, 0]
drag, startPoint x: 326, startPoint y: 369, endPoint x: 646, endPoint y: 435, distance: 326.7
click at [246, 364] on div "00059598 TRAVEL INFORMATION PROVIDED SHOULD NOT BE RELIED UPON AS LEGAL OR MEDI…" at bounding box center [612, 399] width 741 height 130
copy p "00059598"
